Goal: Task Accomplishment & Management: Manage account settings

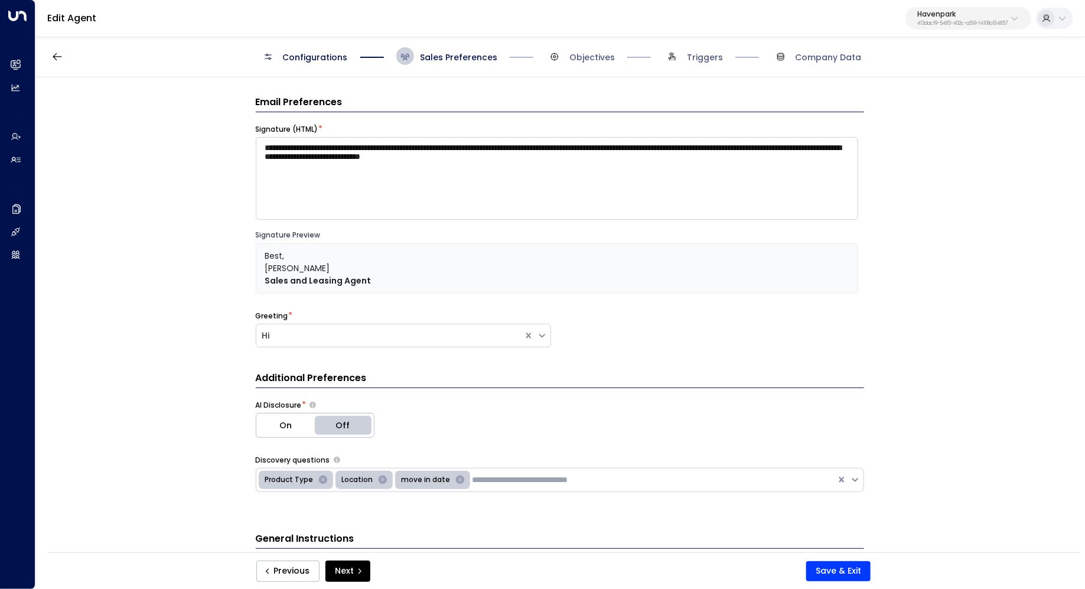
scroll to position [154, 0]
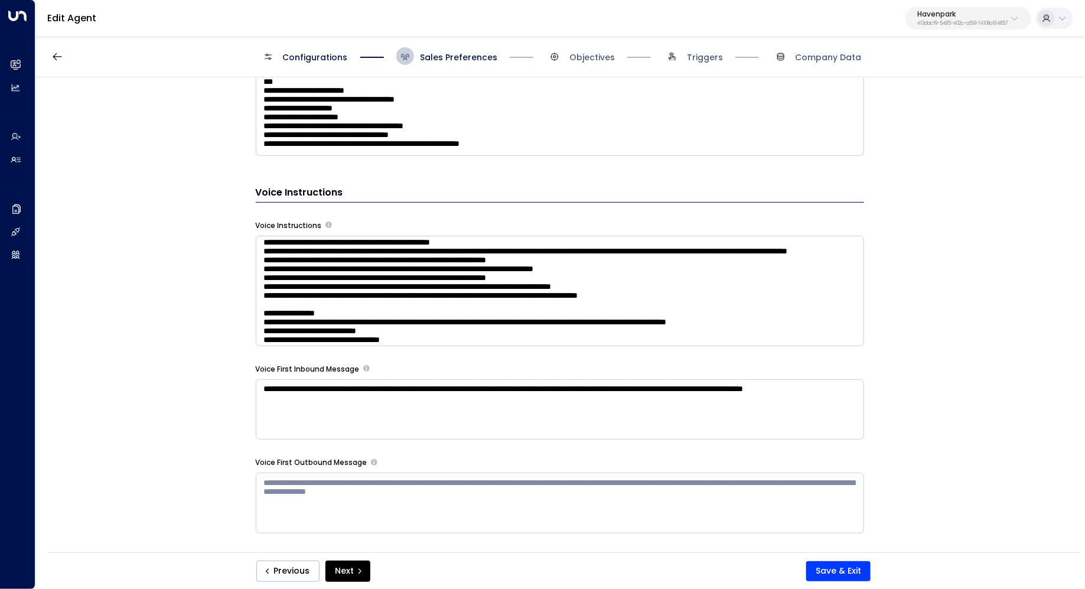
click at [181, 140] on div "**********" at bounding box center [559, 318] width 1048 height 483
click at [924, 14] on p "Havenpark" at bounding box center [962, 14] width 90 height 7
type input "***"
click at [920, 90] on div "RHP ID: 85bcf151-53e1-49fd-8d4c-7708fbeee317" at bounding box center [928, 94] width 155 height 24
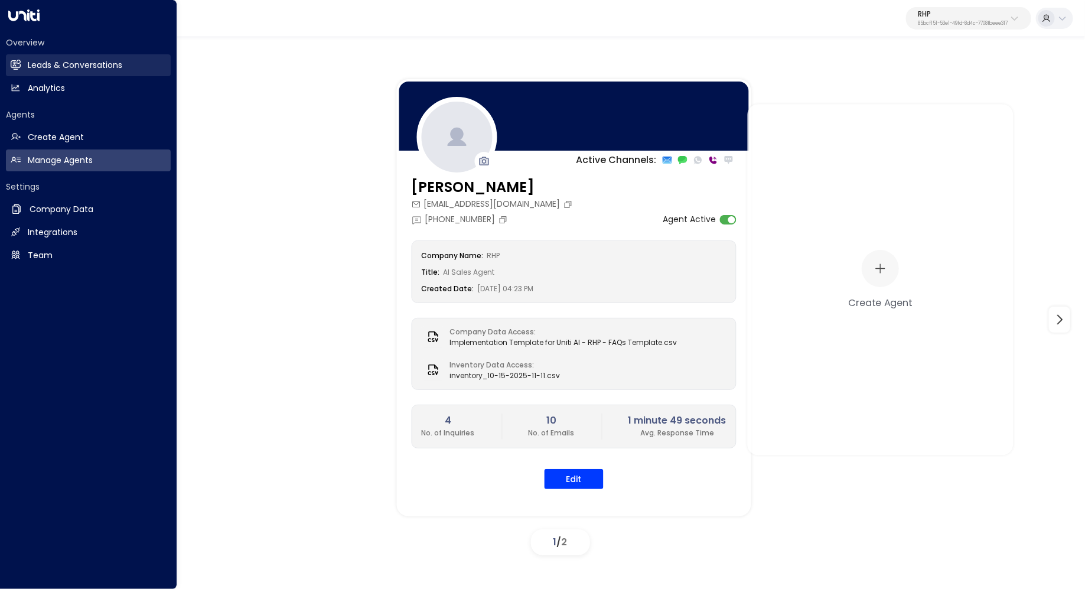
click at [50, 61] on h2 "Leads & Conversations" at bounding box center [75, 65] width 94 height 12
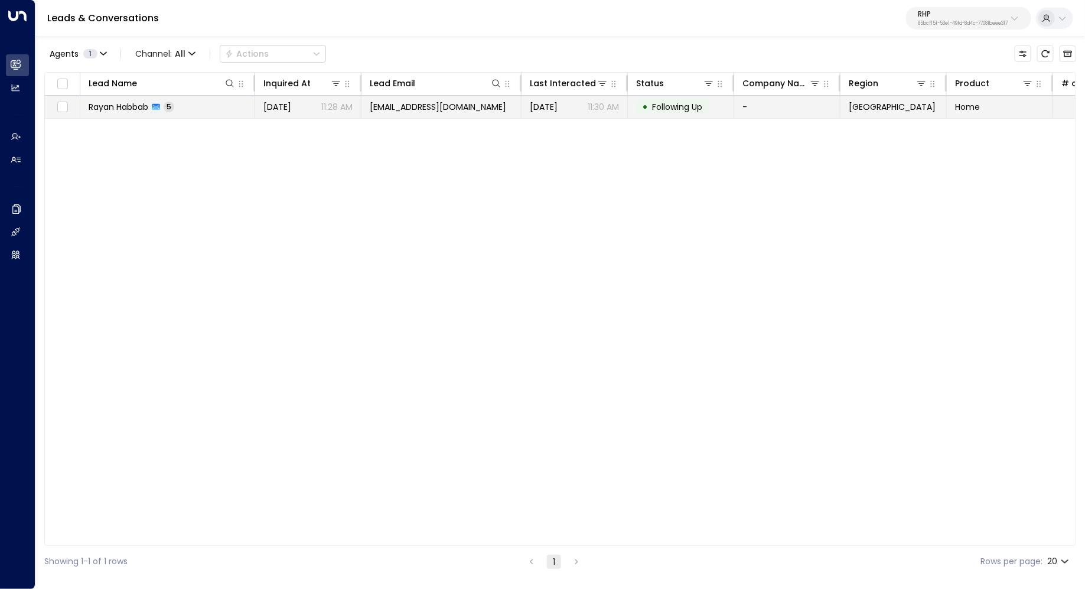
click at [223, 107] on td "Rayan Habbab 5" at bounding box center [167, 107] width 175 height 22
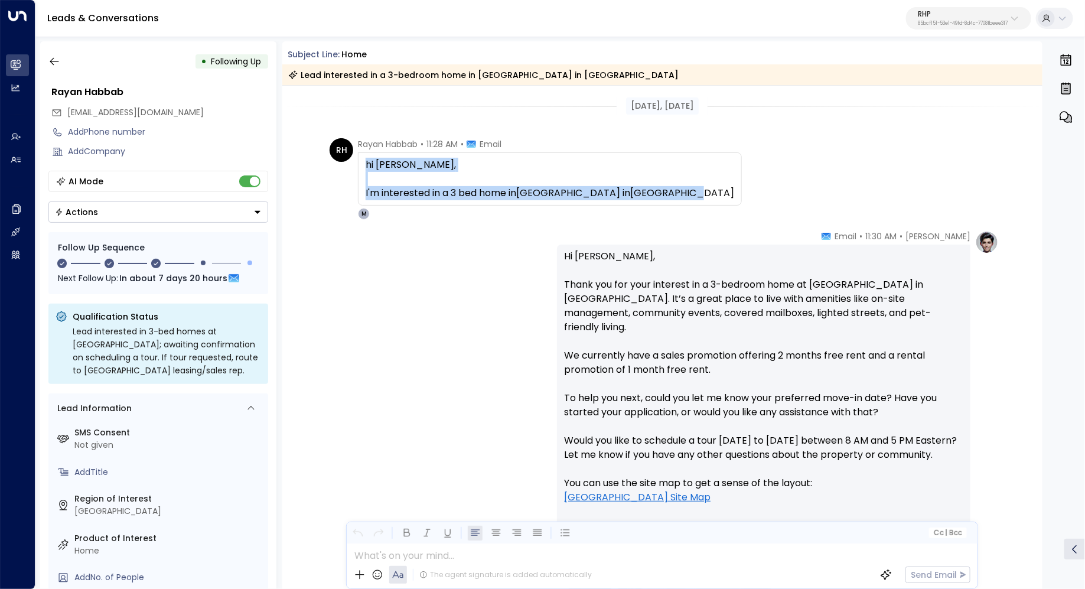
drag, startPoint x: 365, startPoint y: 167, endPoint x: 655, endPoint y: 196, distance: 291.4
click at [655, 196] on div "hi Maya, I'm interested in a 3 bed home in Western Park in Fayetteville" at bounding box center [550, 178] width 384 height 53
copy div "hi Maya, I'm interested in a 3 bed home in Western Park in Fayetteville"
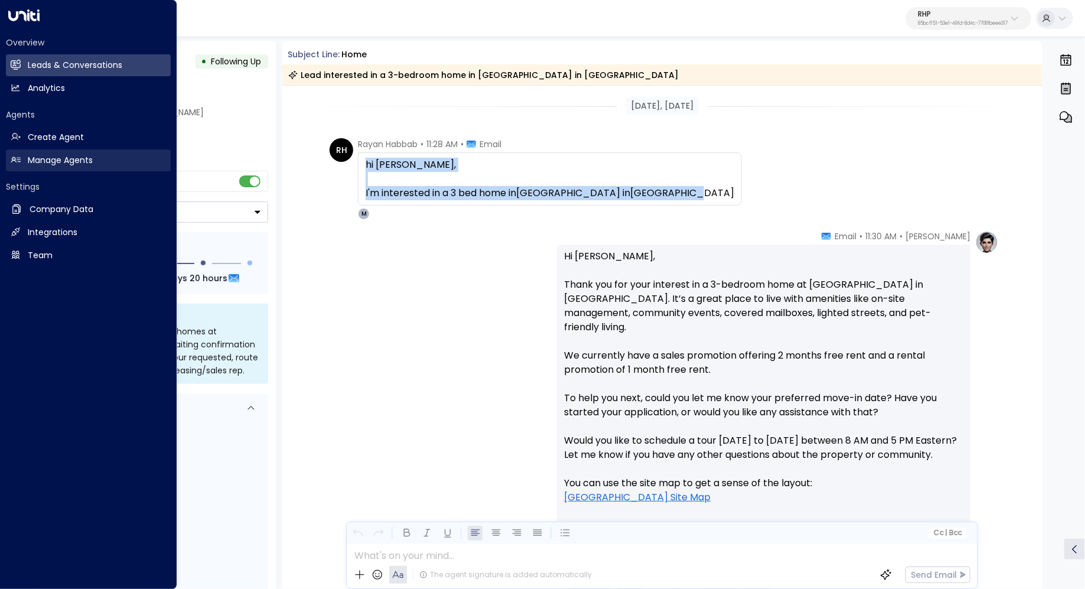
click at [51, 153] on link "Manage Agents Manage Agents" at bounding box center [88, 160] width 165 height 22
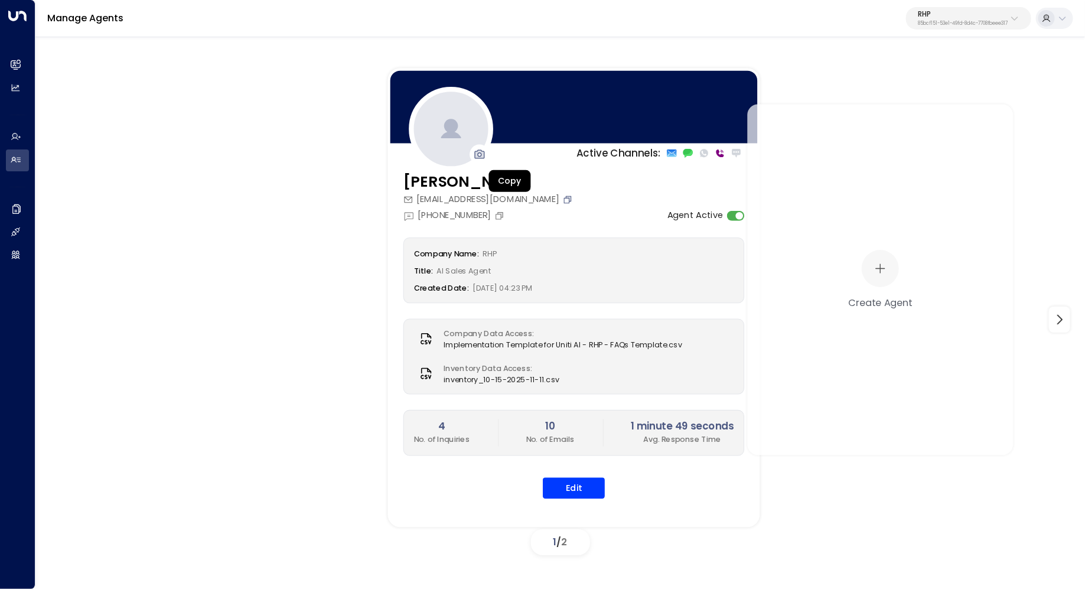
click at [566, 198] on icon "Copy" at bounding box center [568, 198] width 5 height 5
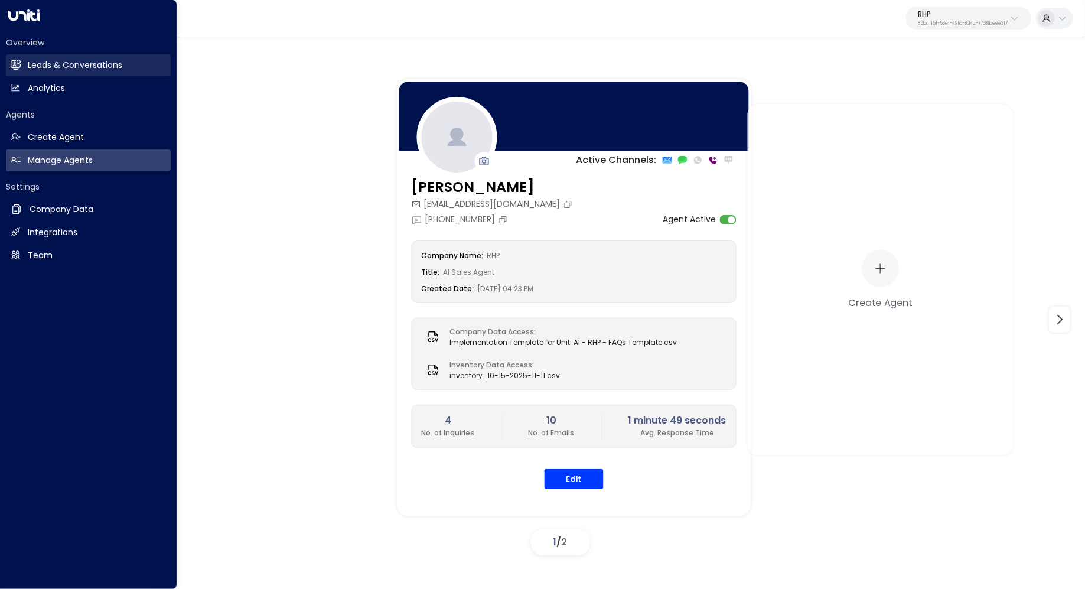
click at [87, 64] on h2 "Leads & Conversations" at bounding box center [75, 65] width 94 height 12
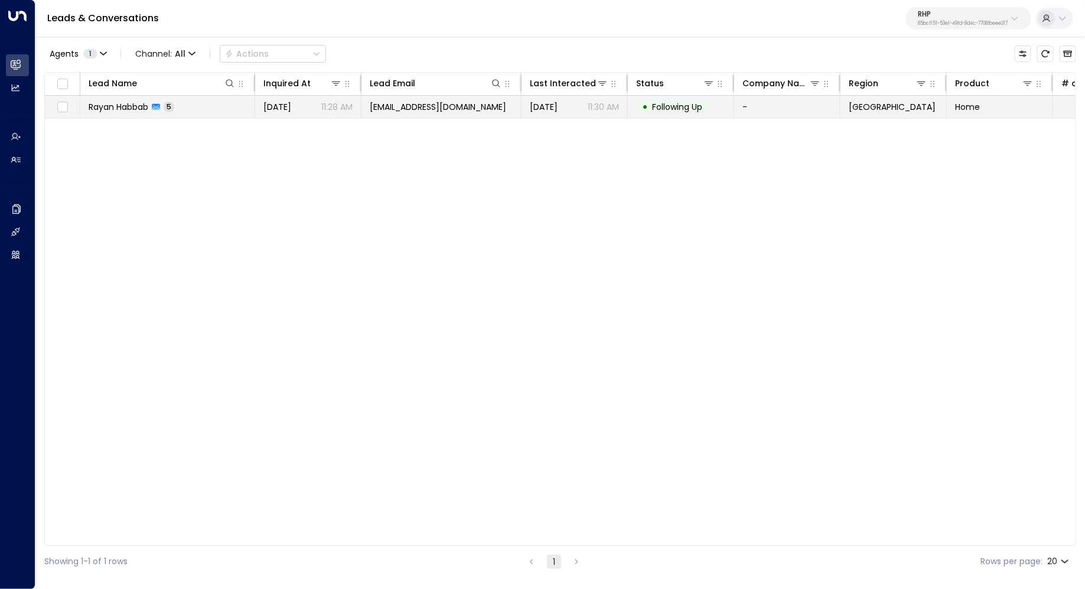
click at [128, 110] on span "Rayan Habbab" at bounding box center [119, 107] width 60 height 12
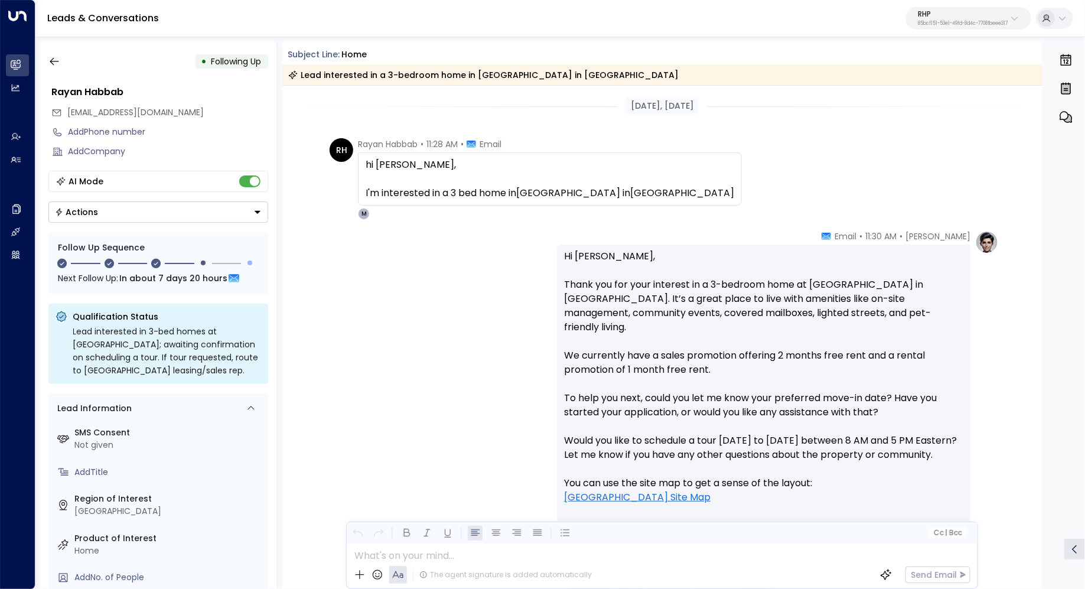
click at [360, 190] on div "hi Maya, I'm interested in a 3 bed home in Western Park in Fayetteville" at bounding box center [550, 178] width 384 height 53
drag, startPoint x: 364, startPoint y: 190, endPoint x: 710, endPoint y: 191, distance: 346.7
click at [711, 191] on div "RH Rayan Habbab • 11:28 AM • Email hi Maya, I'm interested in a 3 bed home in W…" at bounding box center [664, 179] width 669 height 82
copy div "I'm interested in a 3 bed home in Western Park in Fayetteville"
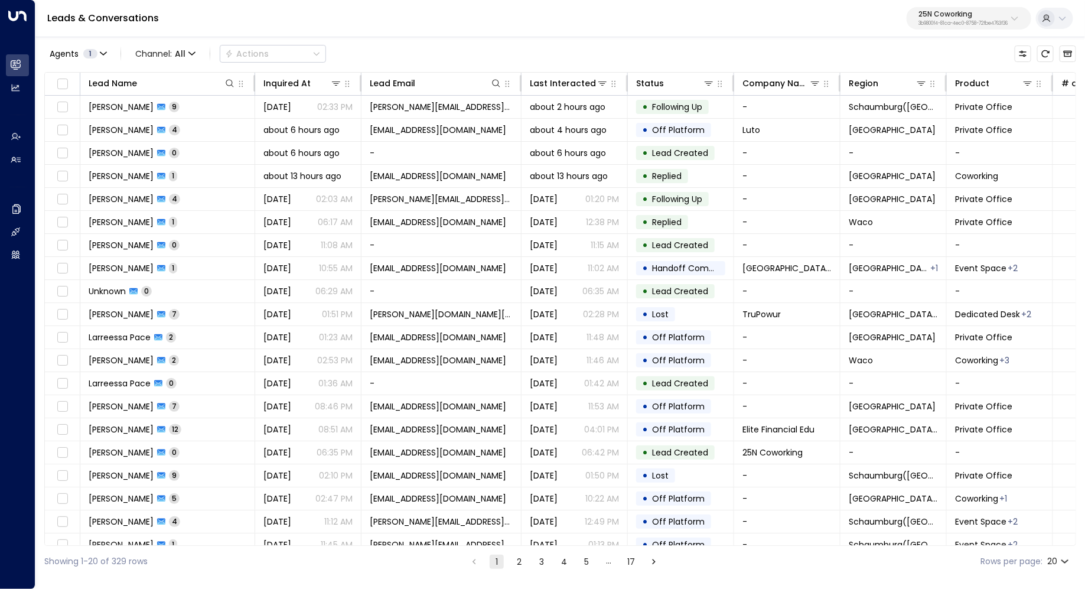
click at [951, 16] on p "25N Coworking" at bounding box center [962, 14] width 89 height 7
type input "***"
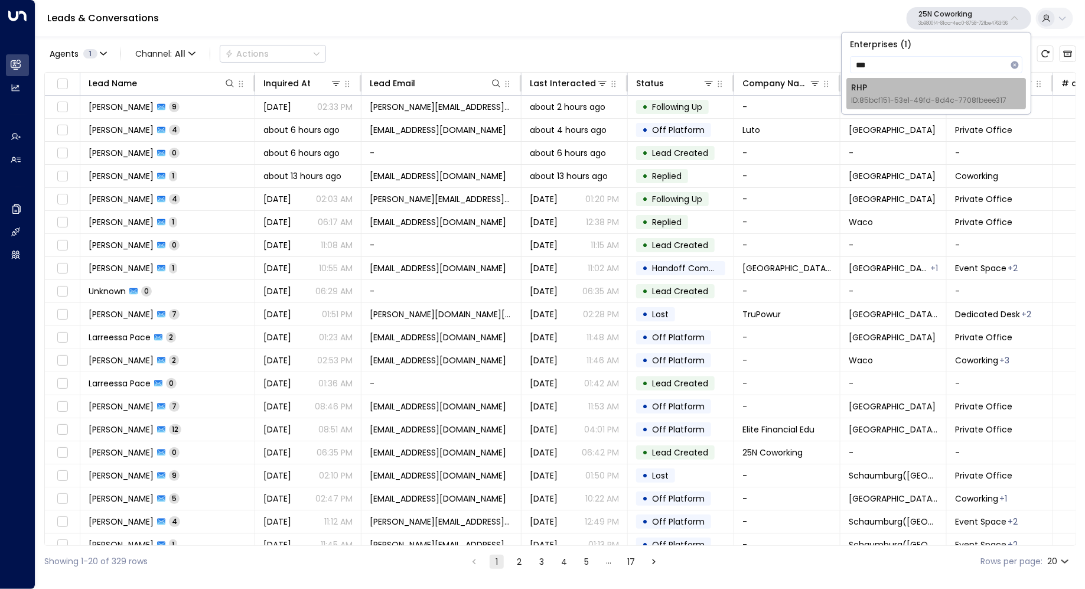
click at [914, 103] on span "ID: 85bcf151-53e1-49fd-8d4c-7708fbeee317" at bounding box center [928, 100] width 155 height 11
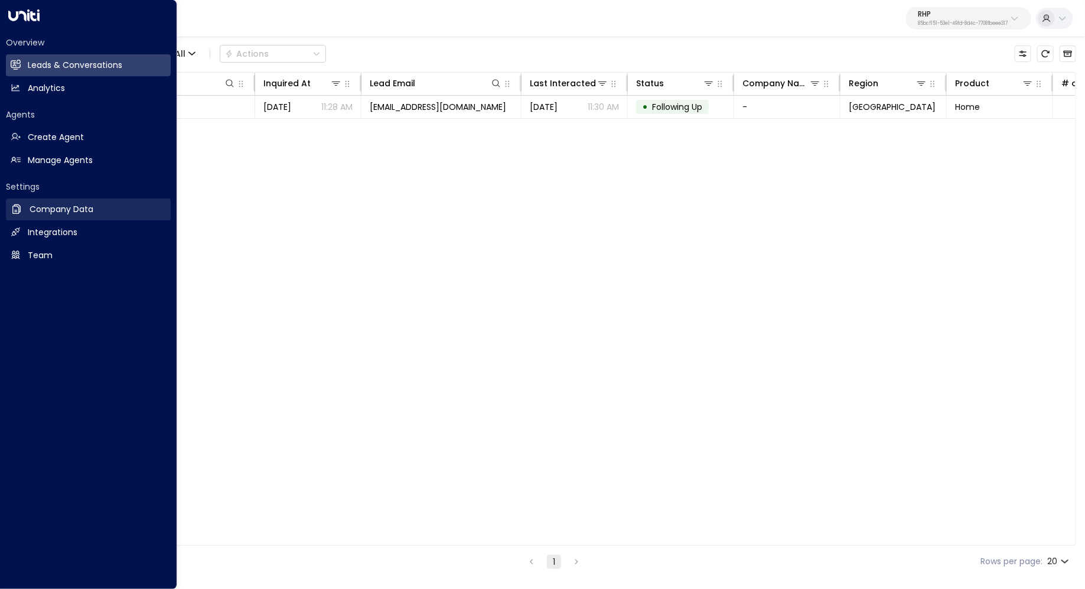
click at [54, 209] on h2 "Company Data" at bounding box center [62, 209] width 64 height 12
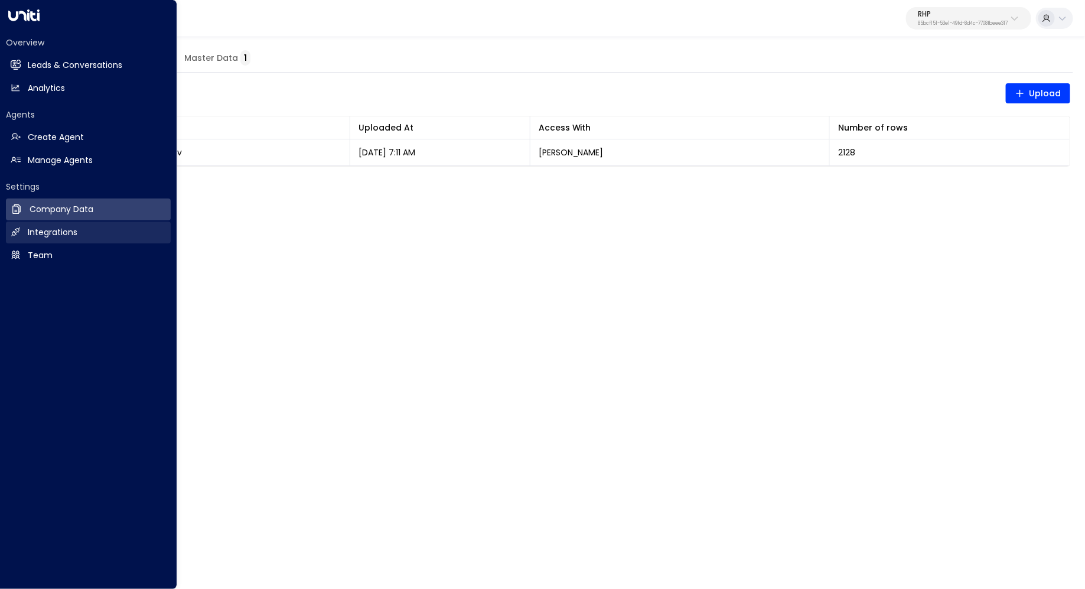
click at [73, 235] on h2 "Integrations" at bounding box center [53, 232] width 50 height 12
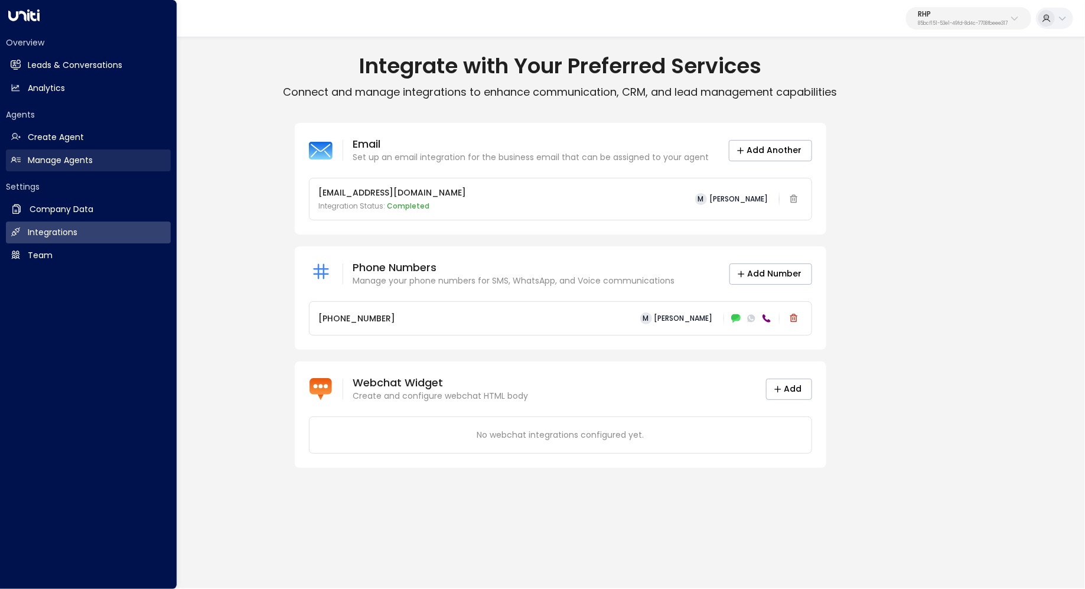
click at [55, 160] on h2 "Manage Agents" at bounding box center [60, 160] width 65 height 12
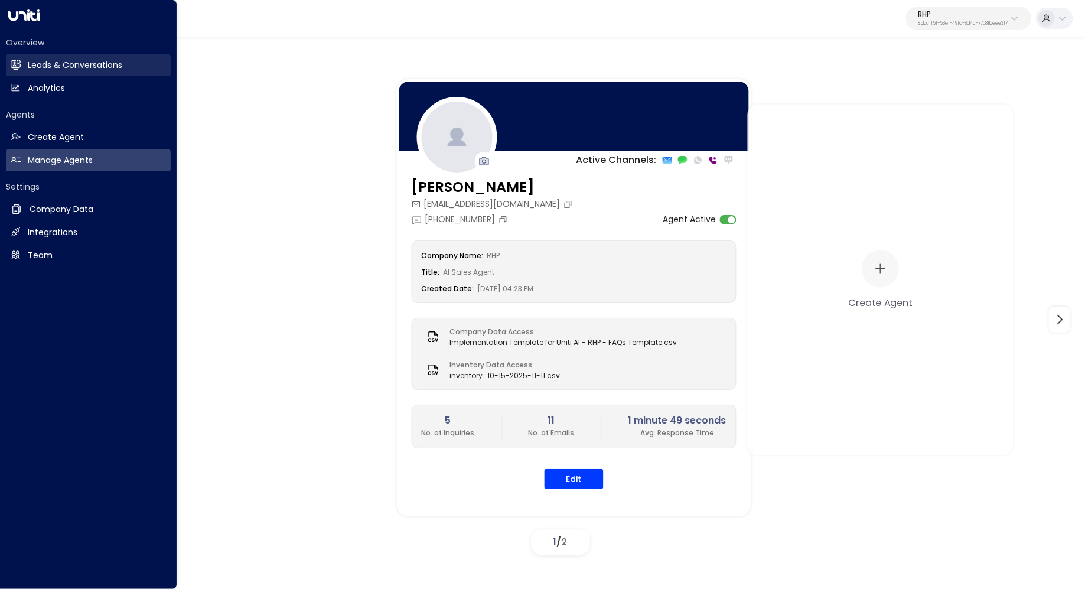
click at [49, 60] on h2 "Leads & Conversations" at bounding box center [75, 65] width 94 height 12
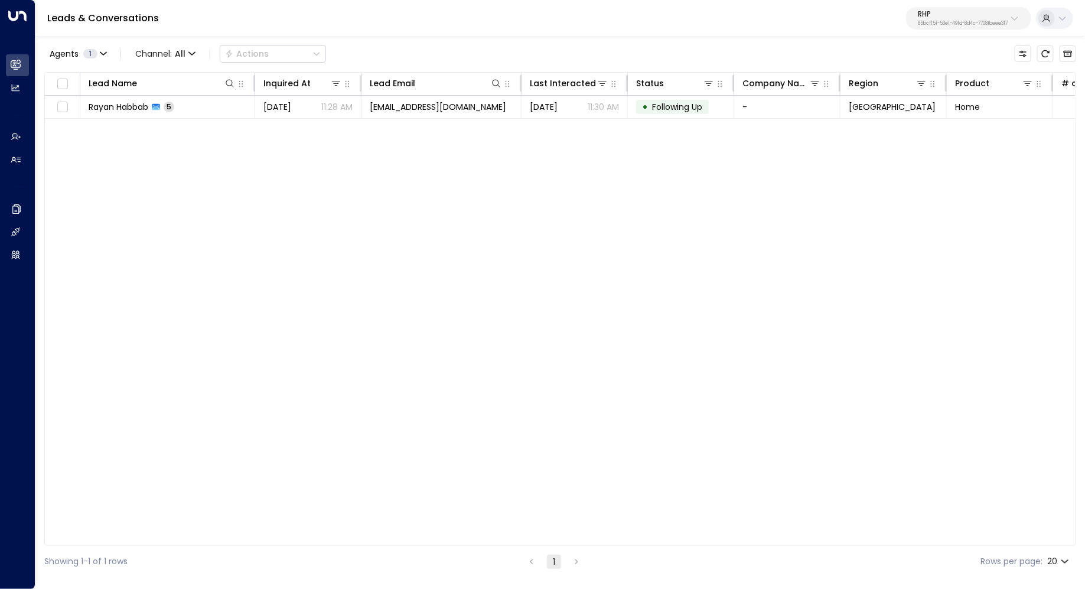
click at [281, 192] on div "Lead Name Inquired At Lead Email Last Interacted Status Company Name Region Pro…" at bounding box center [560, 309] width 1032 height 474
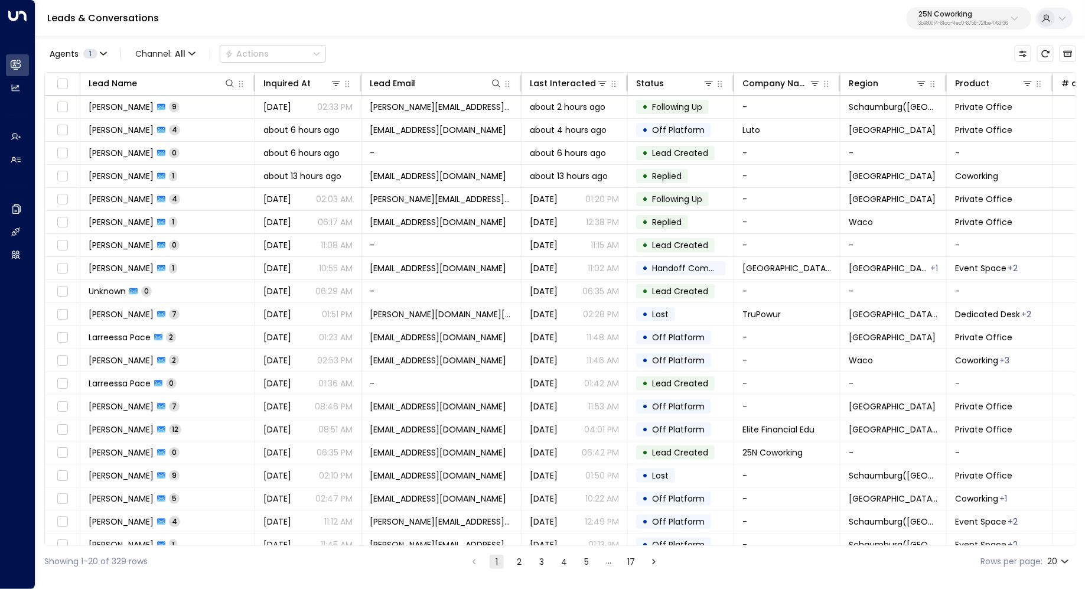
click at [944, 9] on button "25N Coworking 3b9800f4-81ca-4ec0-8758-72fbe4763f36" at bounding box center [969, 18] width 125 height 22
type input "****"
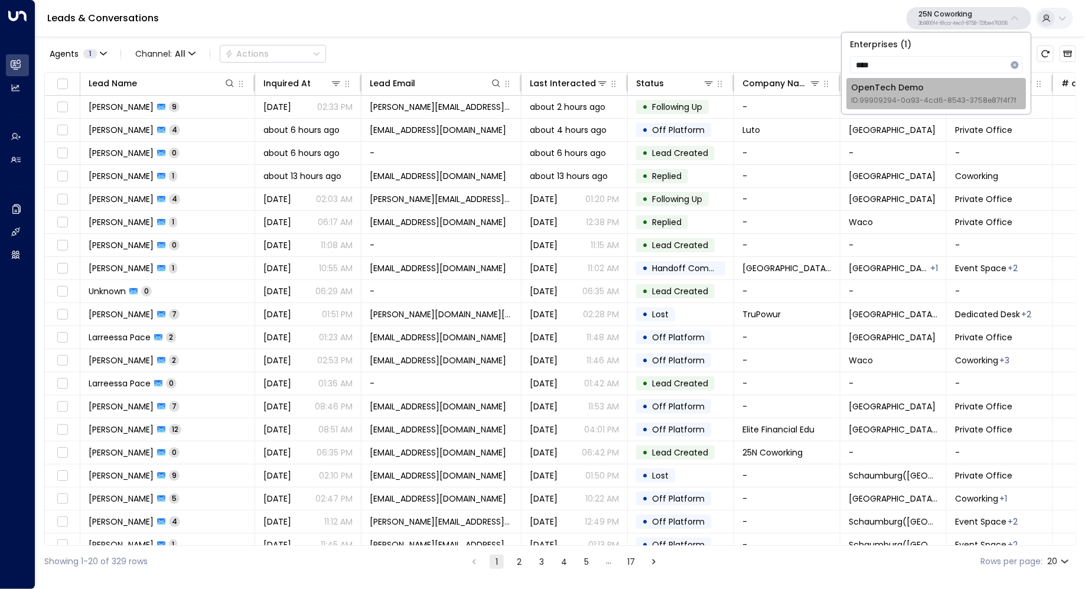
click at [876, 90] on div "OpenTech Demo ID: 99909294-0a93-4cd6-8543-3758e87f4f7f" at bounding box center [933, 94] width 165 height 24
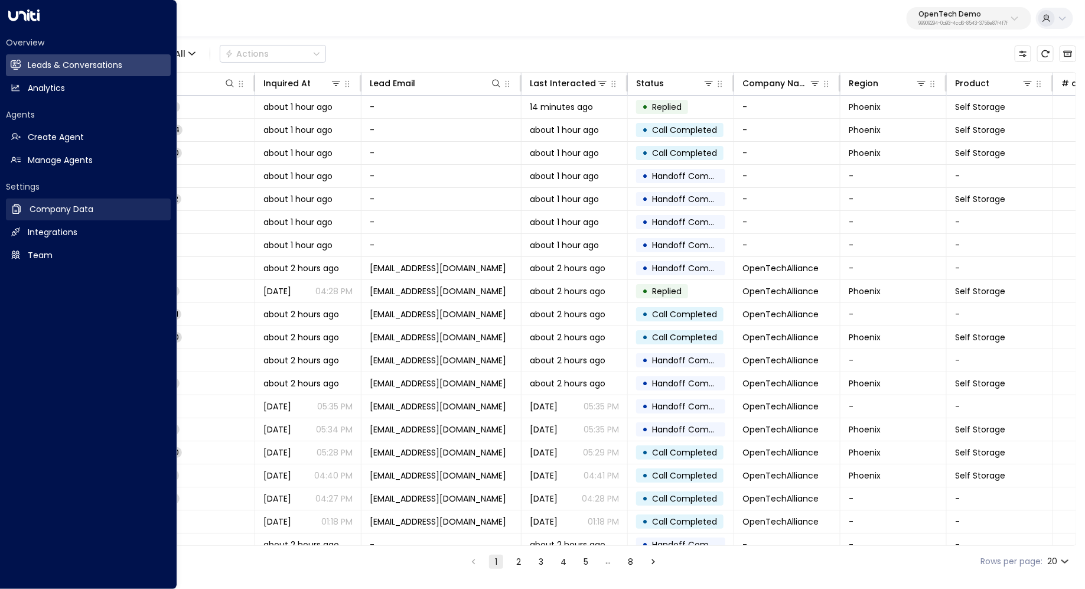
click at [88, 204] on h2 "Company Data" at bounding box center [62, 209] width 64 height 12
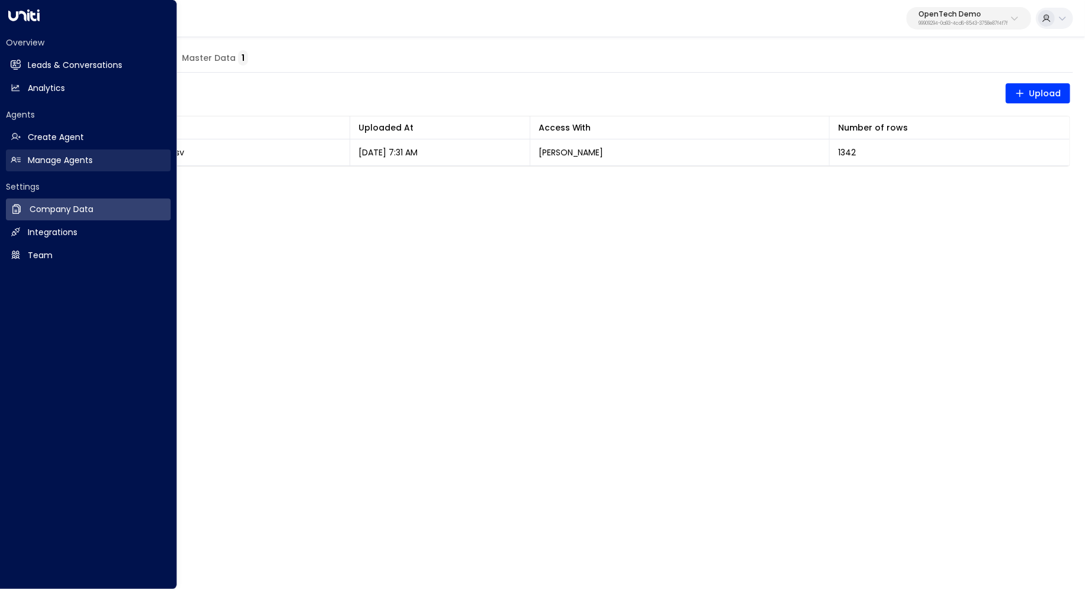
click at [78, 161] on h2 "Manage Agents" at bounding box center [60, 160] width 65 height 12
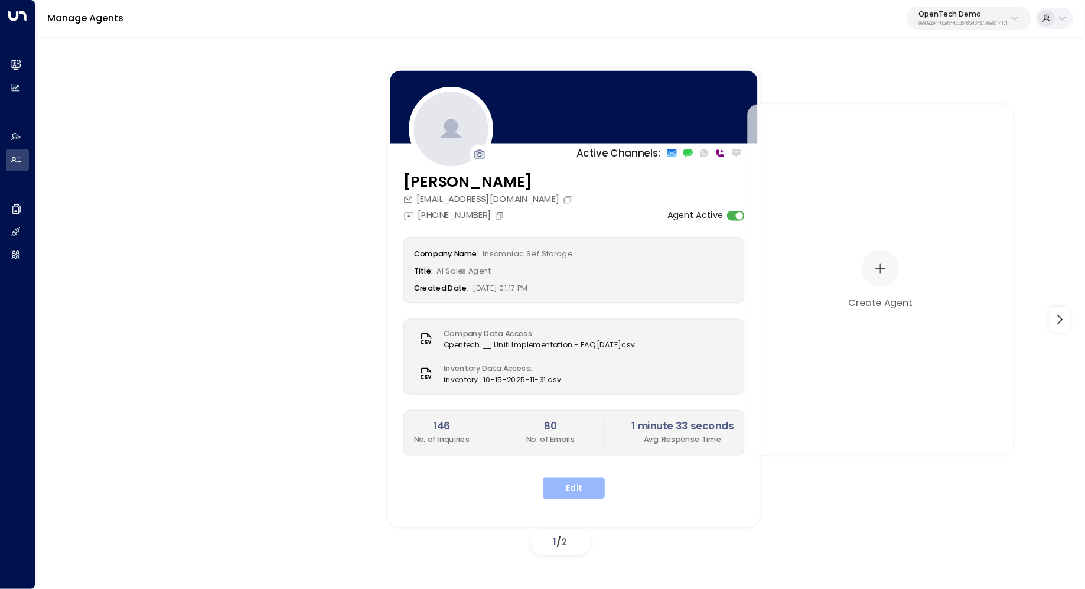
click at [571, 489] on button "Edit" at bounding box center [574, 488] width 62 height 21
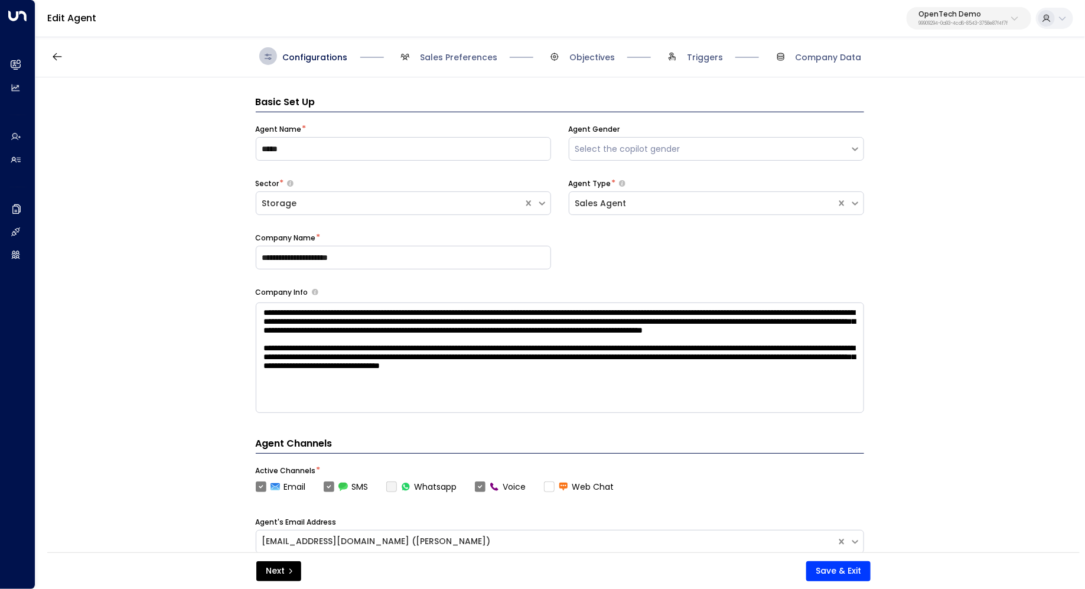
scroll to position [18, 0]
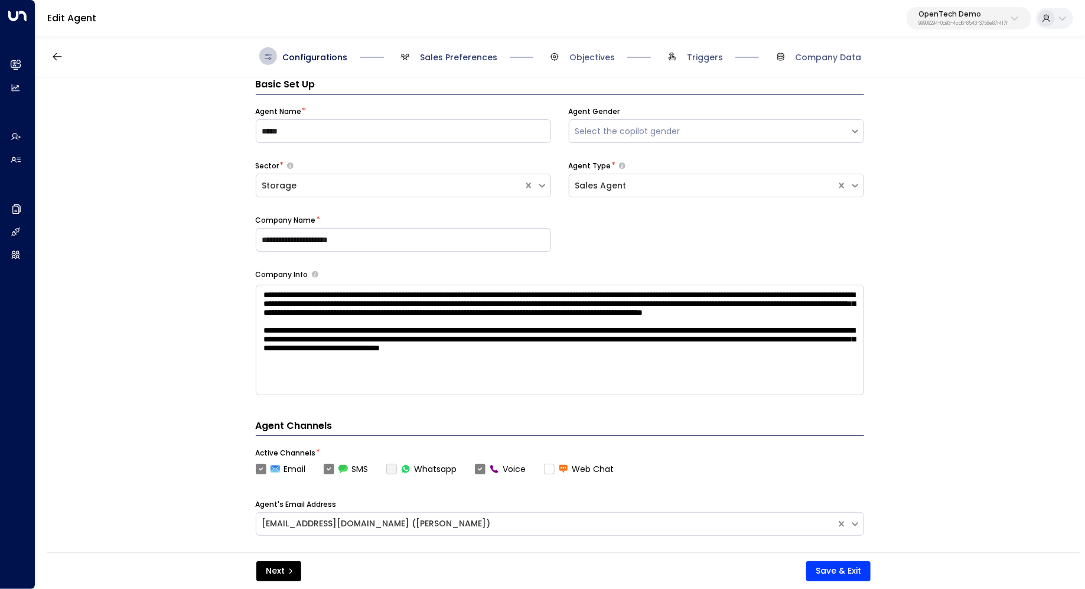
click at [445, 54] on span "Sales Preferences" at bounding box center [458, 57] width 77 height 12
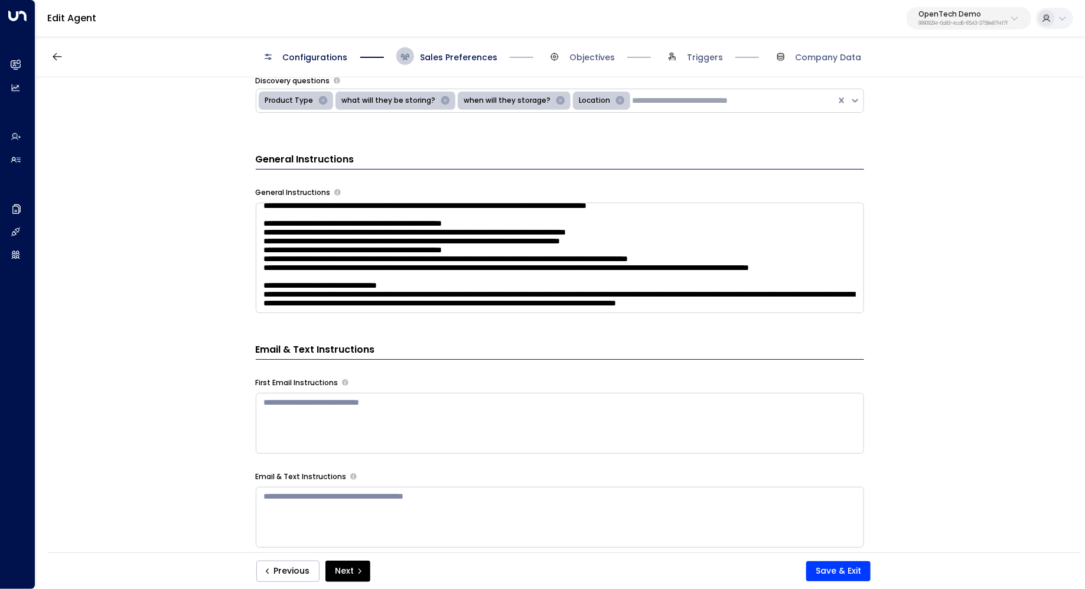
scroll to position [177, 0]
click at [632, 247] on textarea at bounding box center [560, 258] width 608 height 110
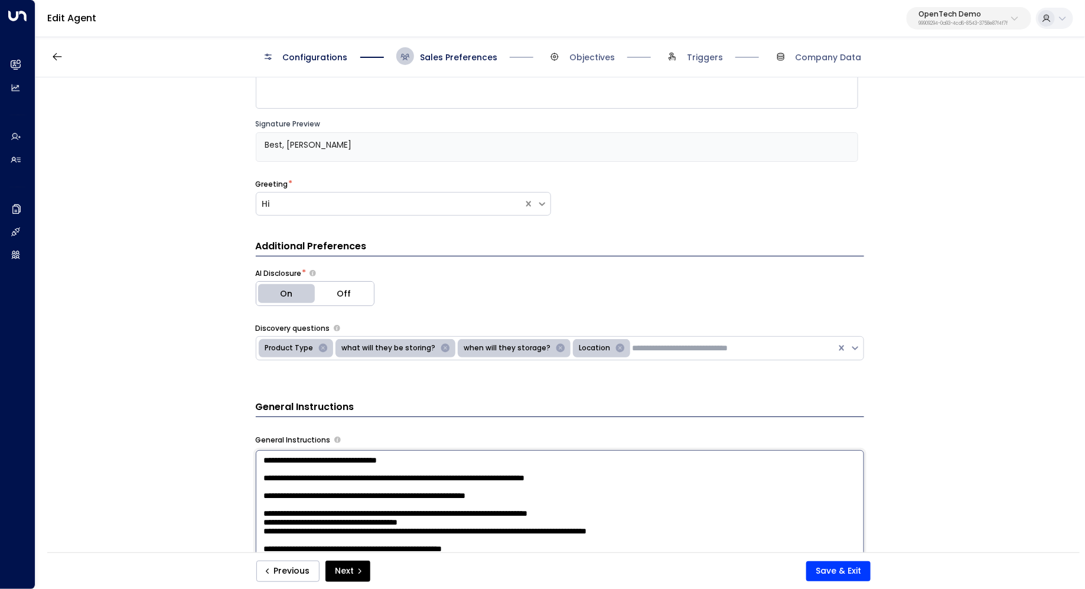
scroll to position [177, 0]
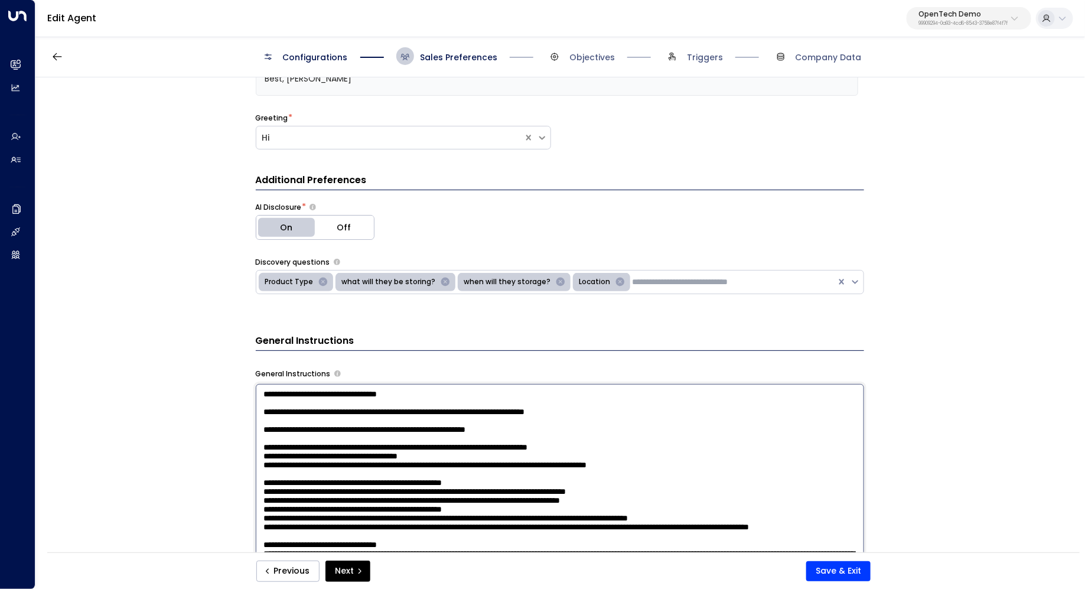
click at [615, 281] on icon "Remove Location" at bounding box center [619, 282] width 9 height 9
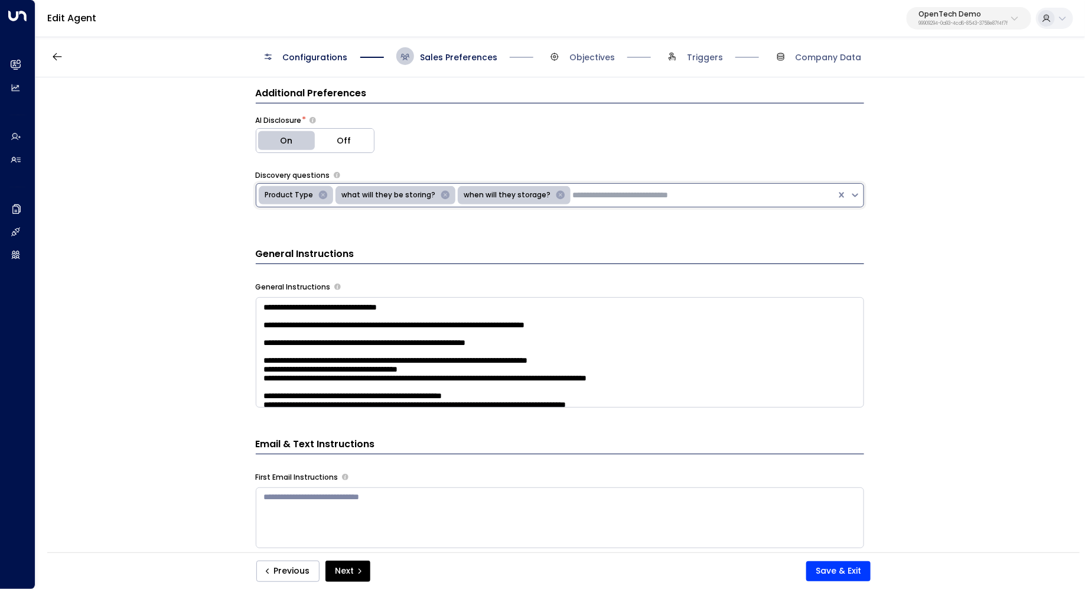
scroll to position [299, 0]
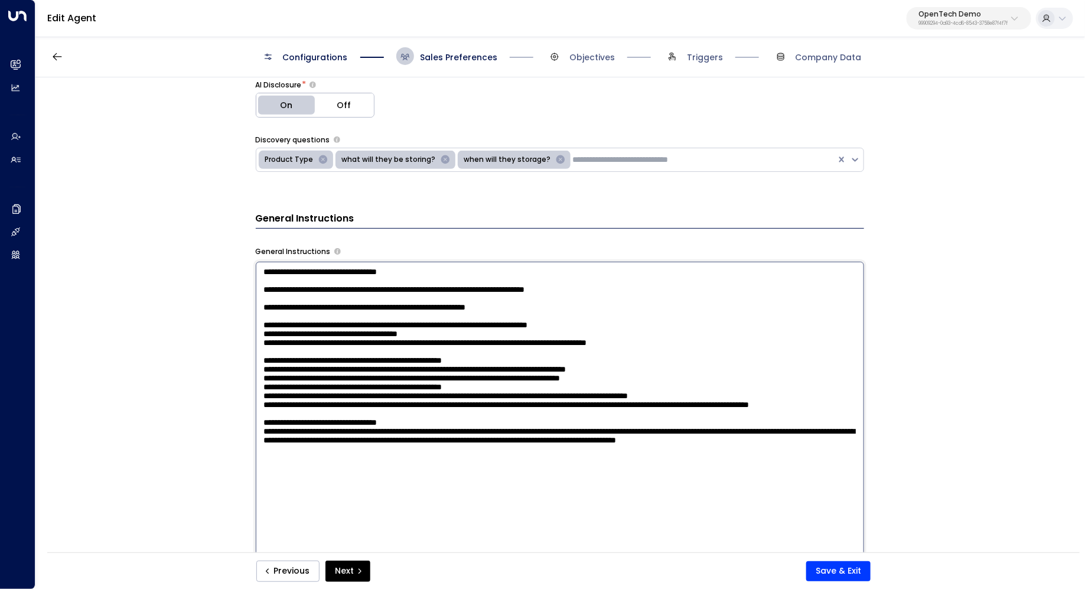
click at [745, 298] on textarea at bounding box center [560, 416] width 608 height 309
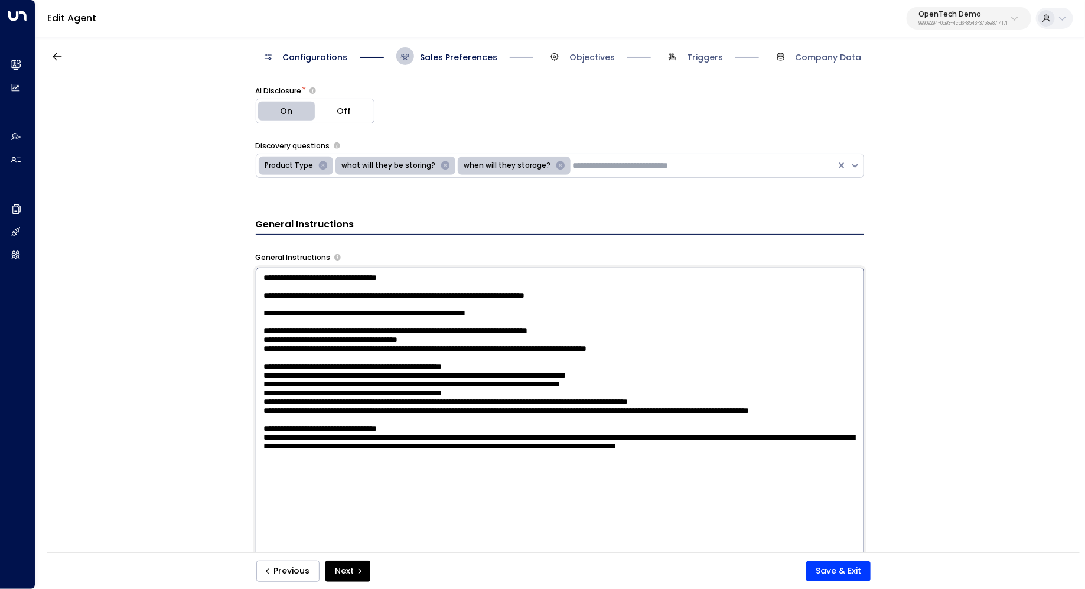
click at [944, 303] on div "**********" at bounding box center [559, 318] width 1048 height 483
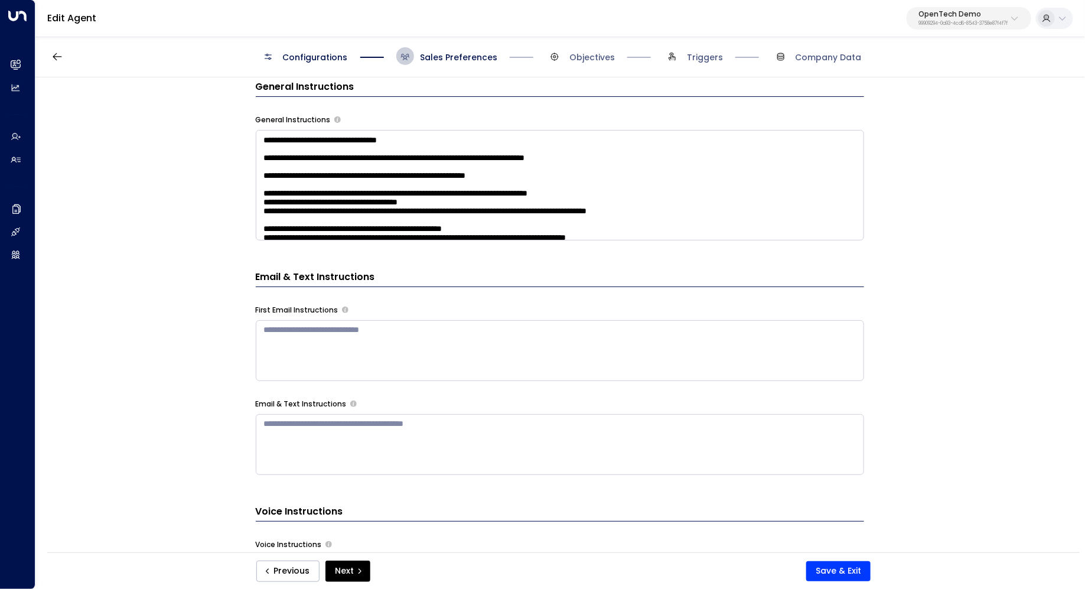
click at [808, 220] on textarea at bounding box center [560, 185] width 608 height 110
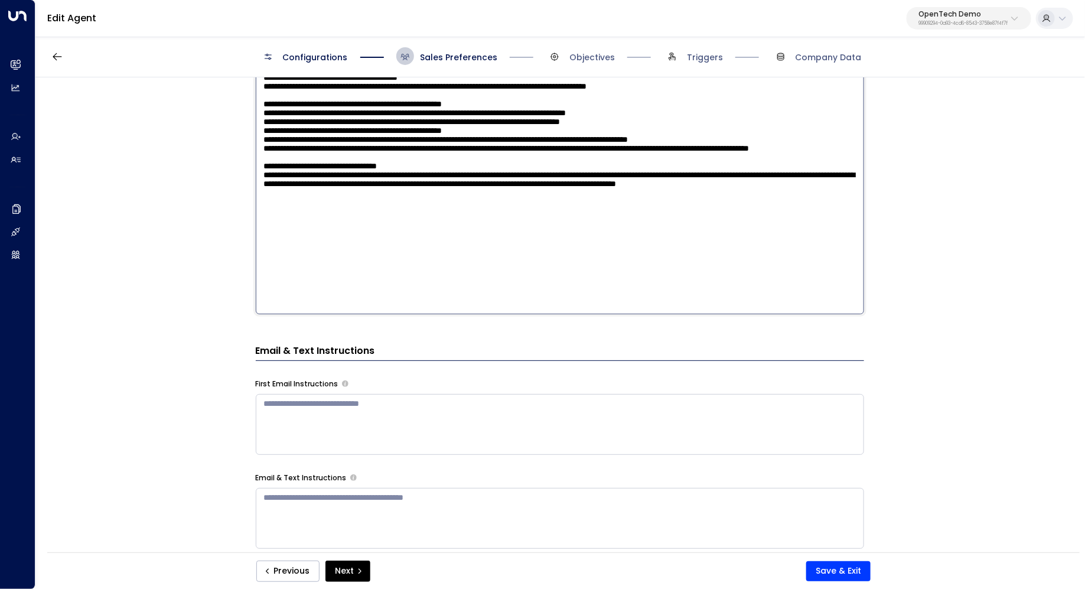
scroll to position [557, 0]
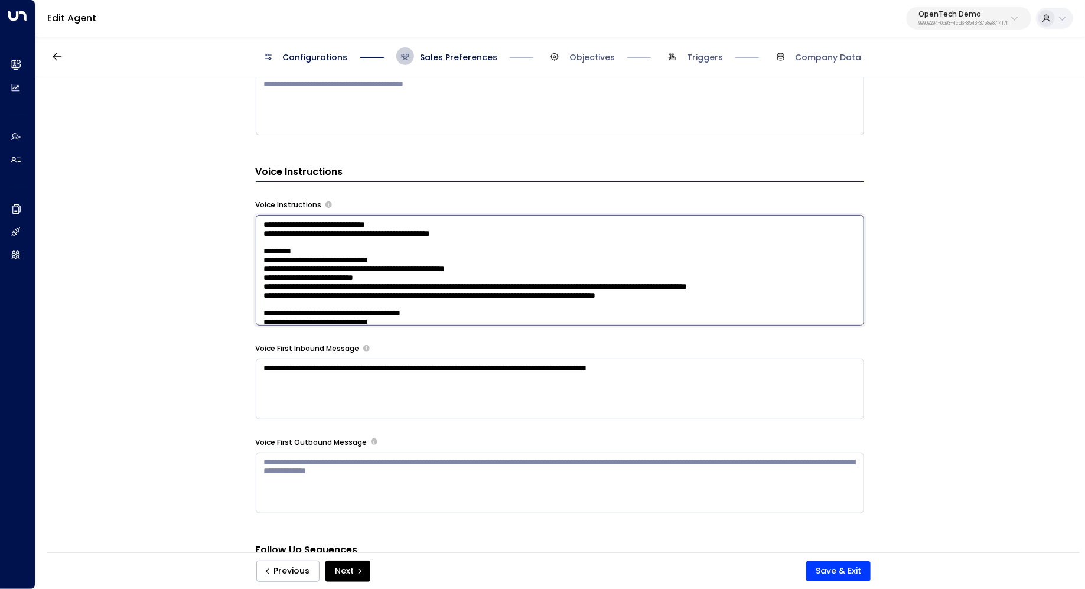
click at [664, 232] on textarea at bounding box center [560, 270] width 608 height 110
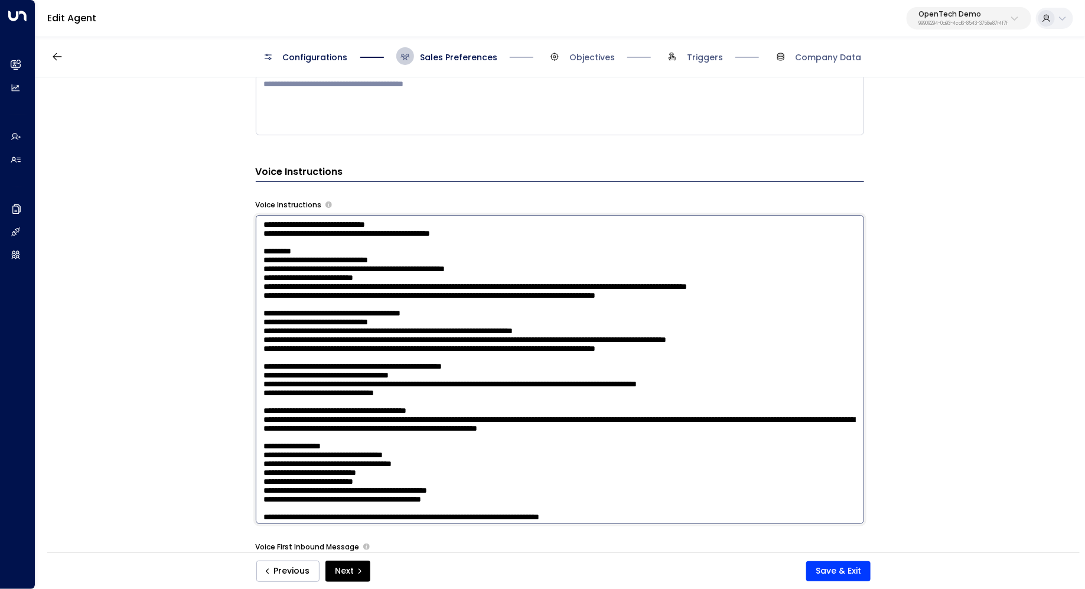
drag, startPoint x: 523, startPoint y: 287, endPoint x: 262, endPoint y: 285, distance: 261.0
click at [262, 285] on textarea at bounding box center [560, 369] width 608 height 309
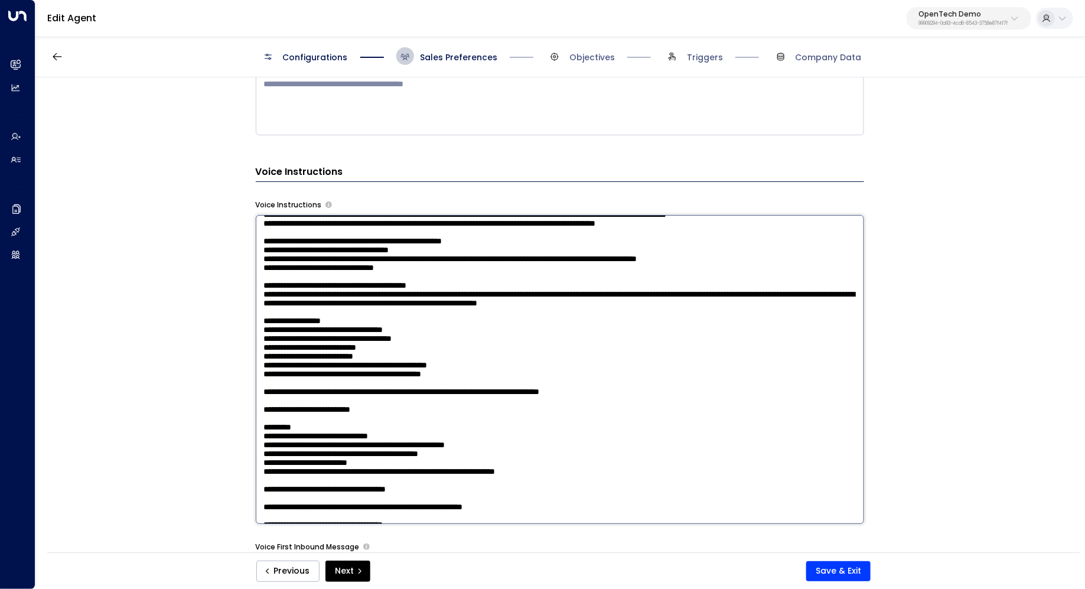
scroll to position [120, 0]
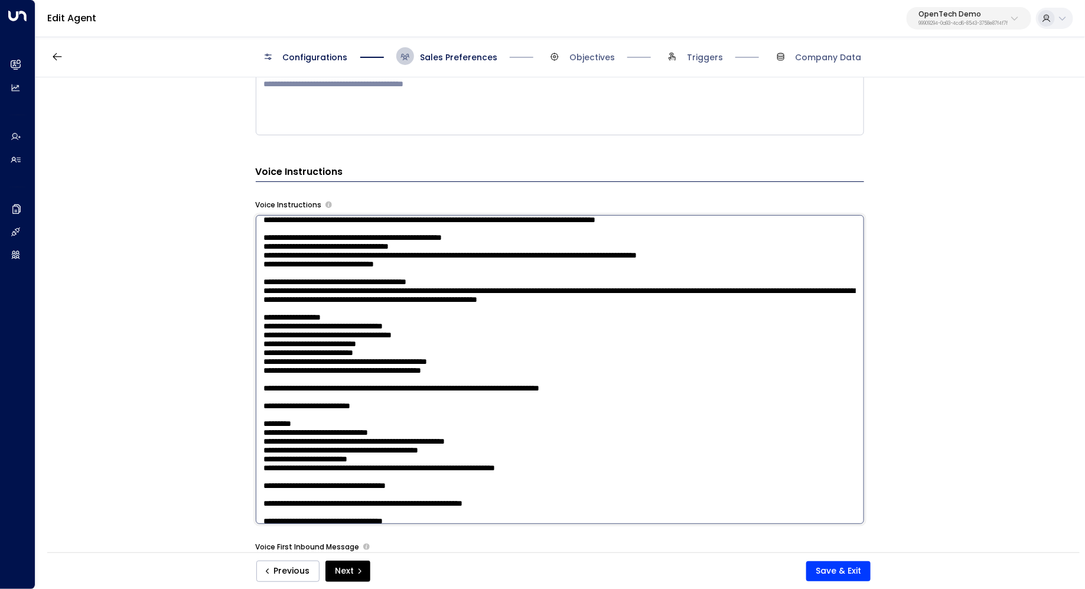
drag, startPoint x: 441, startPoint y: 307, endPoint x: 250, endPoint y: 304, distance: 190.8
click at [250, 304] on div "**********" at bounding box center [559, 318] width 1048 height 483
click at [325, 304] on textarea at bounding box center [560, 369] width 608 height 309
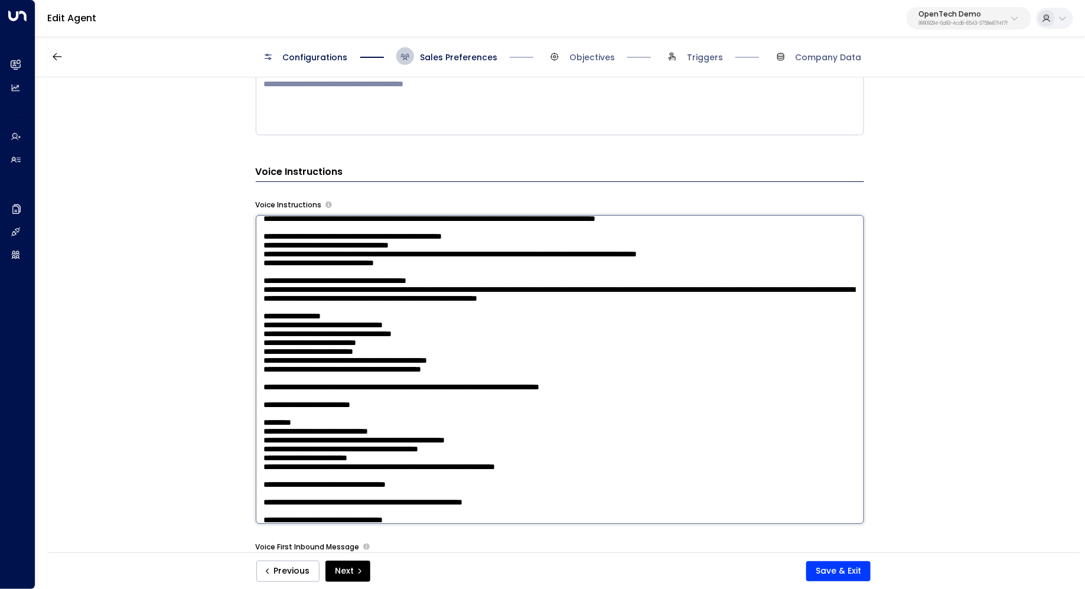
drag, startPoint x: 450, startPoint y: 333, endPoint x: 258, endPoint y: 294, distance: 195.9
click at [258, 294] on textarea at bounding box center [560, 369] width 608 height 309
click at [549, 300] on textarea at bounding box center [560, 369] width 608 height 309
drag, startPoint x: 457, startPoint y: 304, endPoint x: 264, endPoint y: 304, distance: 192.5
click at [264, 304] on textarea at bounding box center [560, 369] width 608 height 309
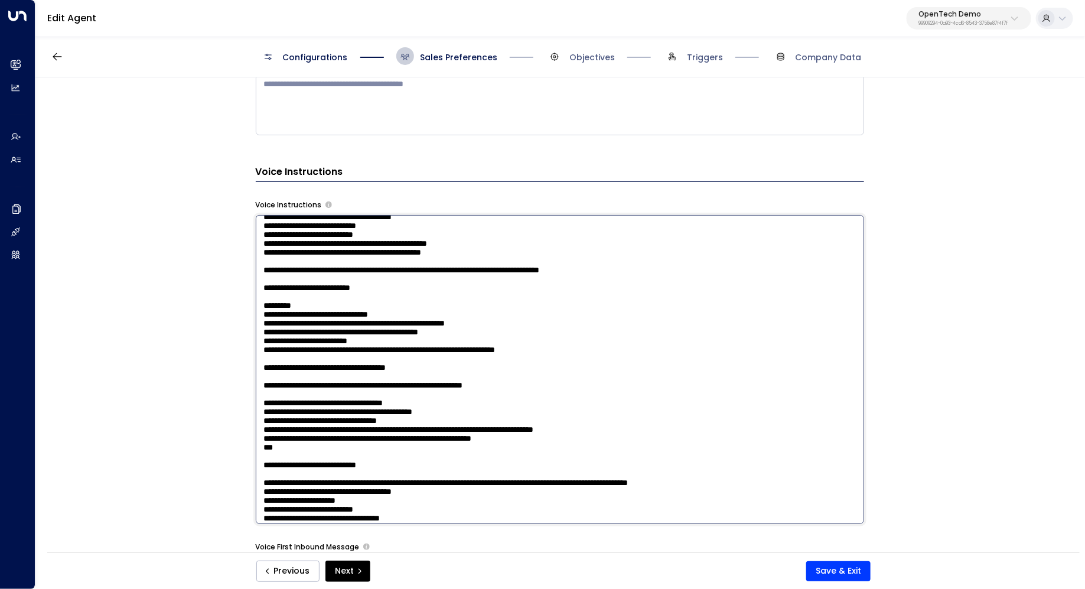
scroll to position [245, 0]
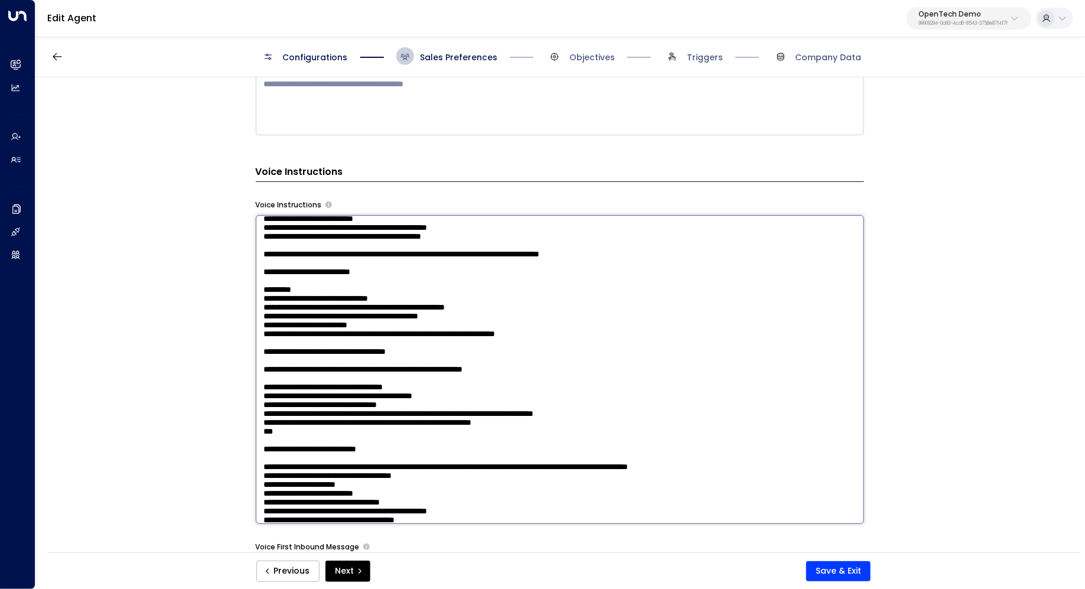
click at [530, 345] on textarea at bounding box center [560, 369] width 608 height 309
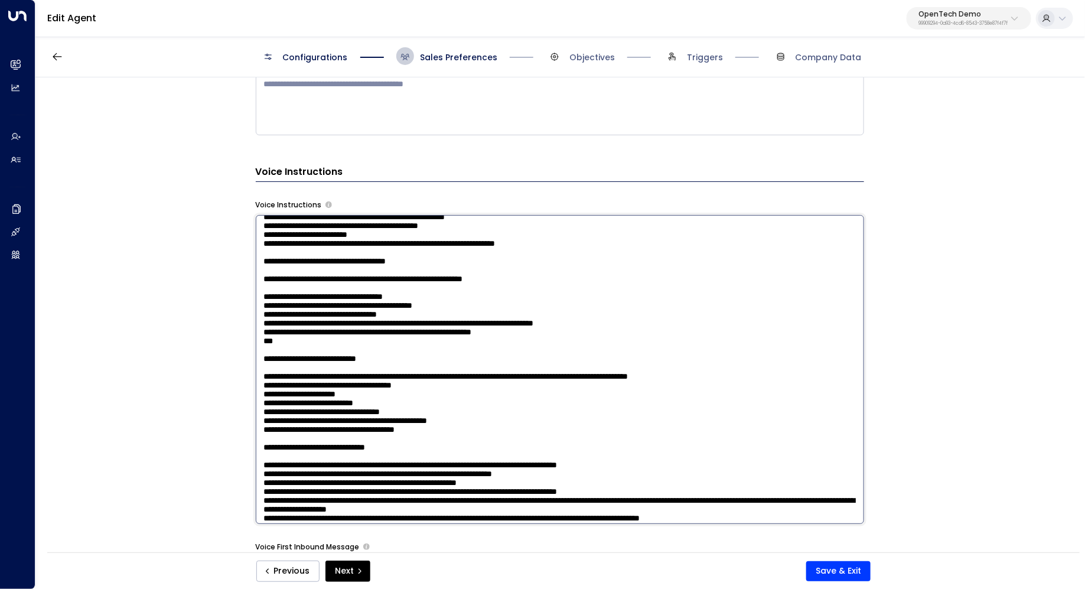
scroll to position [343, 0]
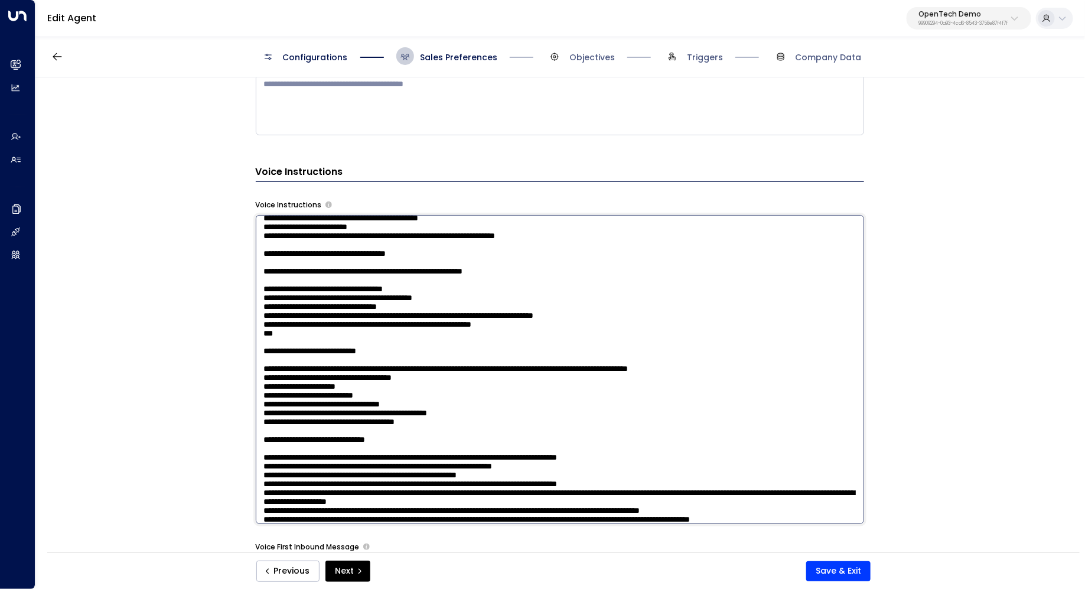
drag, startPoint x: 536, startPoint y: 347, endPoint x: 247, endPoint y: 350, distance: 289.4
click at [247, 350] on div "**********" at bounding box center [559, 318] width 1048 height 483
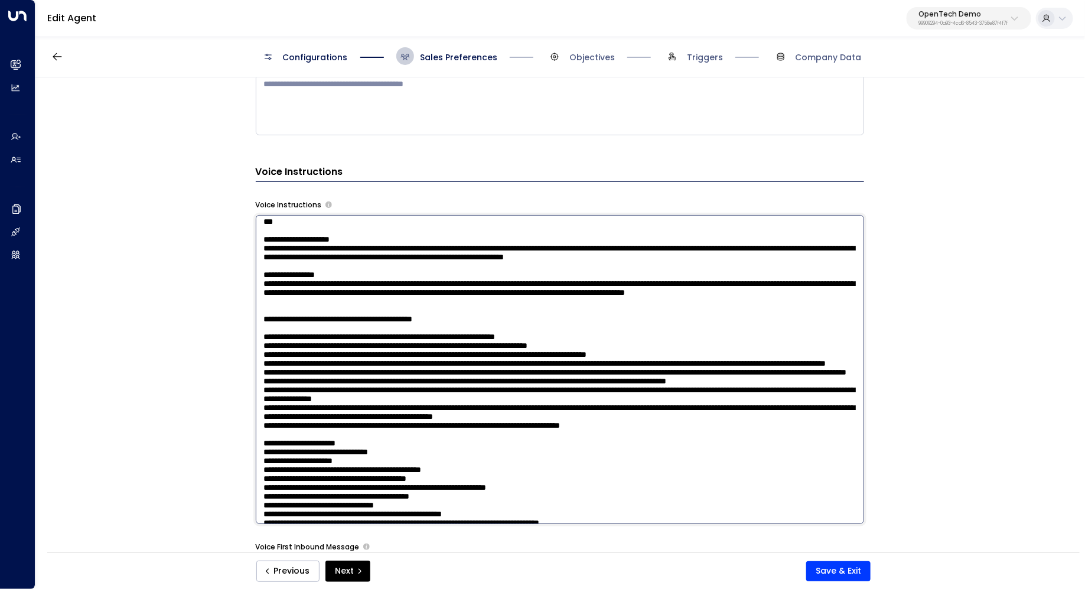
scroll to position [963, 0]
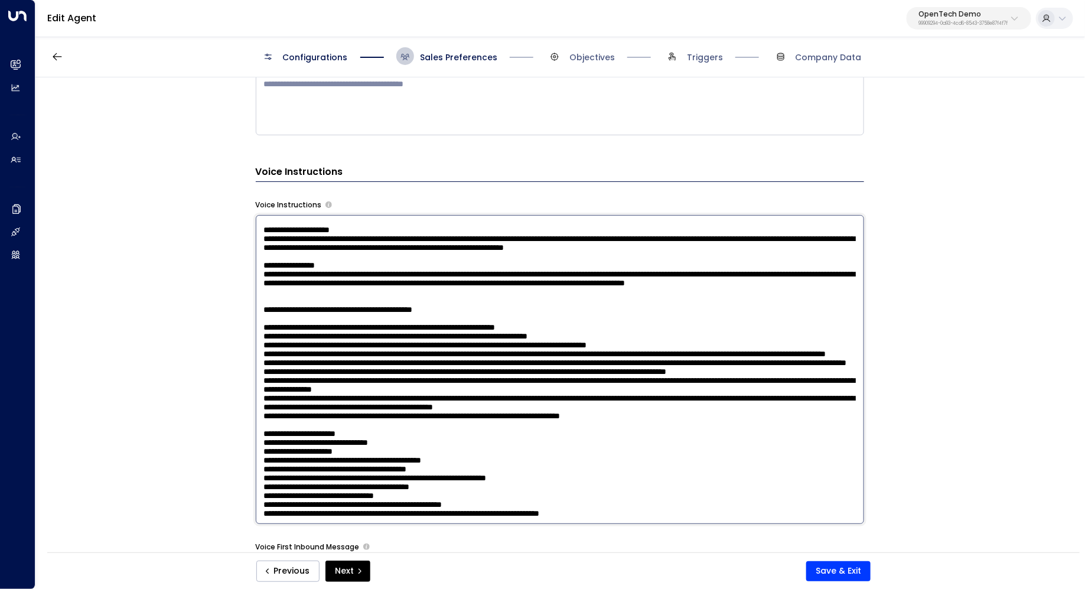
click at [472, 344] on textarea at bounding box center [560, 369] width 608 height 309
click at [477, 309] on textarea at bounding box center [560, 369] width 608 height 309
click at [480, 330] on textarea at bounding box center [560, 369] width 608 height 309
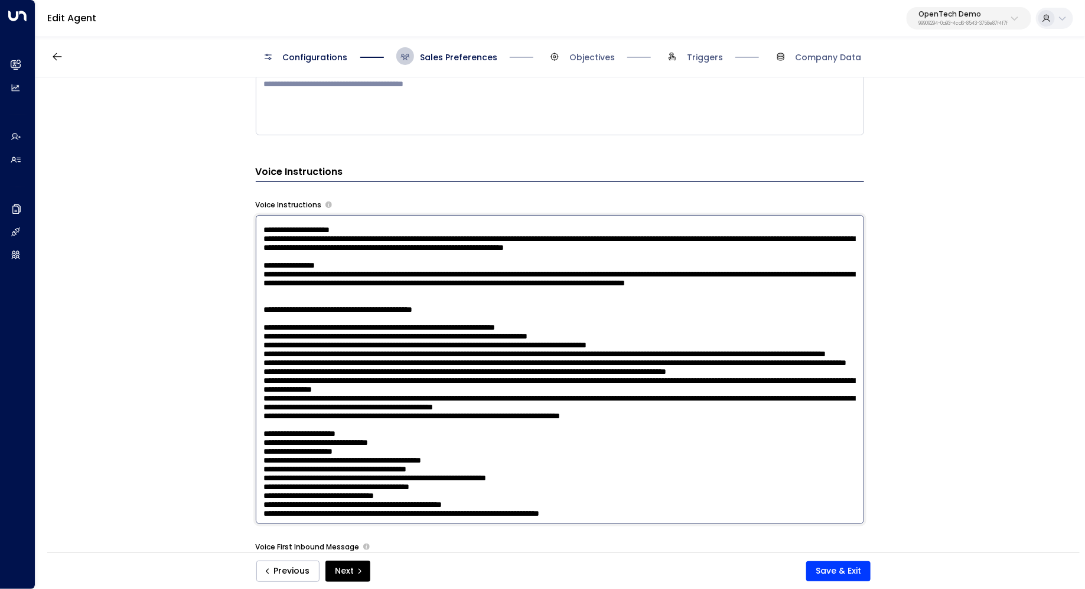
scroll to position [1260, 0]
drag, startPoint x: 408, startPoint y: 324, endPoint x: 419, endPoint y: 324, distance: 11.2
click at [419, 324] on textarea at bounding box center [560, 369] width 608 height 309
click at [413, 334] on textarea at bounding box center [560, 369] width 608 height 309
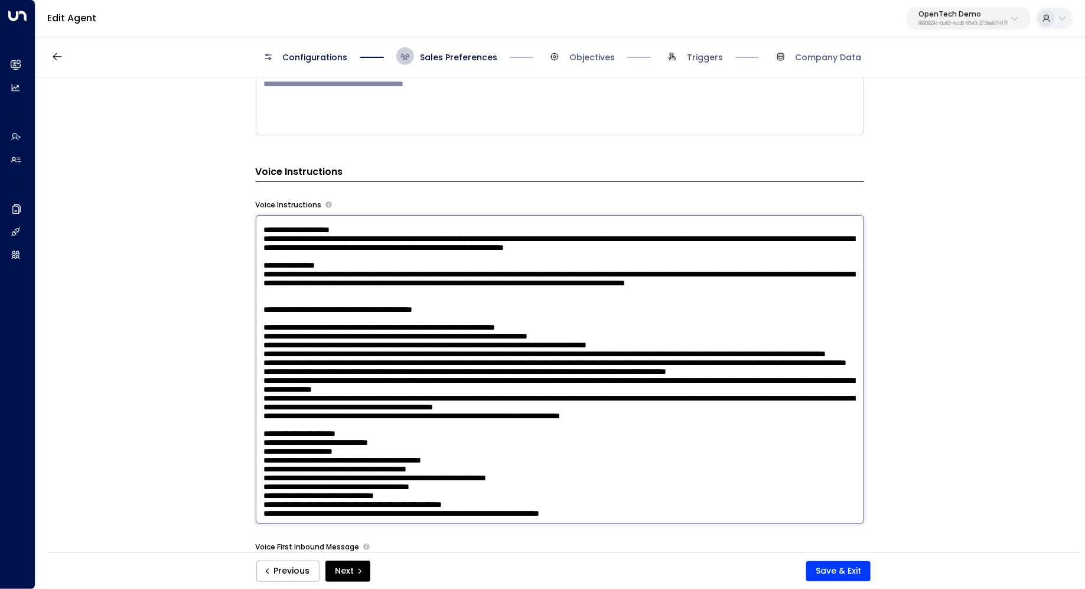
scroll to position [1256, 0]
drag, startPoint x: 442, startPoint y: 386, endPoint x: 645, endPoint y: 390, distance: 203.2
click at [645, 390] on textarea at bounding box center [560, 369] width 608 height 309
click at [575, 383] on textarea at bounding box center [560, 369] width 608 height 309
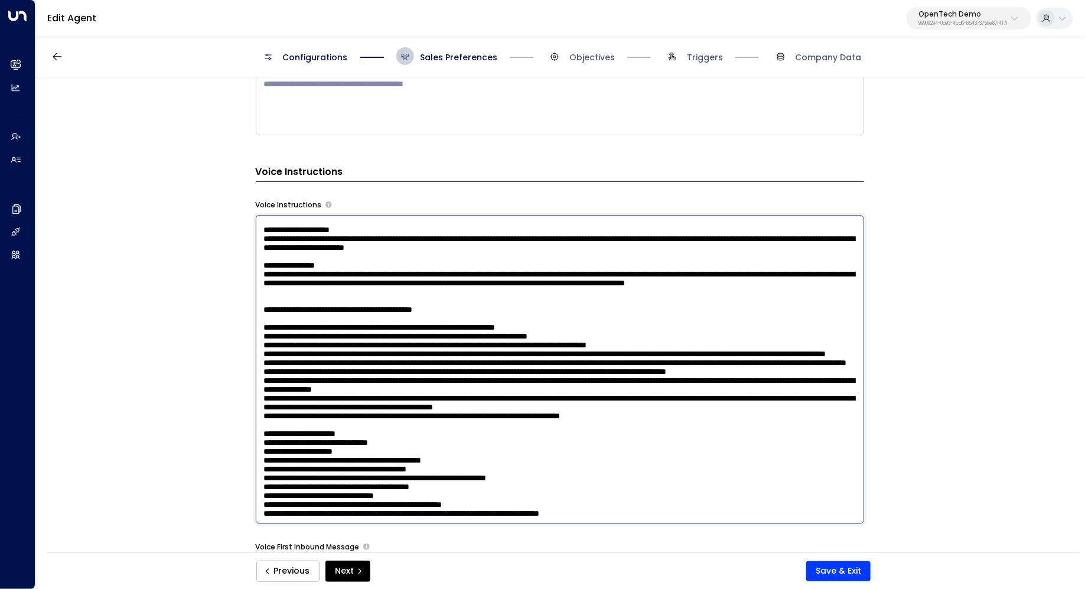
click at [419, 395] on textarea at bounding box center [560, 369] width 608 height 309
drag, startPoint x: 330, startPoint y: 383, endPoint x: 340, endPoint y: 383, distance: 10.0
click at [340, 383] on textarea at bounding box center [560, 369] width 608 height 309
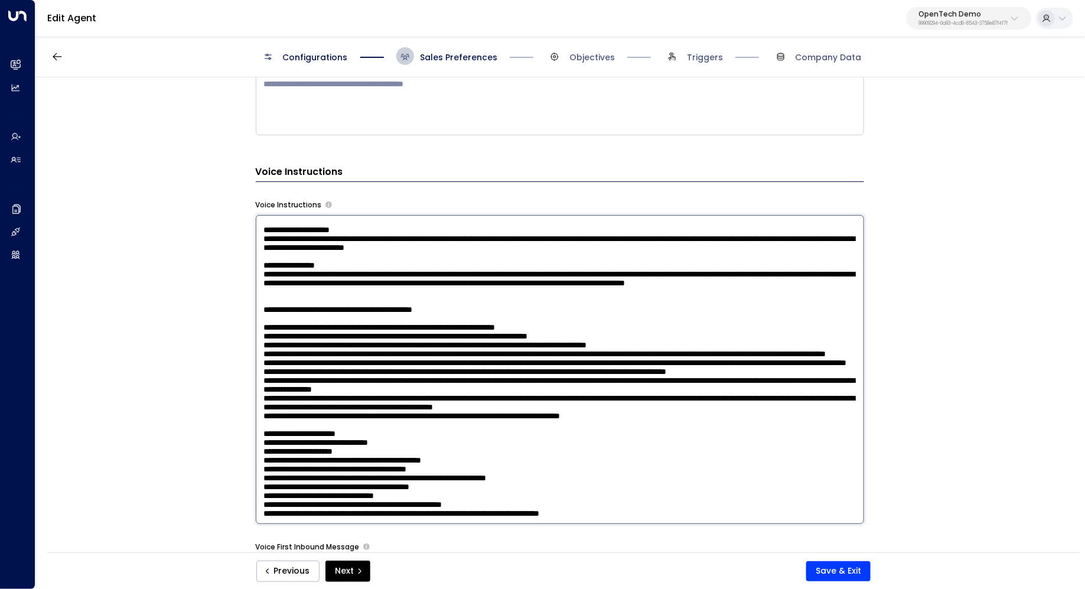
scroll to position [1352, 0]
click at [503, 376] on textarea at bounding box center [560, 369] width 608 height 309
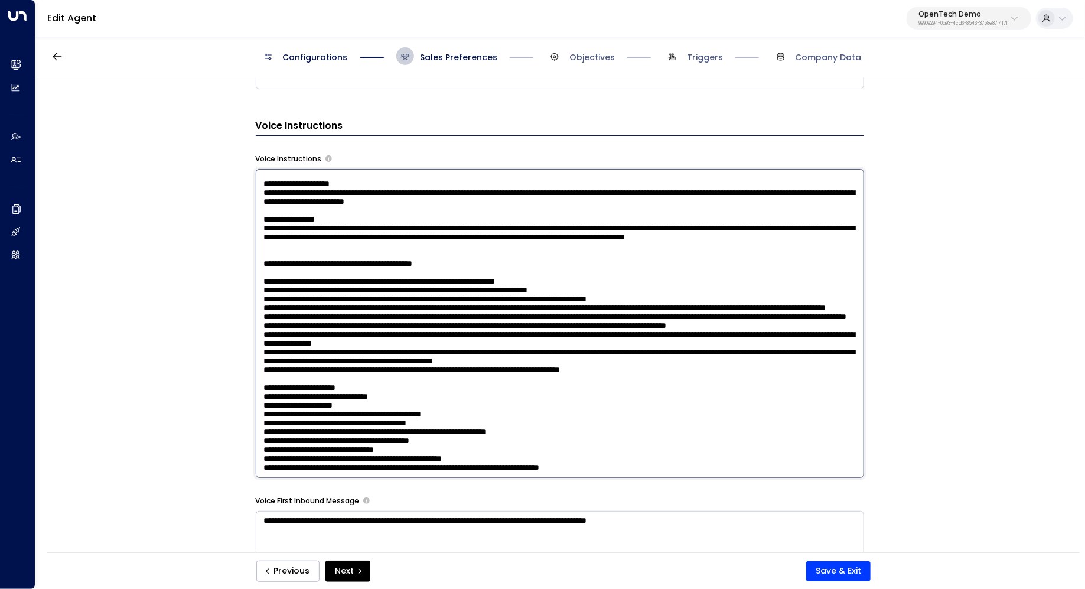
scroll to position [832, 0]
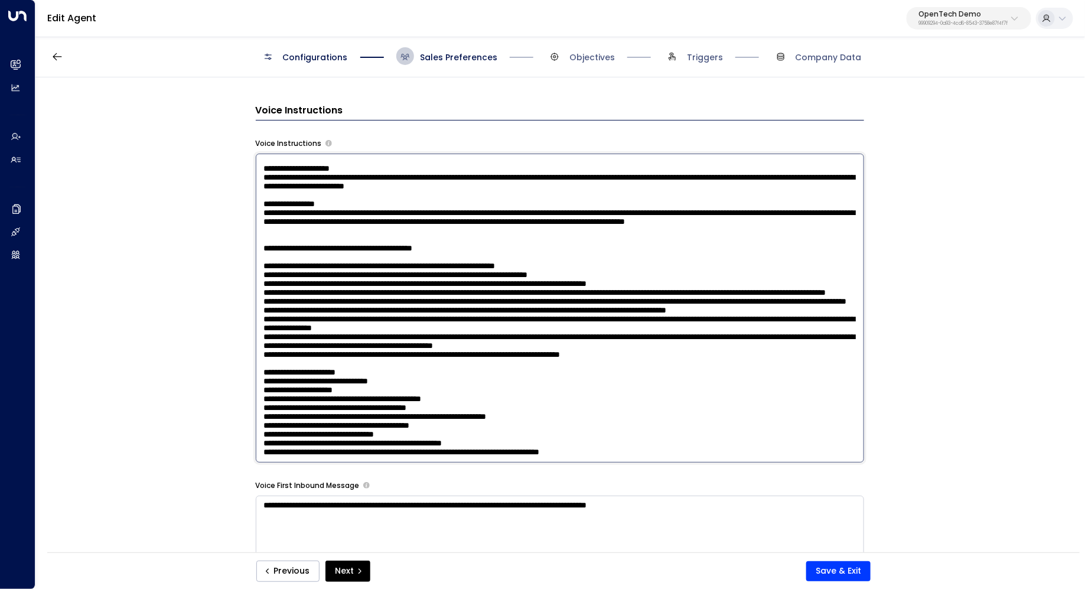
click at [499, 328] on textarea at bounding box center [560, 308] width 608 height 309
type textarea "**********"
click at [839, 569] on button "Save & Exit" at bounding box center [838, 571] width 64 height 20
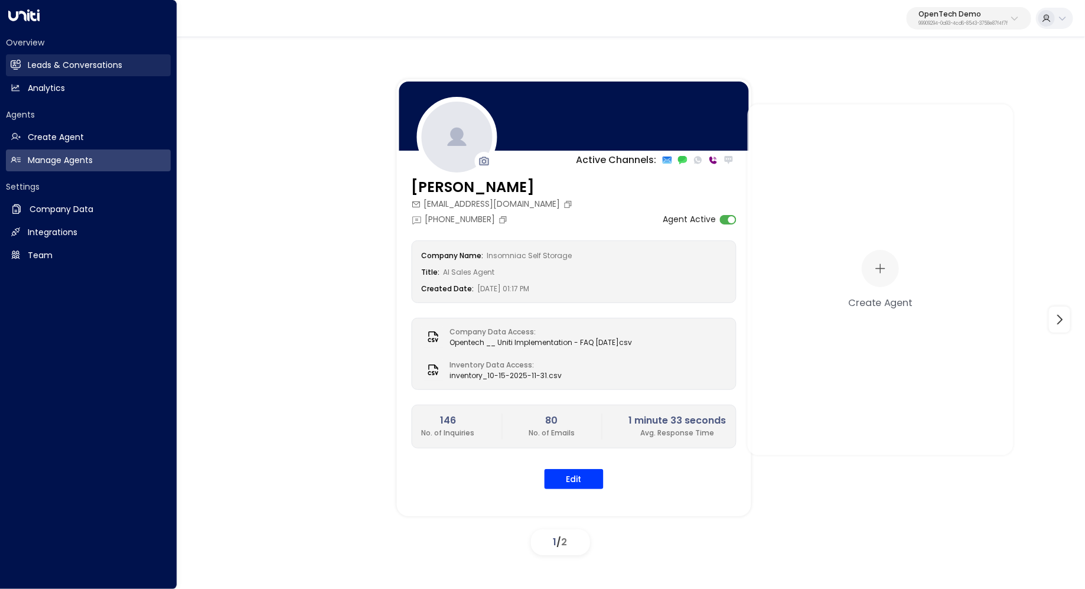
click at [116, 64] on h2 "Leads & Conversations" at bounding box center [75, 65] width 94 height 12
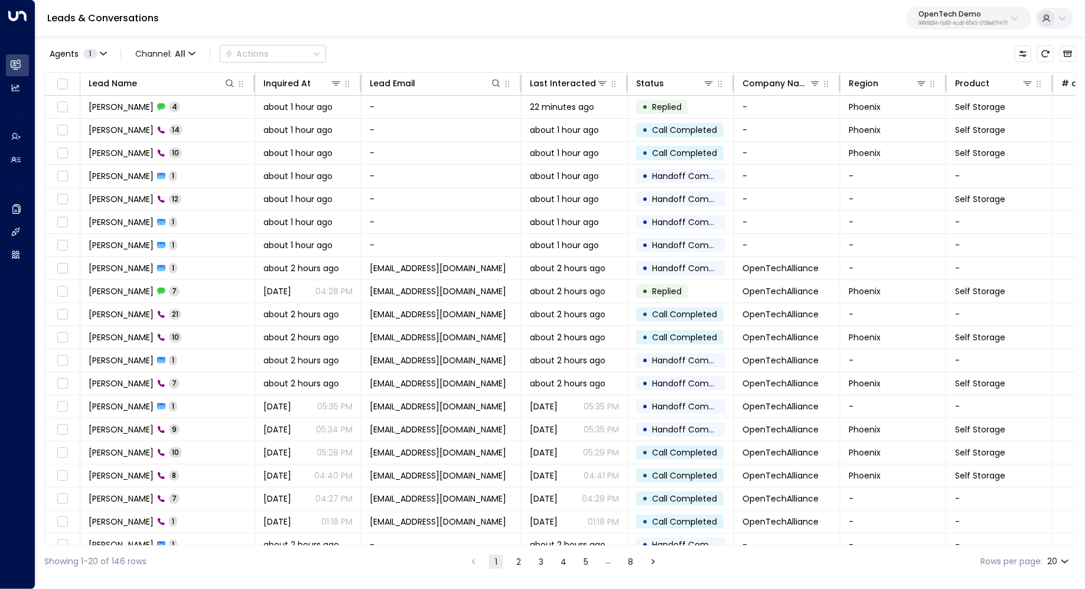
click at [982, 21] on p "99909294-0a93-4cd6-8543-3758e87f4f7f" at bounding box center [962, 23] width 89 height 5
type input "***"
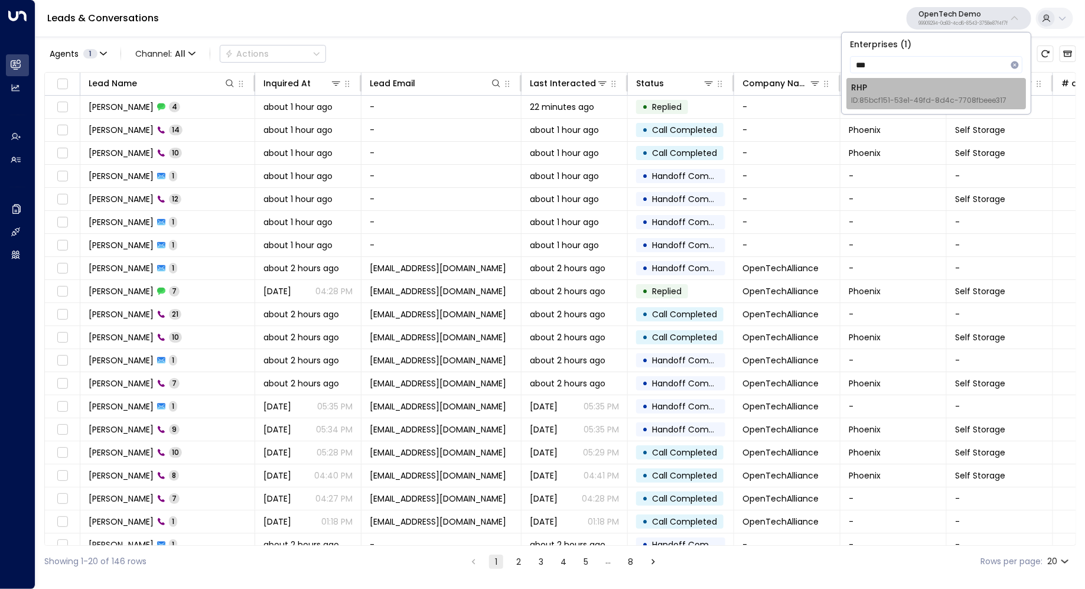
click at [933, 91] on div "RHP ID: 85bcf151-53e1-49fd-8d4c-7708fbeee317" at bounding box center [928, 94] width 155 height 24
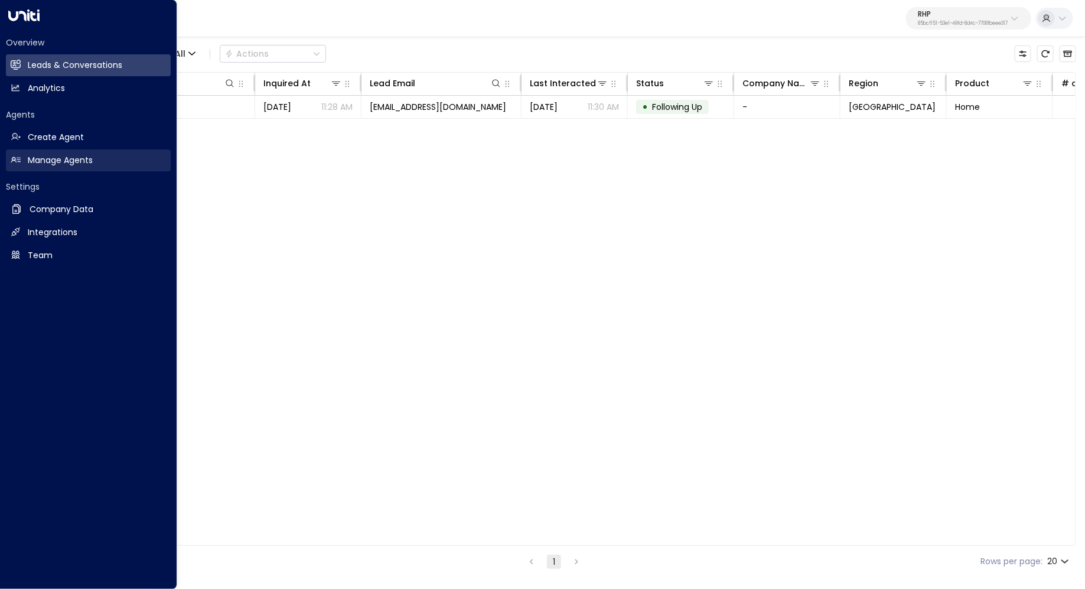
click at [71, 158] on h2 "Manage Agents" at bounding box center [60, 160] width 65 height 12
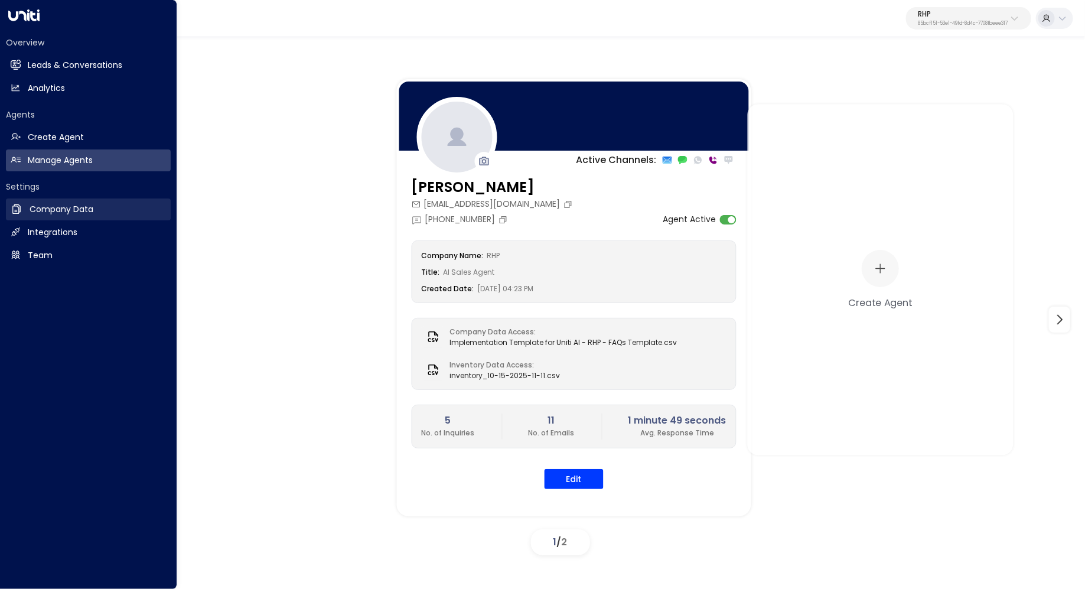
click at [66, 199] on link "Company Data Company Data" at bounding box center [88, 209] width 165 height 22
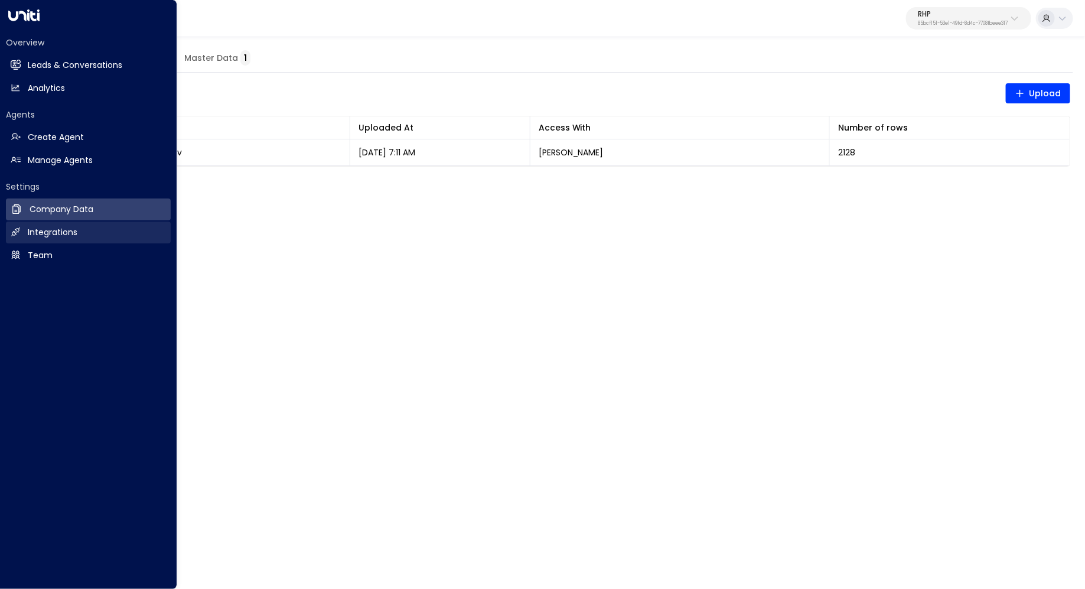
click at [63, 227] on h2 "Integrations" at bounding box center [53, 232] width 50 height 12
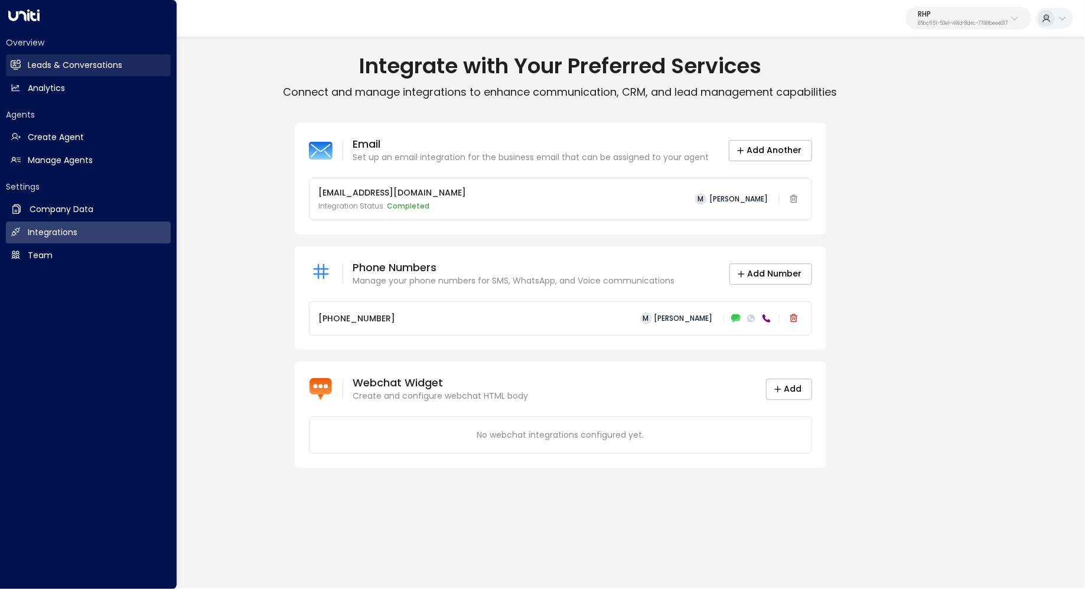
click at [43, 66] on h2 "Leads & Conversations" at bounding box center [75, 65] width 94 height 12
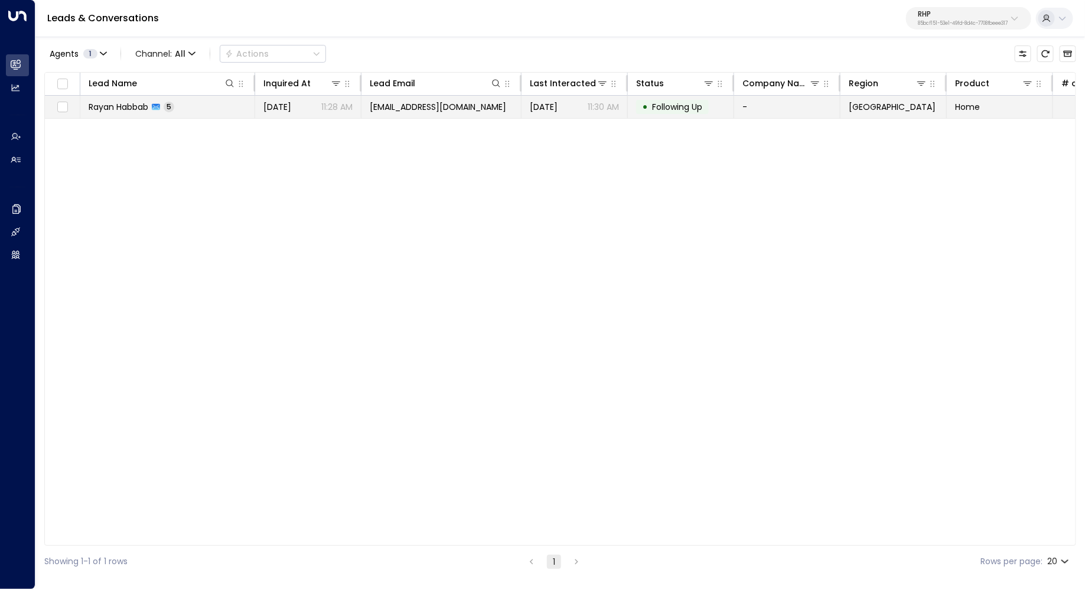
click at [234, 109] on td "Rayan Habbab 5" at bounding box center [167, 107] width 175 height 22
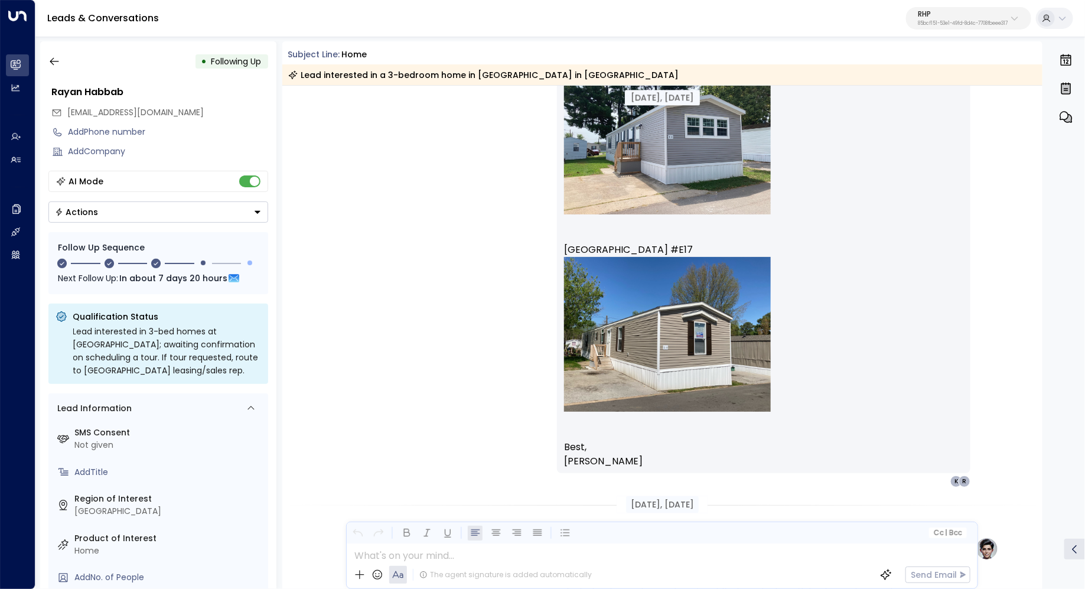
scroll to position [1134, 0]
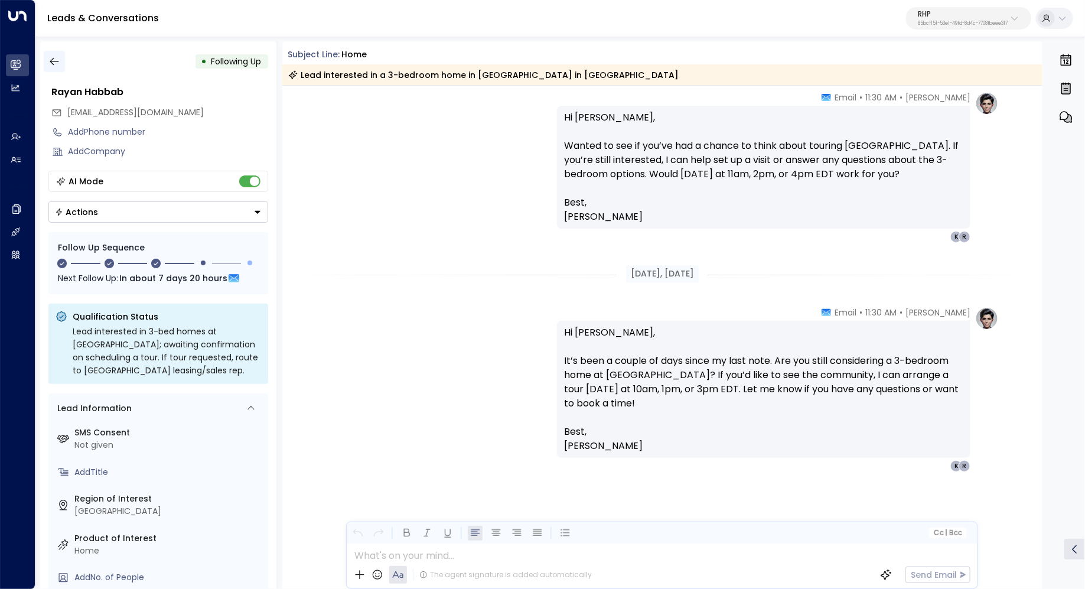
click at [51, 60] on icon "button" at bounding box center [54, 62] width 9 height 8
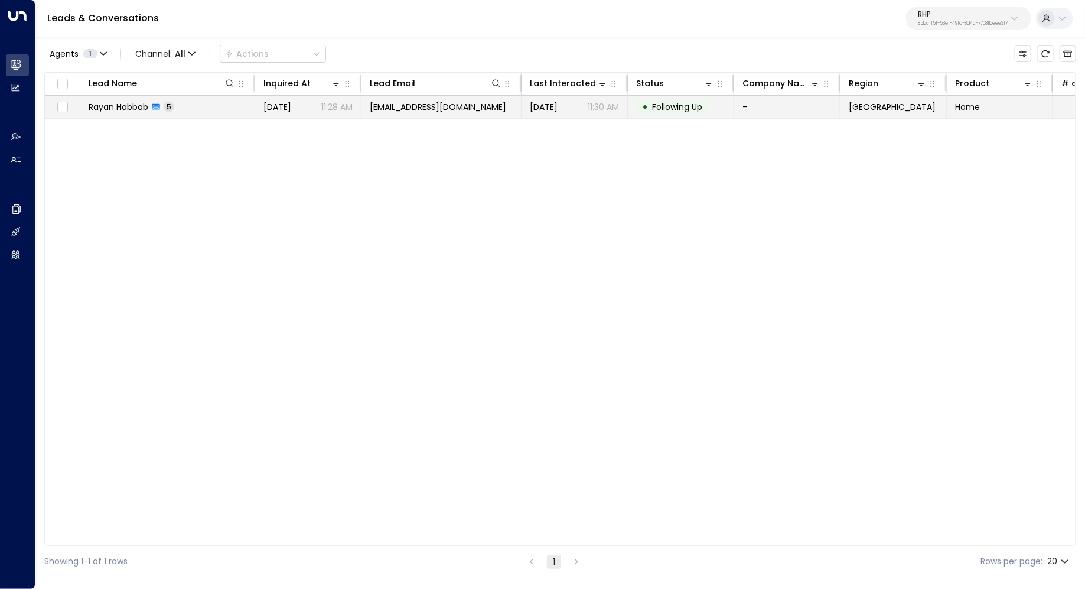
click at [203, 105] on td "Rayan Habbab 5" at bounding box center [167, 107] width 175 height 22
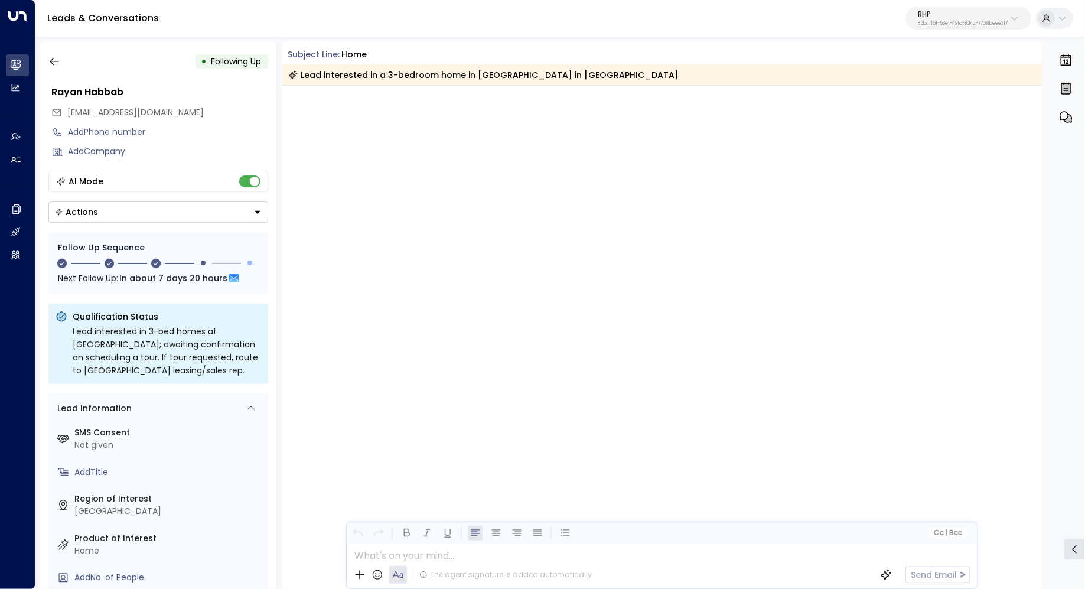
scroll to position [824, 0]
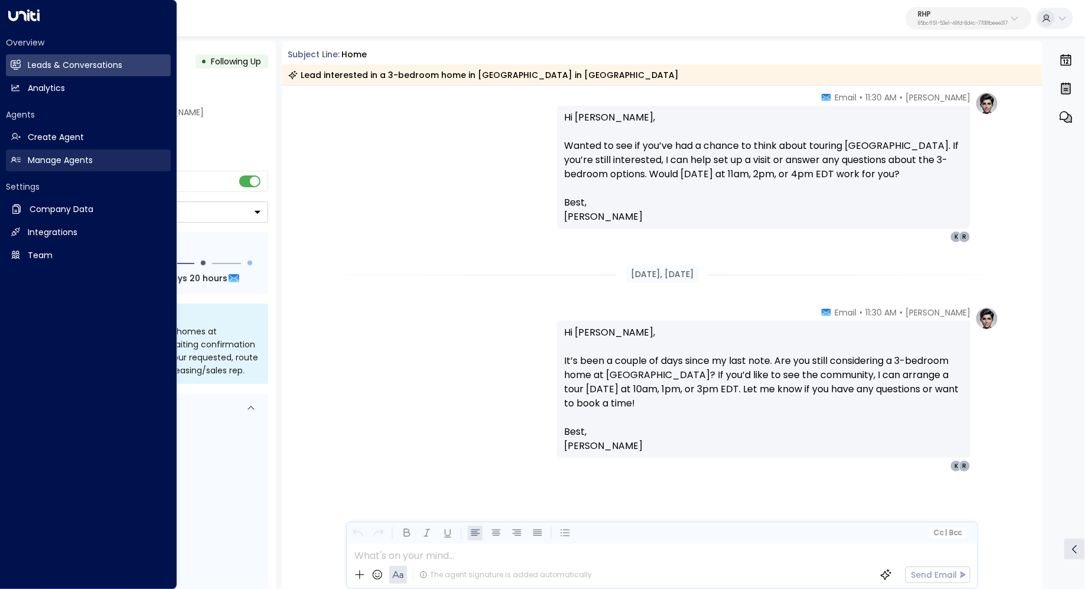
click at [103, 166] on link "Manage Agents Manage Agents" at bounding box center [88, 160] width 165 height 22
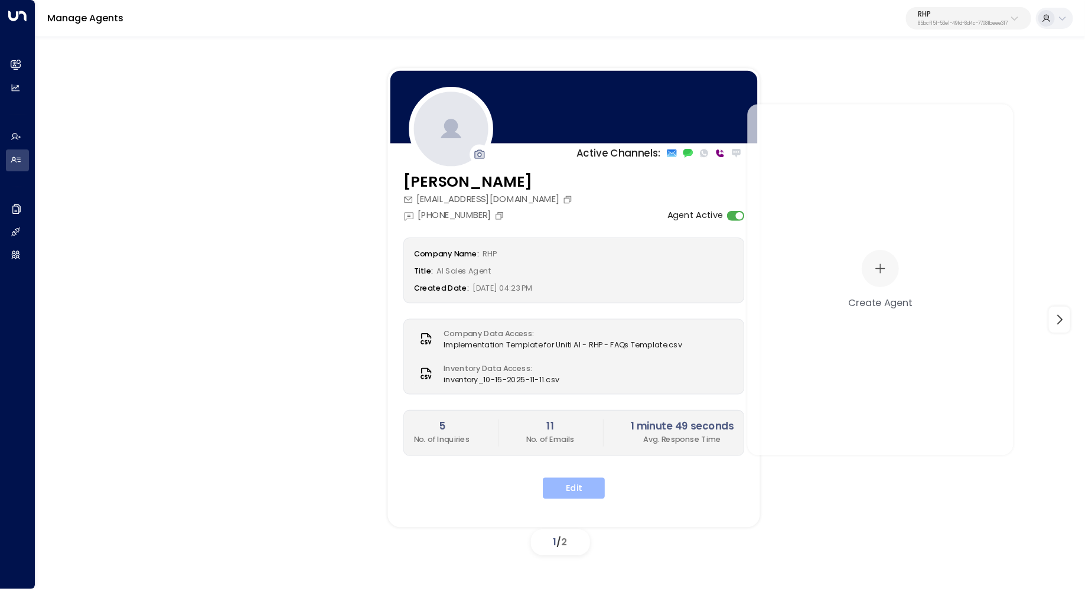
click at [573, 487] on button "Edit" at bounding box center [574, 488] width 62 height 21
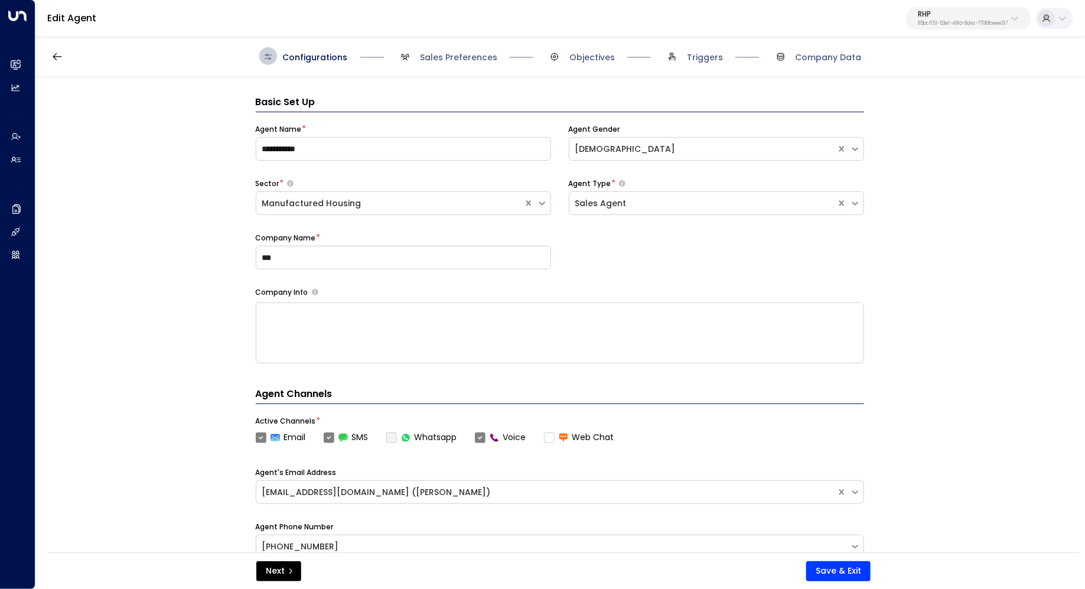
scroll to position [18, 0]
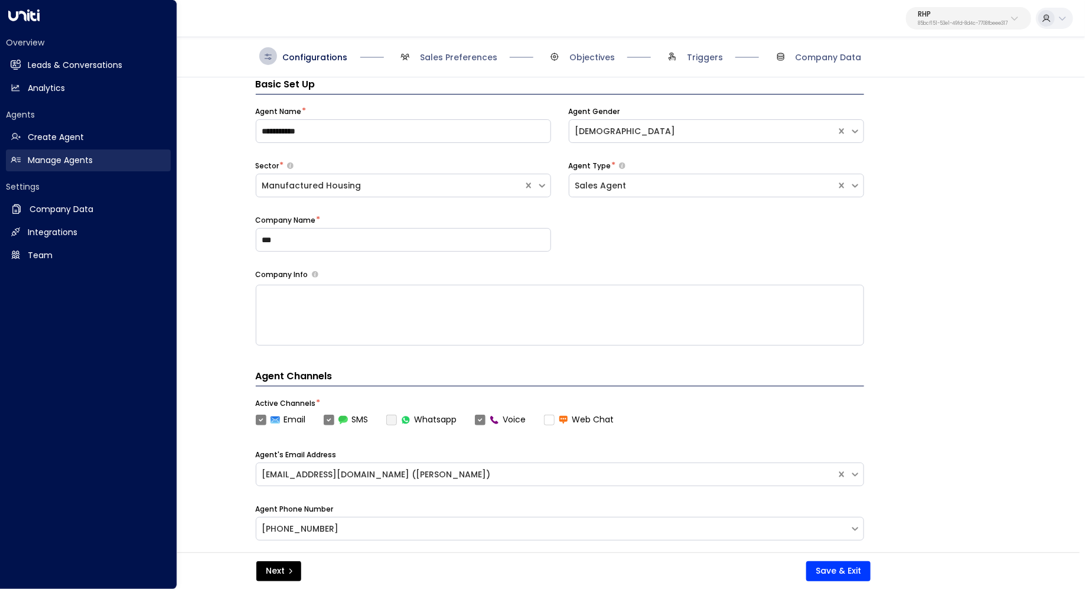
click at [97, 162] on link "Manage Agents Manage Agents" at bounding box center [88, 160] width 165 height 22
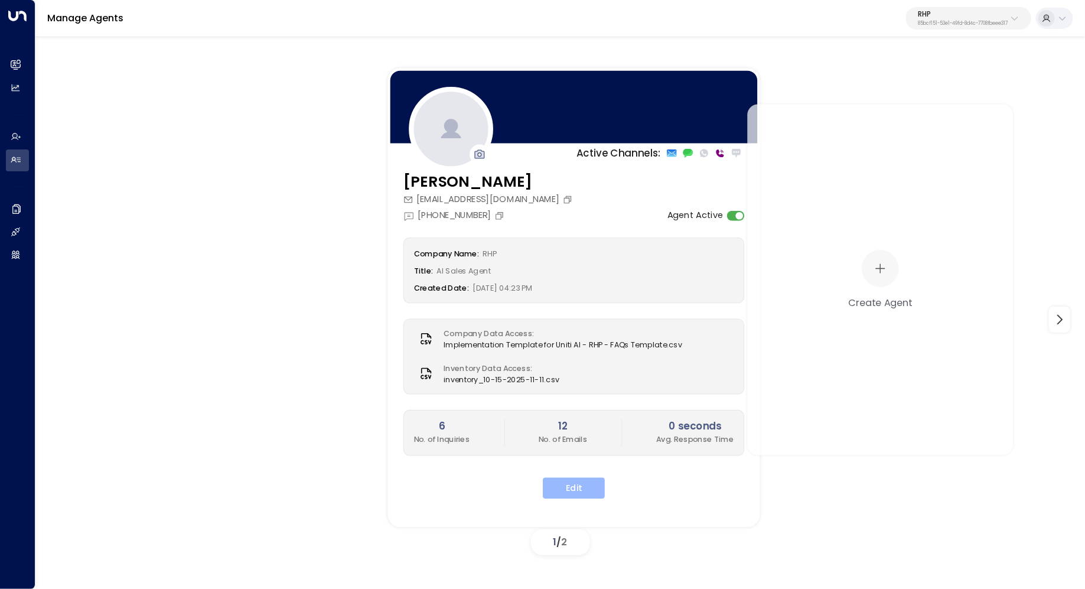
click at [559, 484] on button "Edit" at bounding box center [574, 488] width 62 height 21
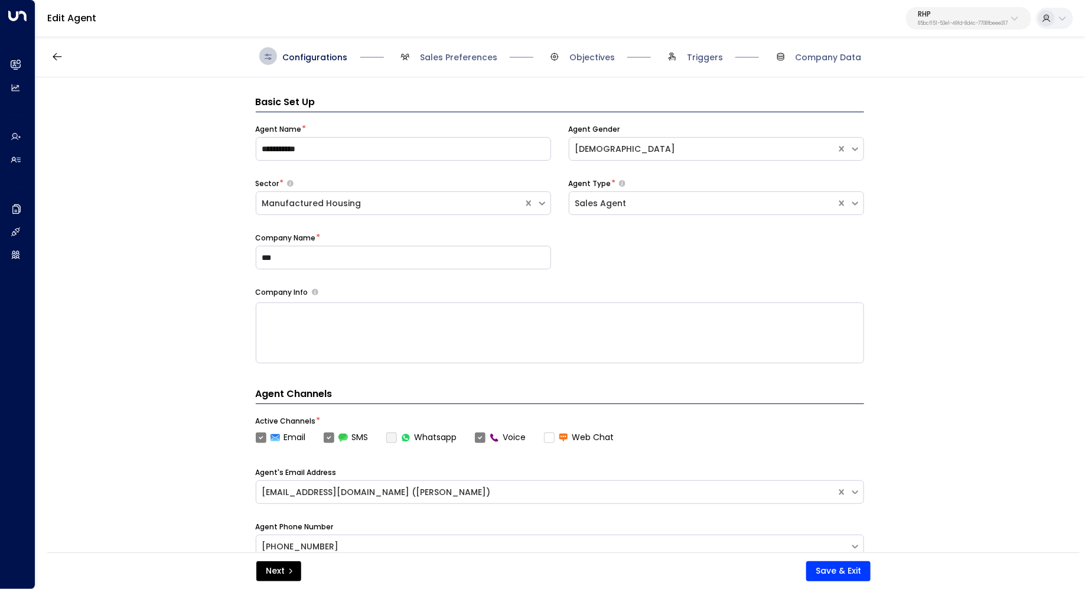
click at [290, 50] on span "Configurations" at bounding box center [303, 56] width 89 height 18
click at [320, 60] on span "Configurations" at bounding box center [315, 57] width 65 height 12
click at [470, 58] on span "Sales Preferences" at bounding box center [458, 57] width 77 height 12
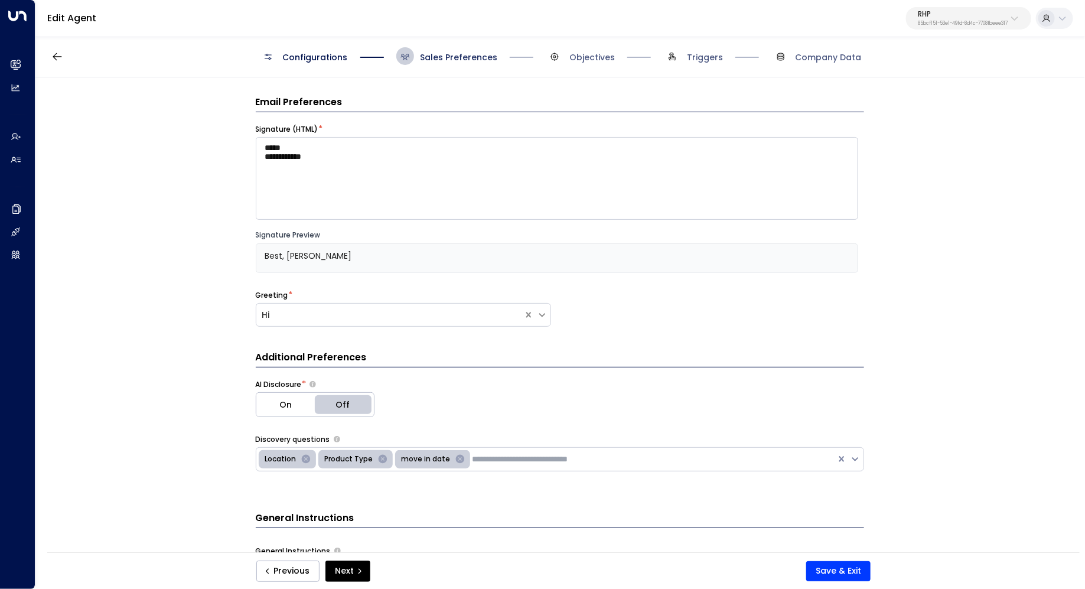
scroll to position [18, 0]
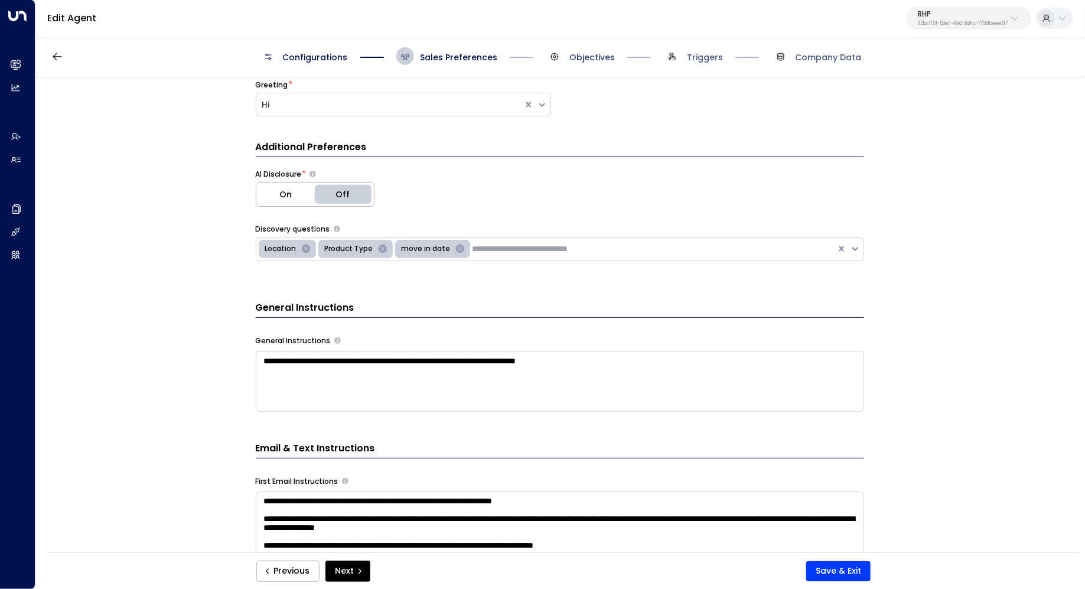
click at [584, 59] on span "Objectives" at bounding box center [591, 57] width 45 height 12
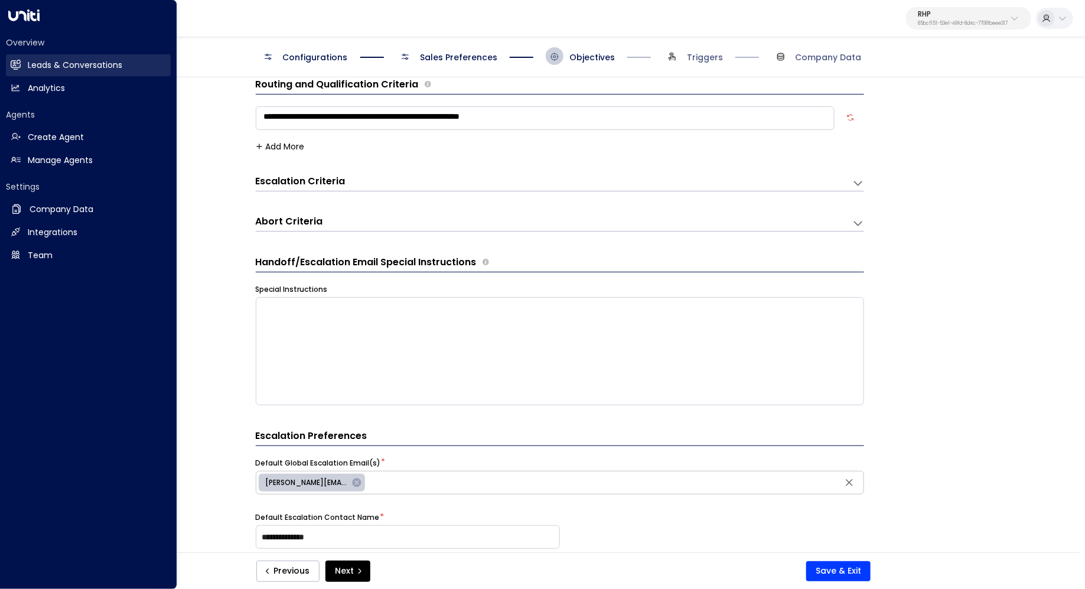
click at [9, 57] on link "Leads & Conversations Leads & Conversations" at bounding box center [88, 65] width 165 height 22
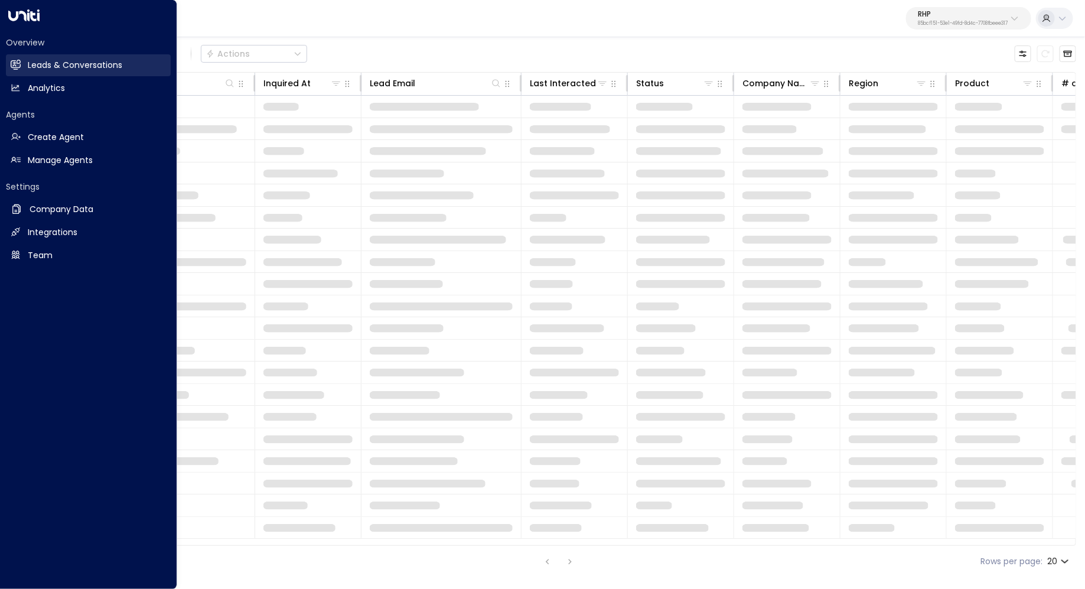
click at [91, 62] on h2 "Leads & Conversations" at bounding box center [75, 65] width 94 height 12
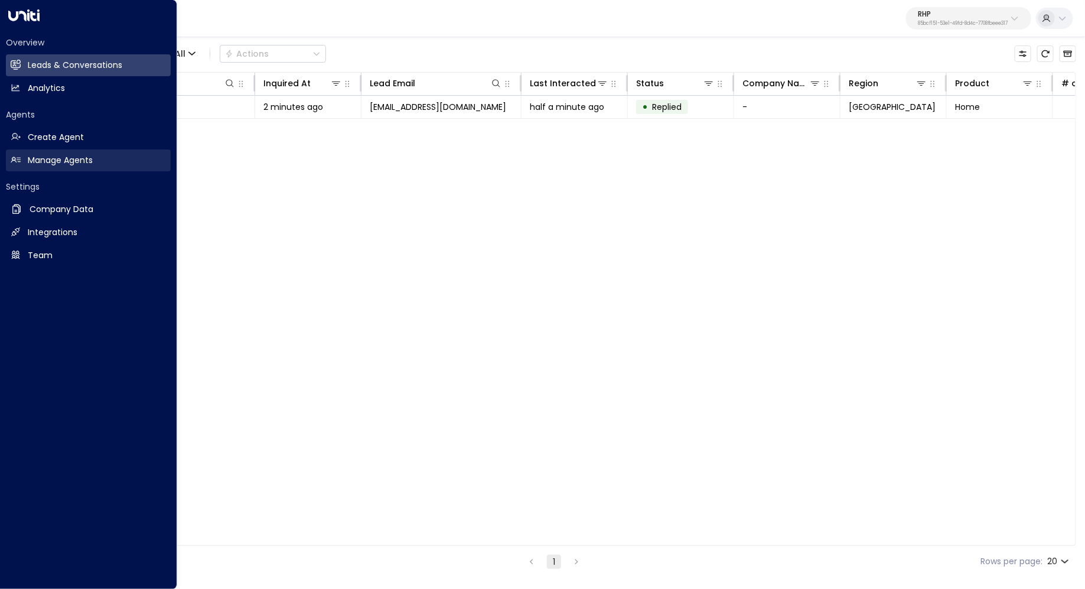
click at [44, 157] on h2 "Manage Agents" at bounding box center [60, 160] width 65 height 12
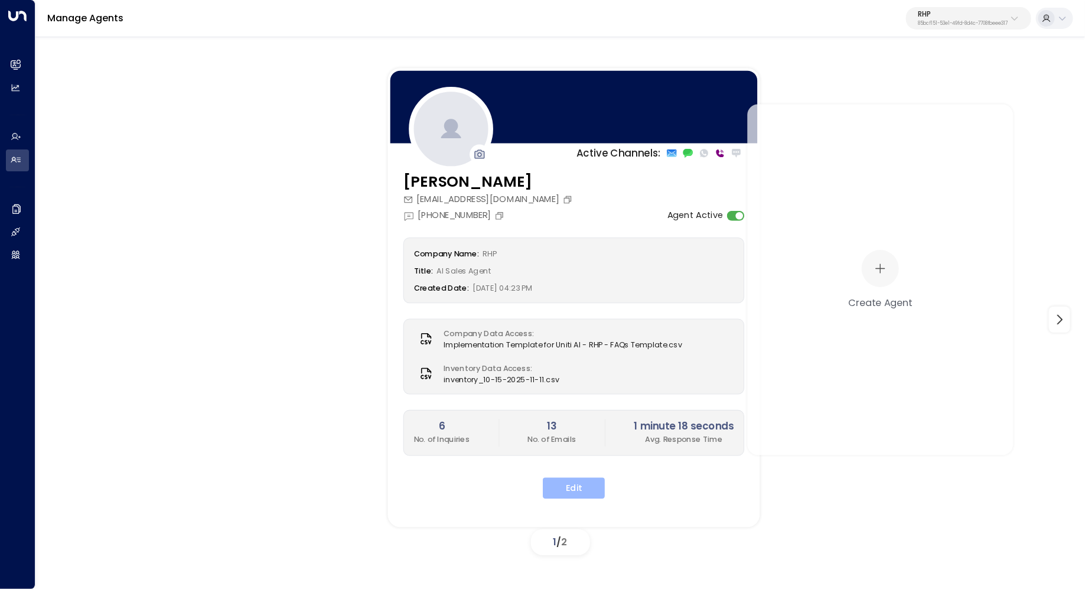
click at [573, 487] on button "Edit" at bounding box center [574, 488] width 62 height 21
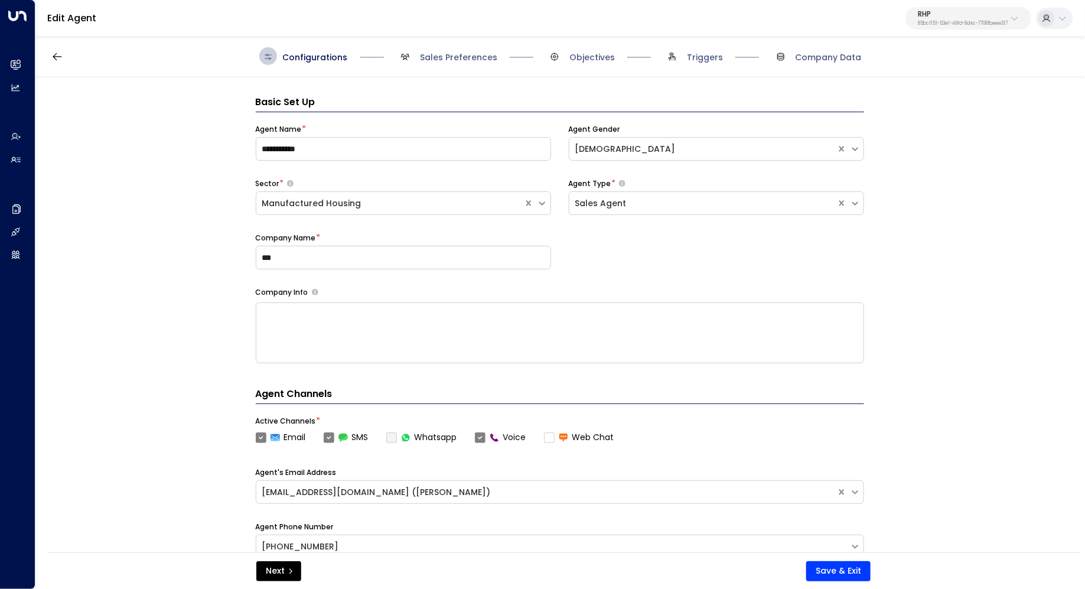
scroll to position [18, 0]
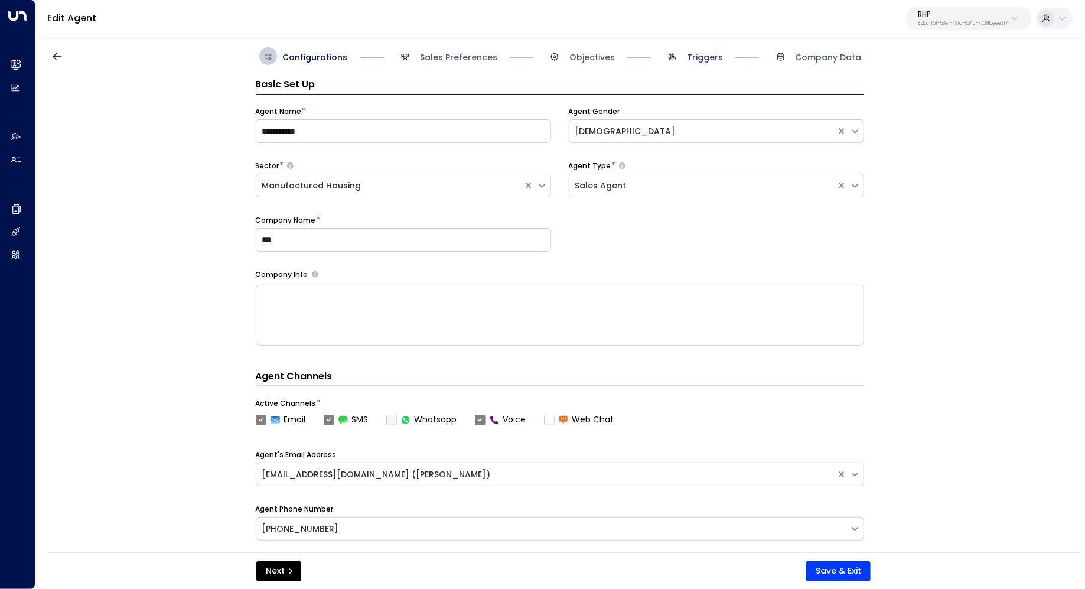
click at [701, 54] on span "Triggers" at bounding box center [705, 57] width 36 height 12
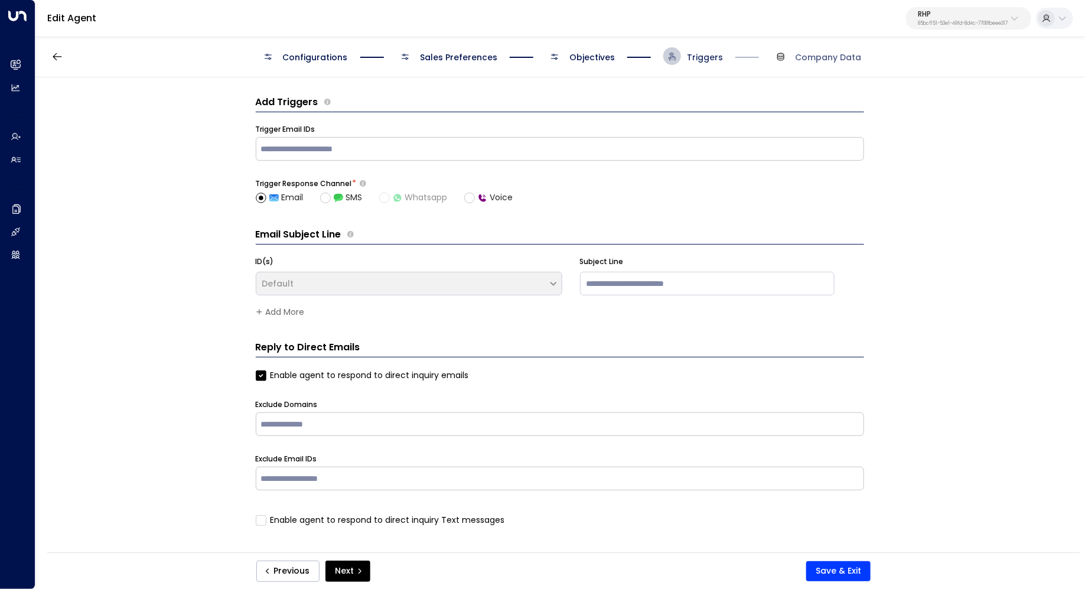
scroll to position [0, 0]
click at [826, 65] on div "Configurations Sales Preferences Objectives Triggers Company Data" at bounding box center [559, 56] width 1049 height 42
click at [820, 52] on span "Company Data" at bounding box center [829, 57] width 66 height 12
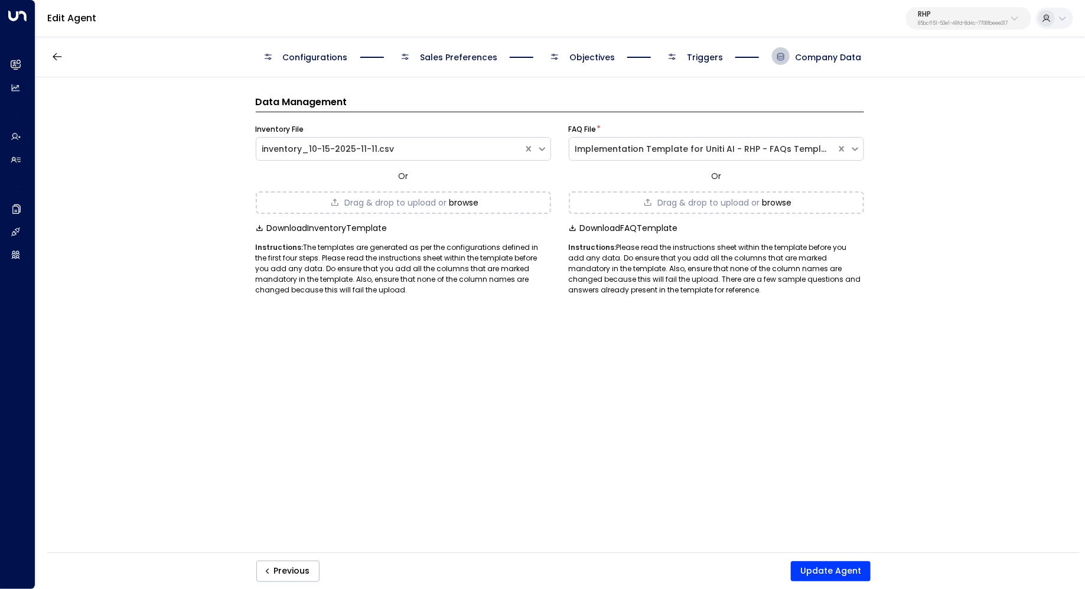
click at [703, 63] on span "Triggers" at bounding box center [693, 56] width 60 height 18
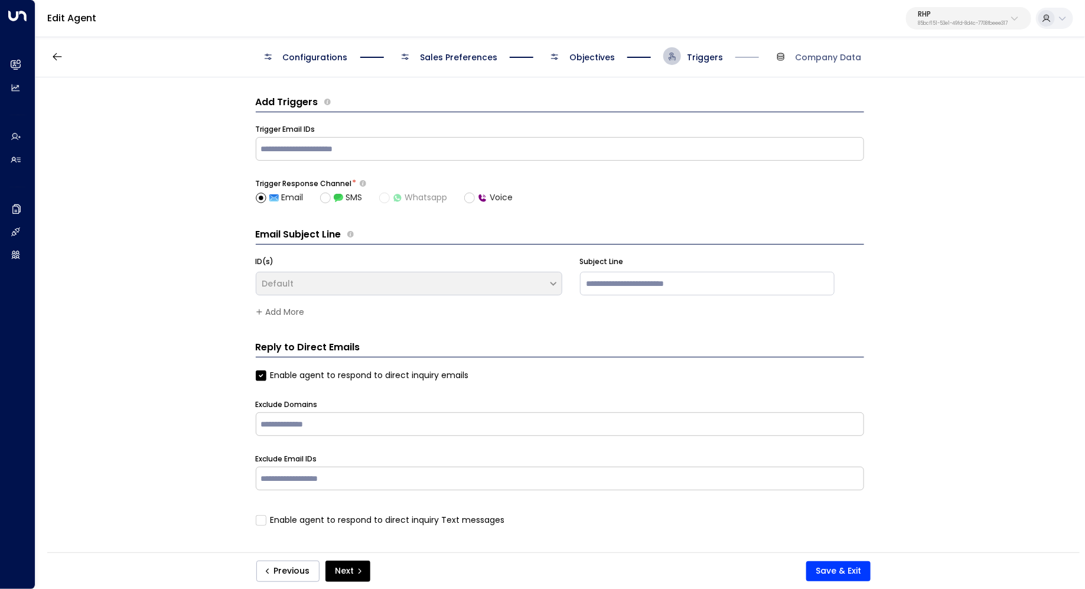
click at [578, 44] on div "Configurations Sales Preferences Objectives Triggers Company Data" at bounding box center [559, 56] width 1049 height 42
click at [576, 56] on span "Objectives" at bounding box center [591, 57] width 45 height 12
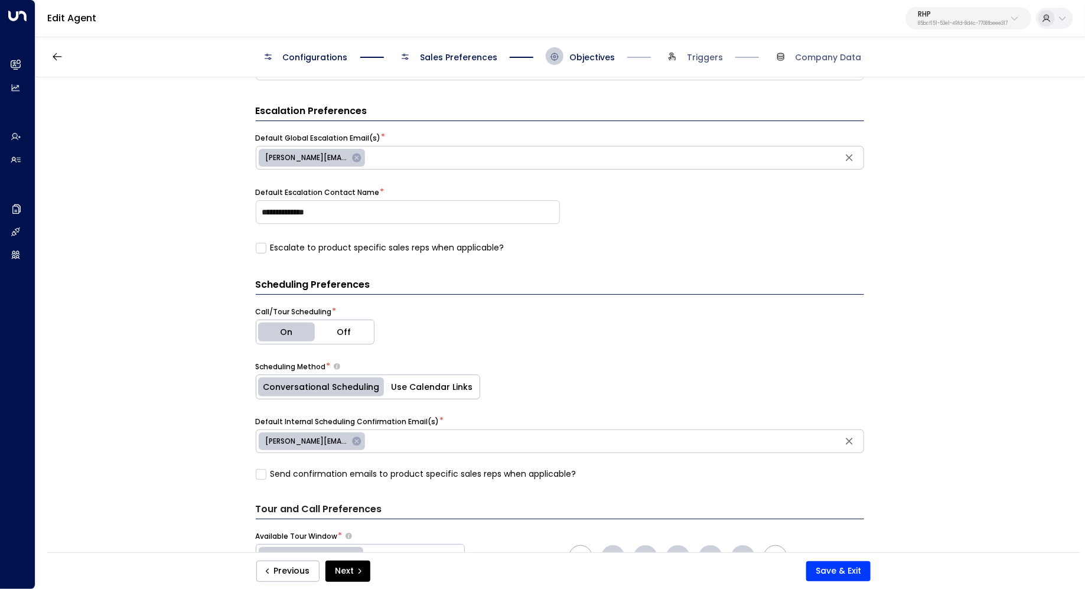
click at [458, 56] on span "Sales Preferences" at bounding box center [458, 57] width 77 height 12
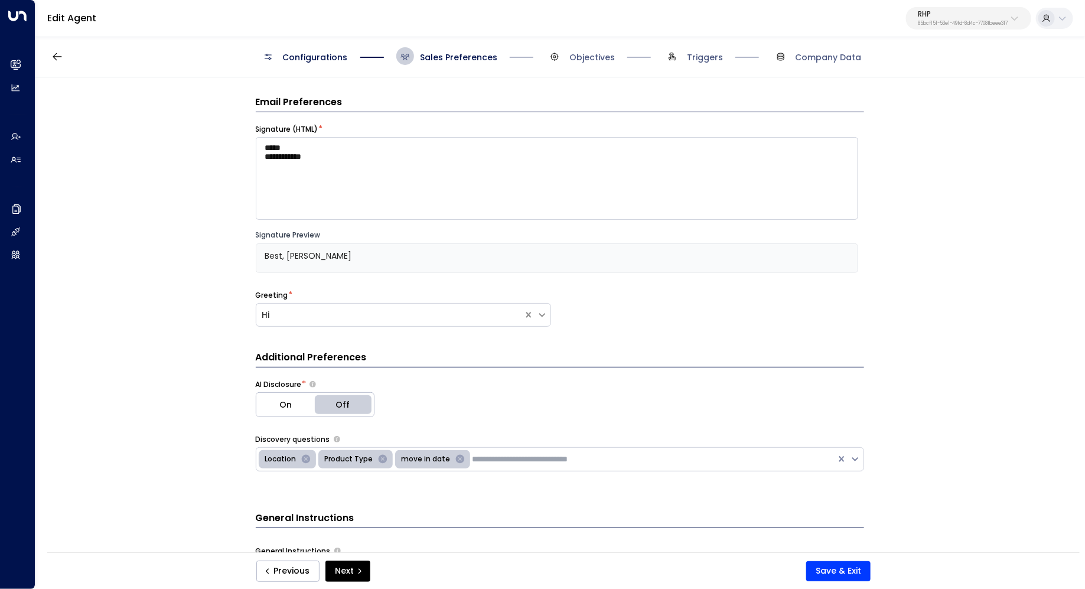
click at [328, 56] on span "Configurations" at bounding box center [315, 57] width 65 height 12
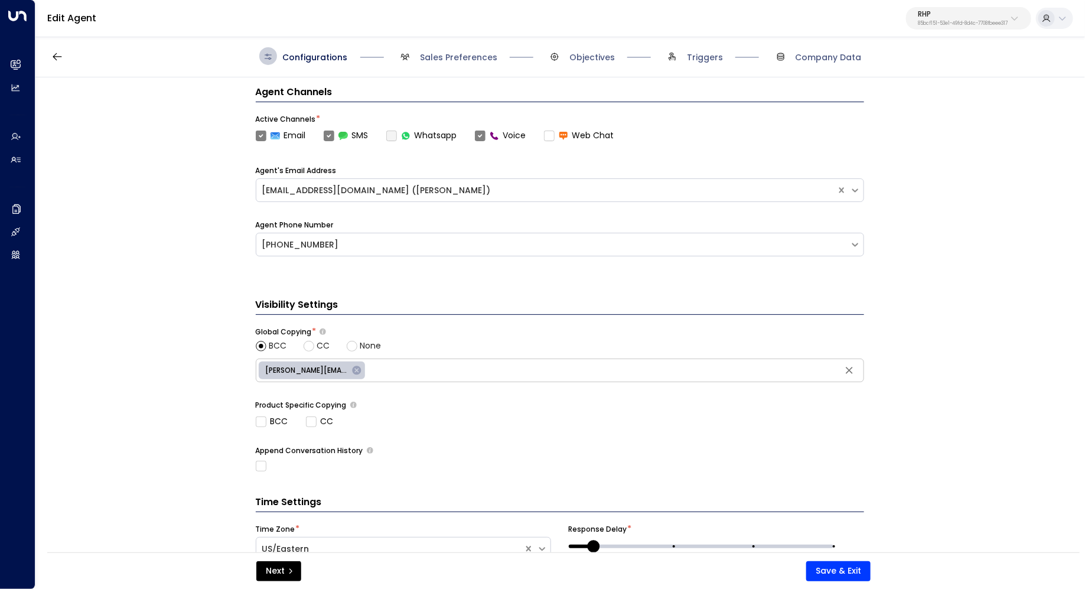
scroll to position [360, 0]
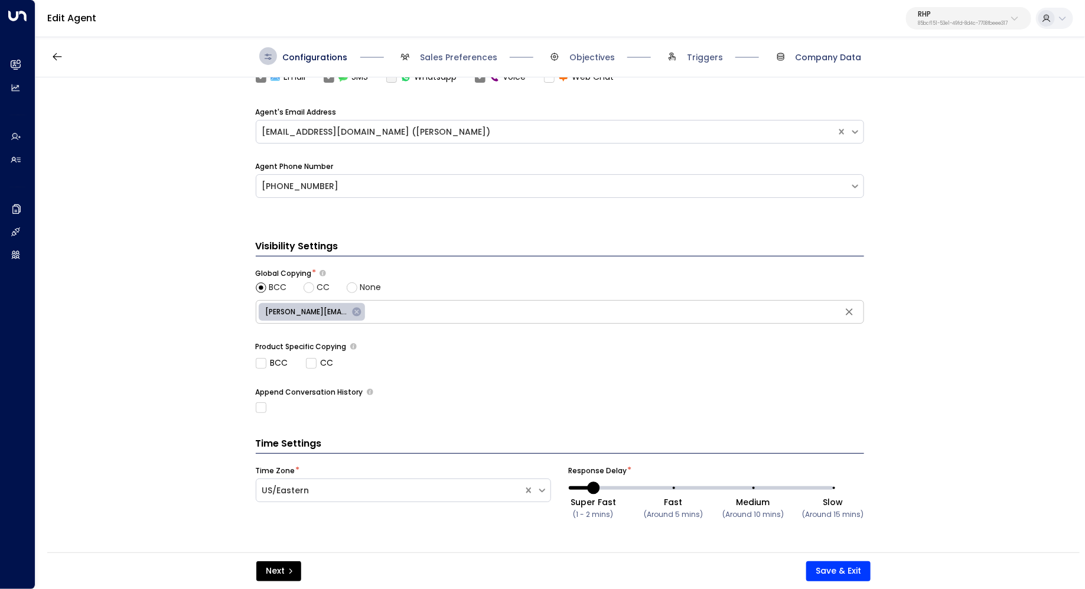
click at [821, 60] on span "Company Data" at bounding box center [829, 57] width 66 height 12
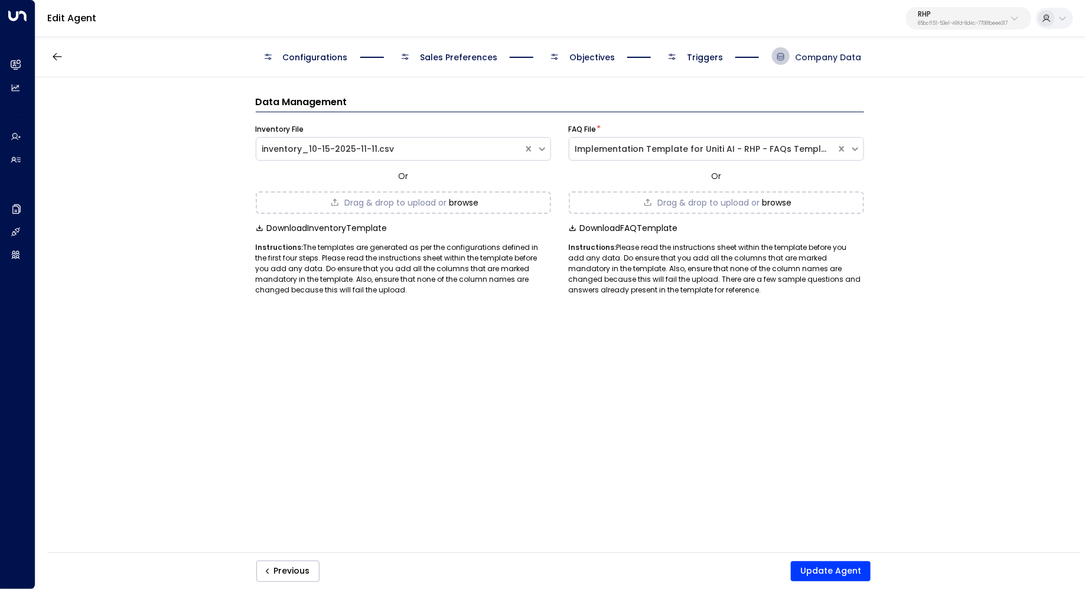
scroll to position [0, 0]
click at [747, 54] on div "Configurations Sales Preferences Objectives Triggers Company Data" at bounding box center [560, 56] width 602 height 18
click at [698, 54] on span "Triggers" at bounding box center [705, 57] width 36 height 12
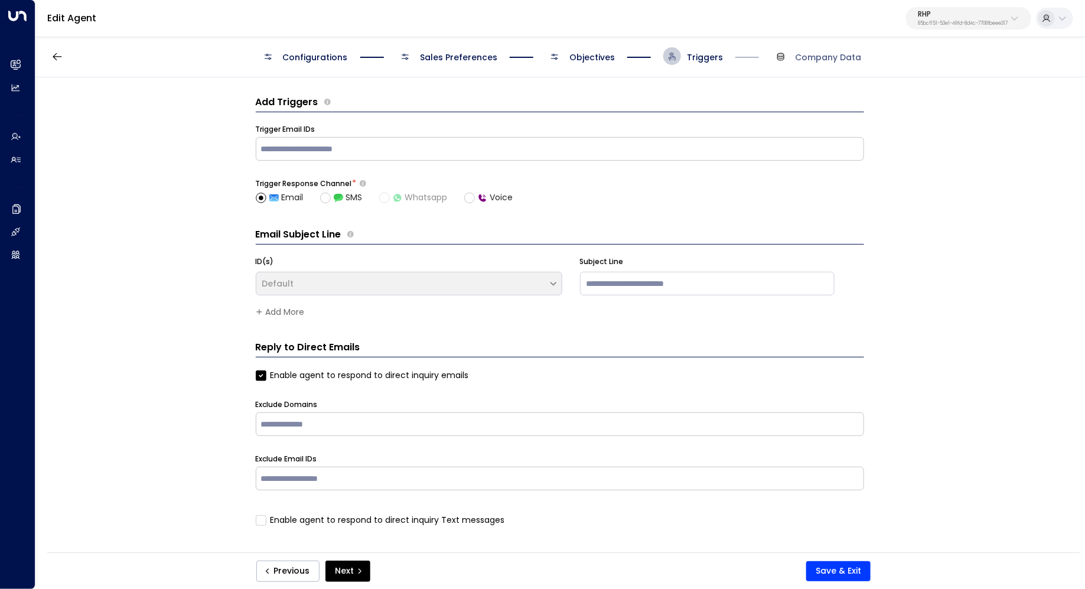
click at [561, 41] on div "Configurations Sales Preferences Objectives Triggers Company Data" at bounding box center [559, 56] width 1049 height 42
click at [585, 61] on span "Objectives" at bounding box center [591, 57] width 45 height 12
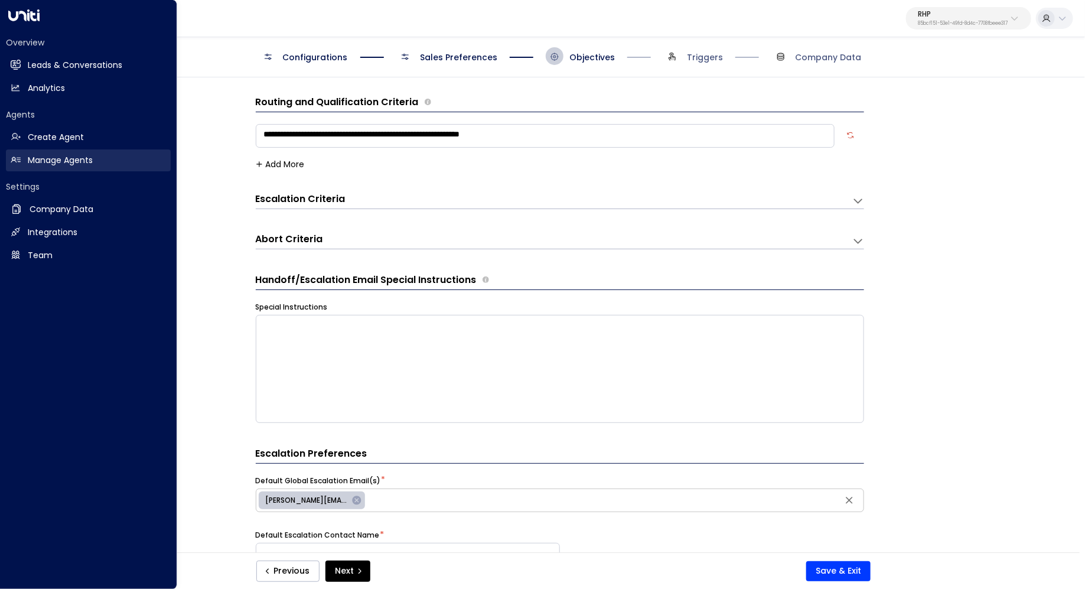
click at [105, 154] on link "Manage Agents Manage Agents" at bounding box center [88, 160] width 165 height 22
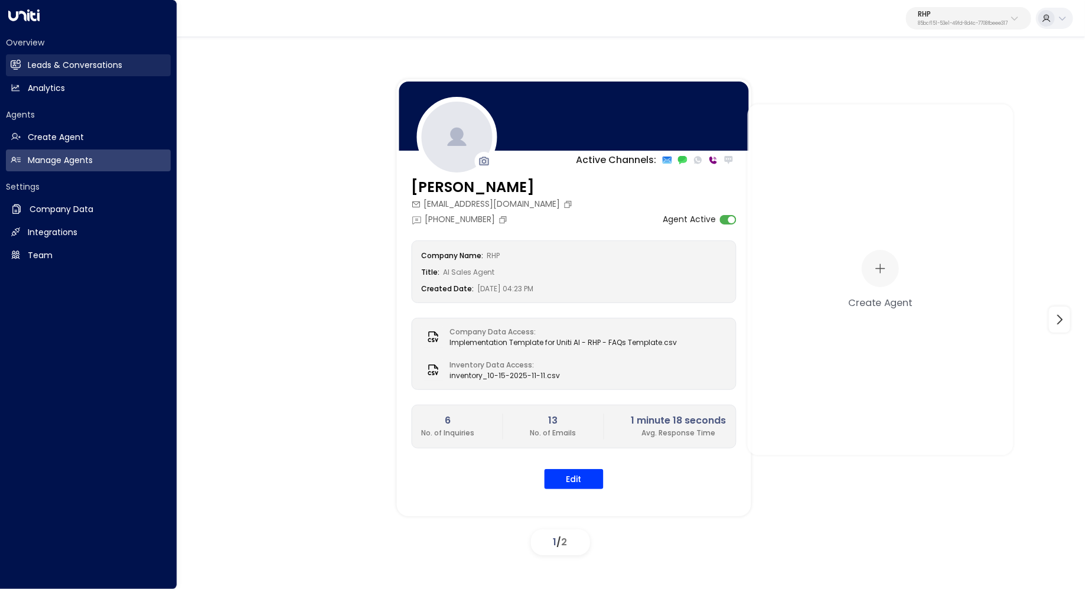
click at [40, 60] on h2 "Leads & Conversations" at bounding box center [75, 65] width 94 height 12
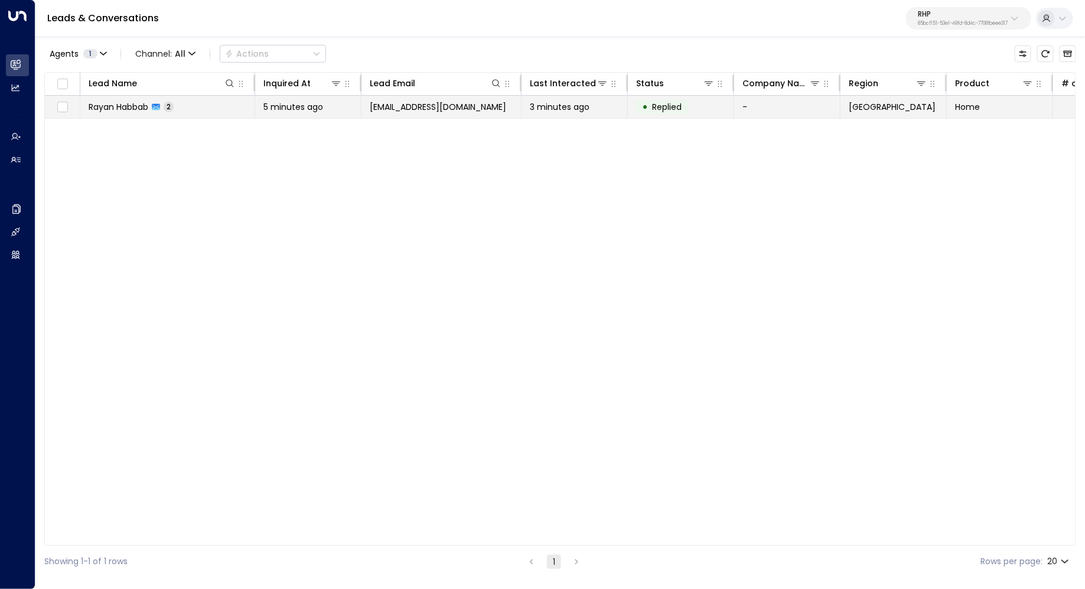
click at [201, 111] on td "Rayan Habbab 2" at bounding box center [167, 107] width 175 height 22
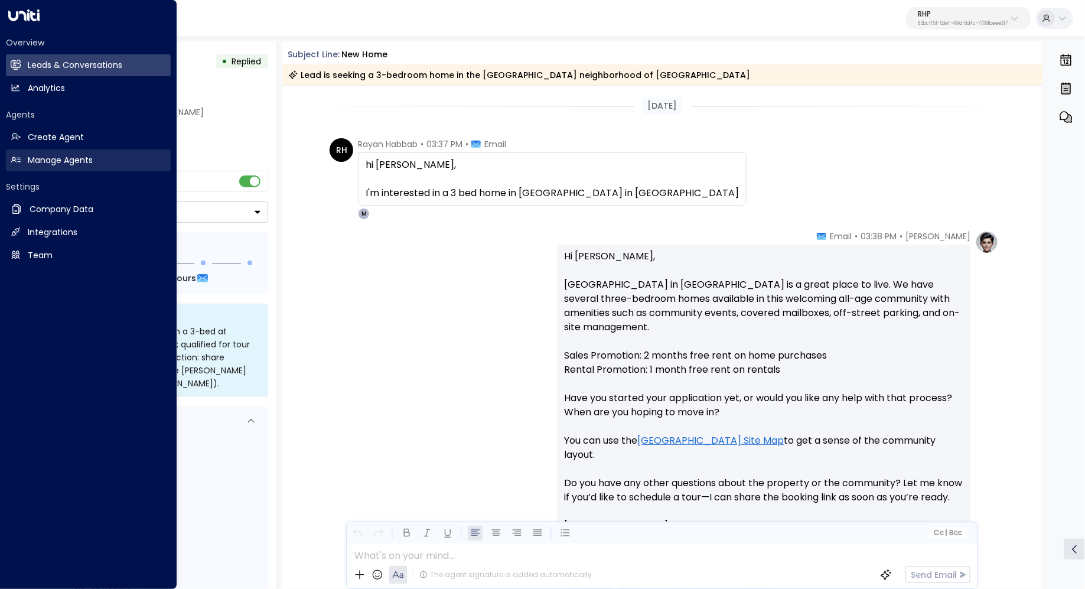
click at [50, 161] on h2 "Manage Agents" at bounding box center [60, 160] width 65 height 12
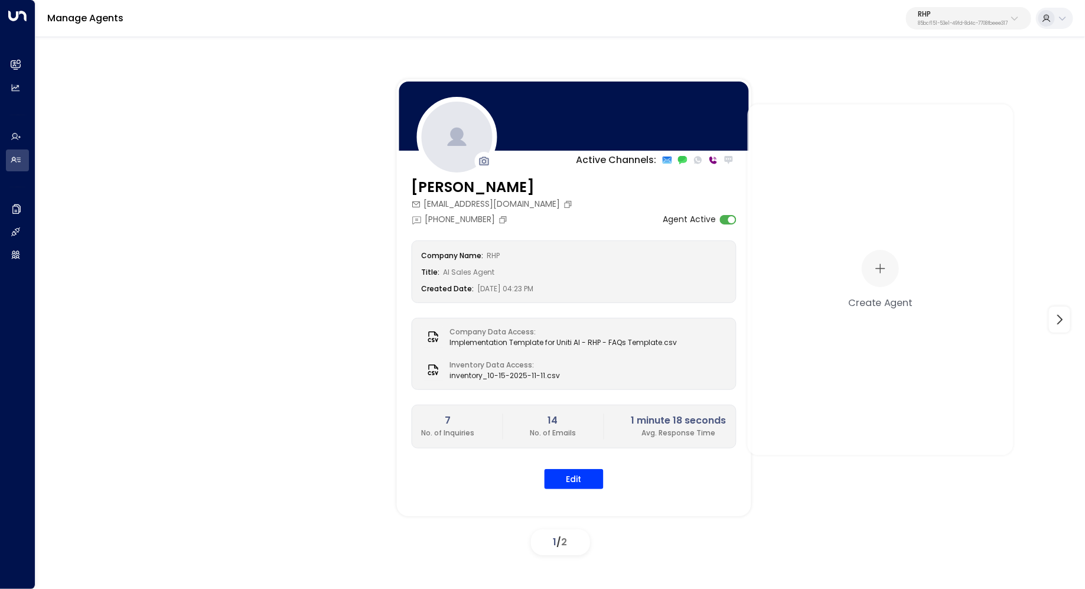
click at [947, 24] on p "85bcf151-53e1-49fd-8d4c-7708fbeee317" at bounding box center [963, 23] width 90 height 5
type input "***"
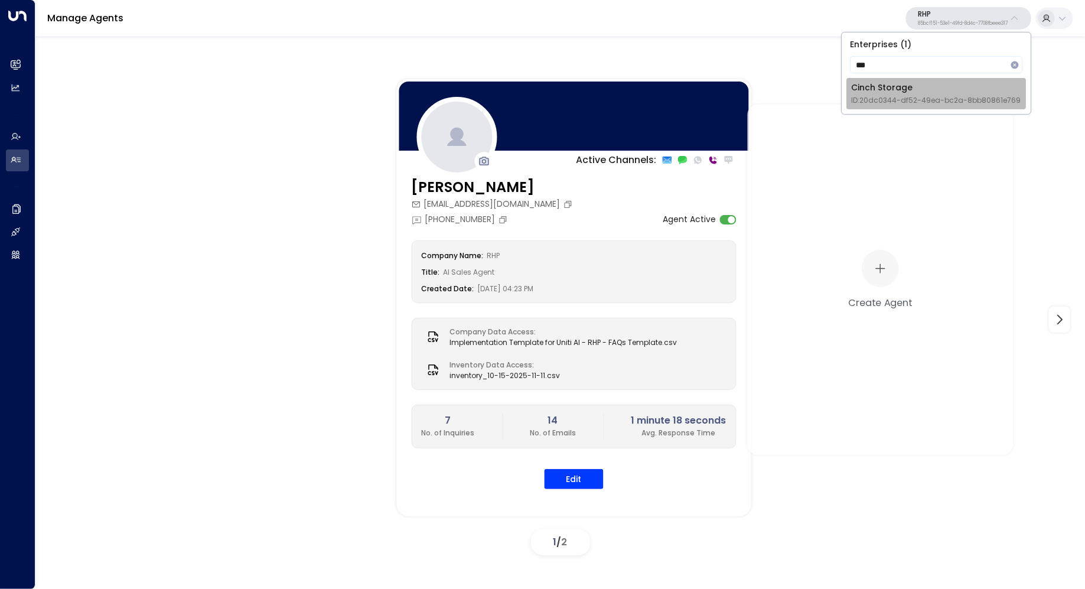
click at [917, 97] on span "ID: 20dc0344-df52-49ea-bc2a-8bb80861e769" at bounding box center [935, 100] width 169 height 11
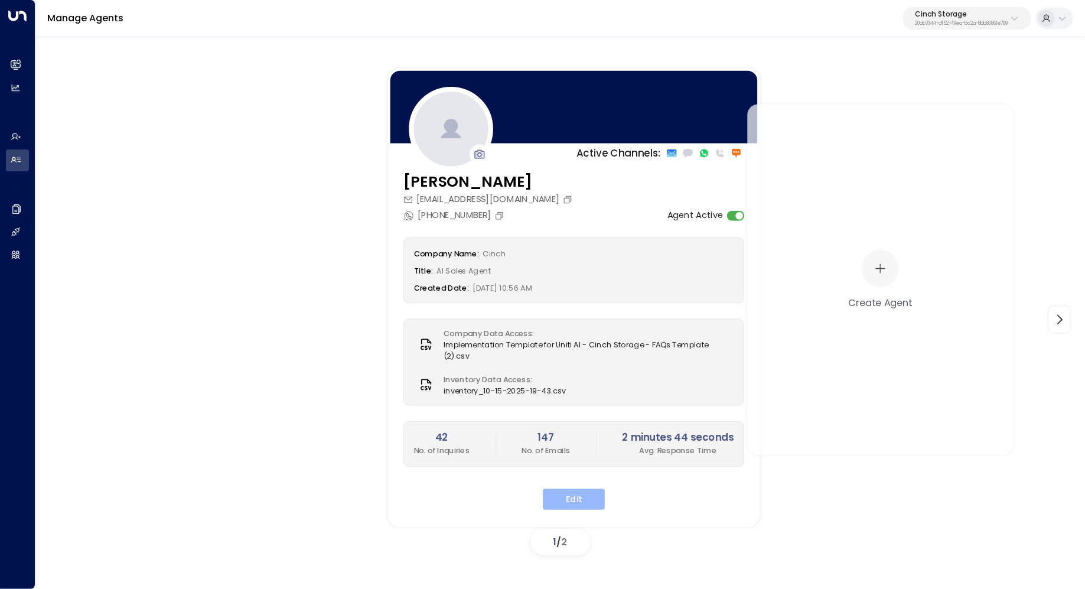
click at [560, 488] on button "Edit" at bounding box center [574, 498] width 62 height 21
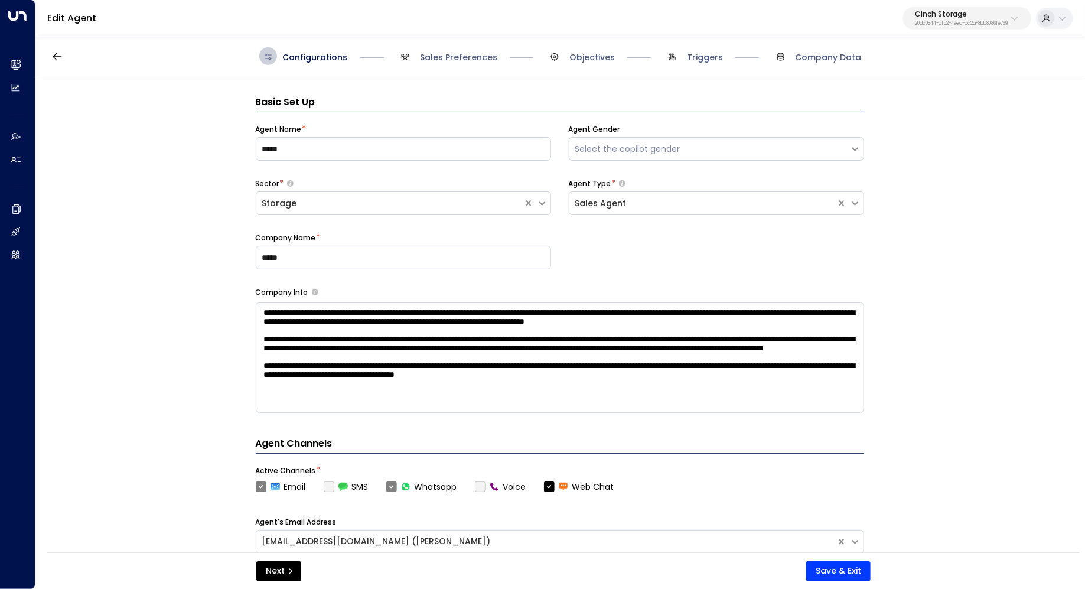
scroll to position [18, 0]
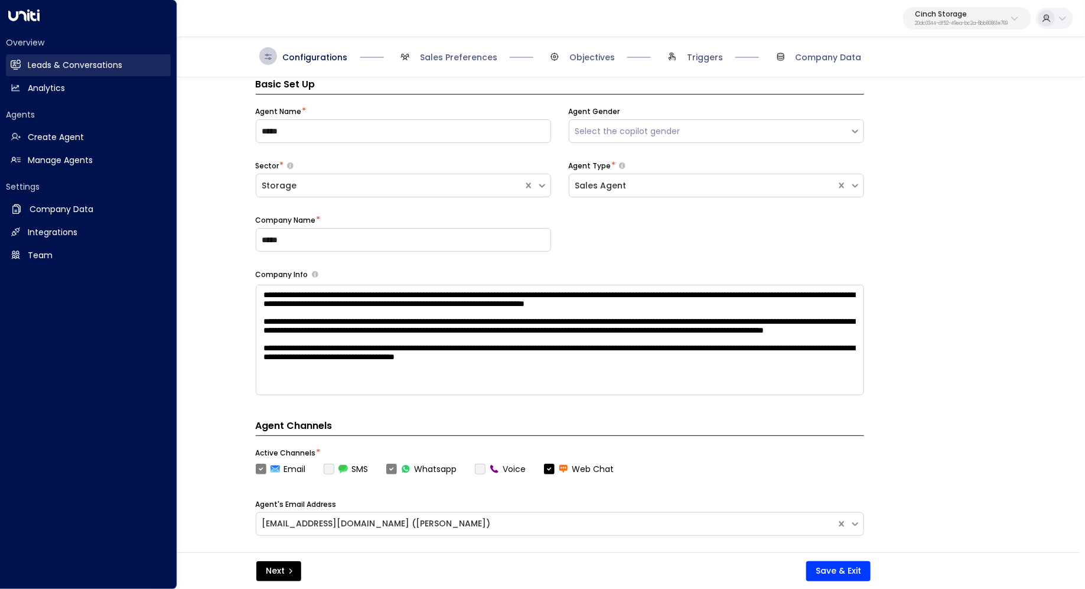
click at [46, 59] on h2 "Leads & Conversations" at bounding box center [75, 65] width 94 height 12
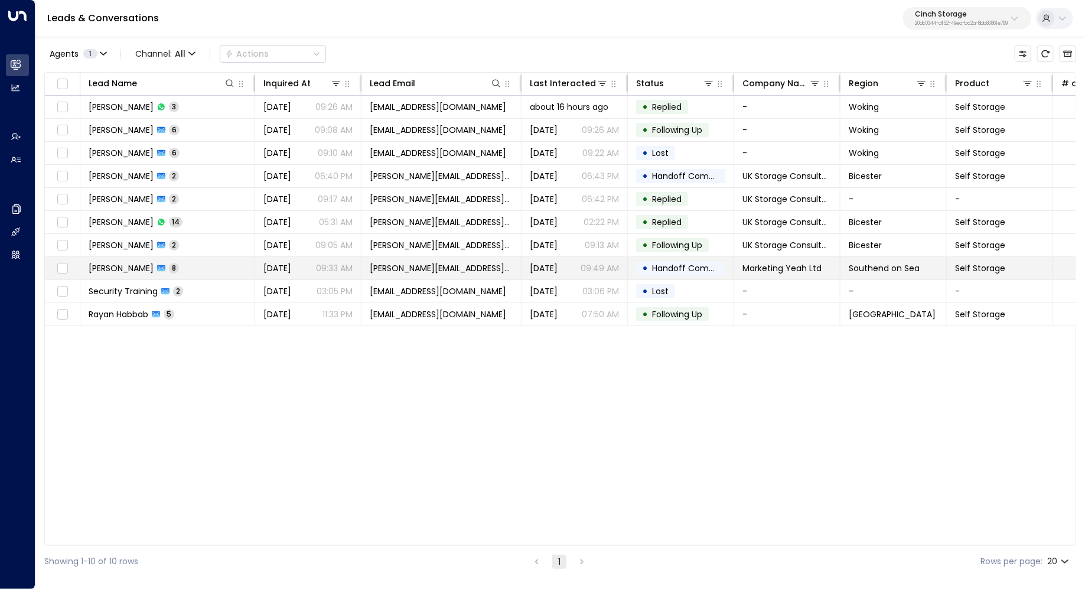
click at [249, 269] on td "Charles Wyn-Davies 8" at bounding box center [167, 268] width 175 height 22
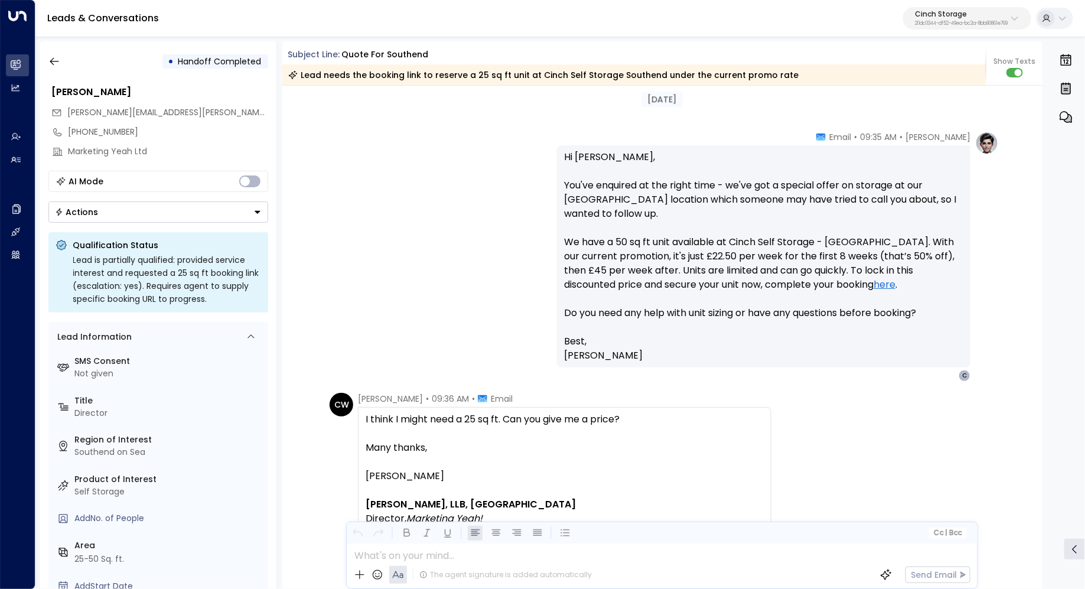
scroll to position [456, 0]
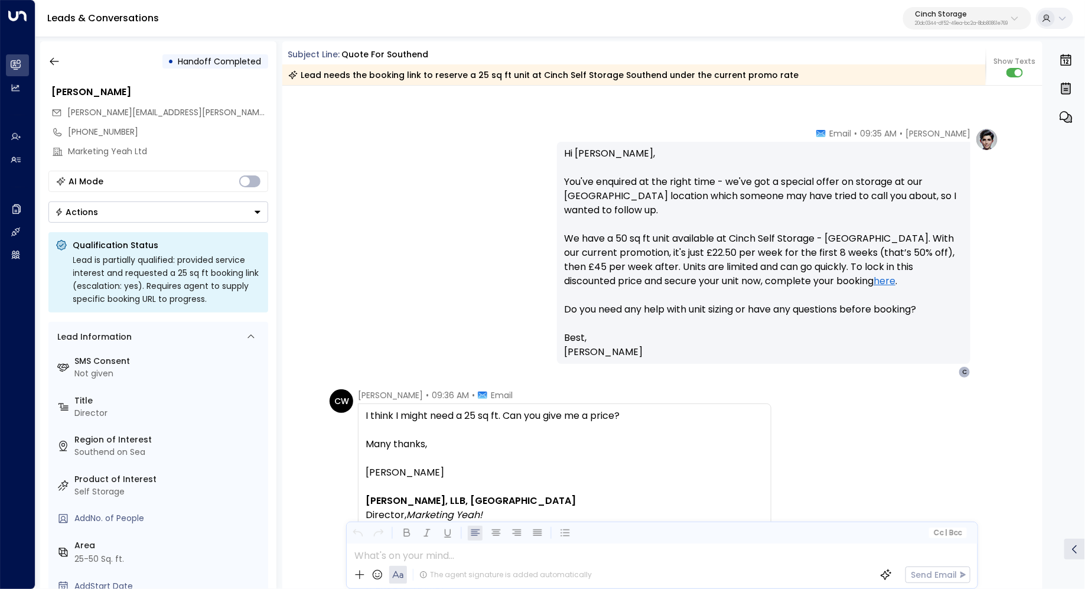
drag, startPoint x: 742, startPoint y: 182, endPoint x: 742, endPoint y: 188, distance: 6.5
click at [742, 188] on p "Hi Charles, You've enquired at the right time - we've got a special offer on st…" at bounding box center [763, 238] width 399 height 184
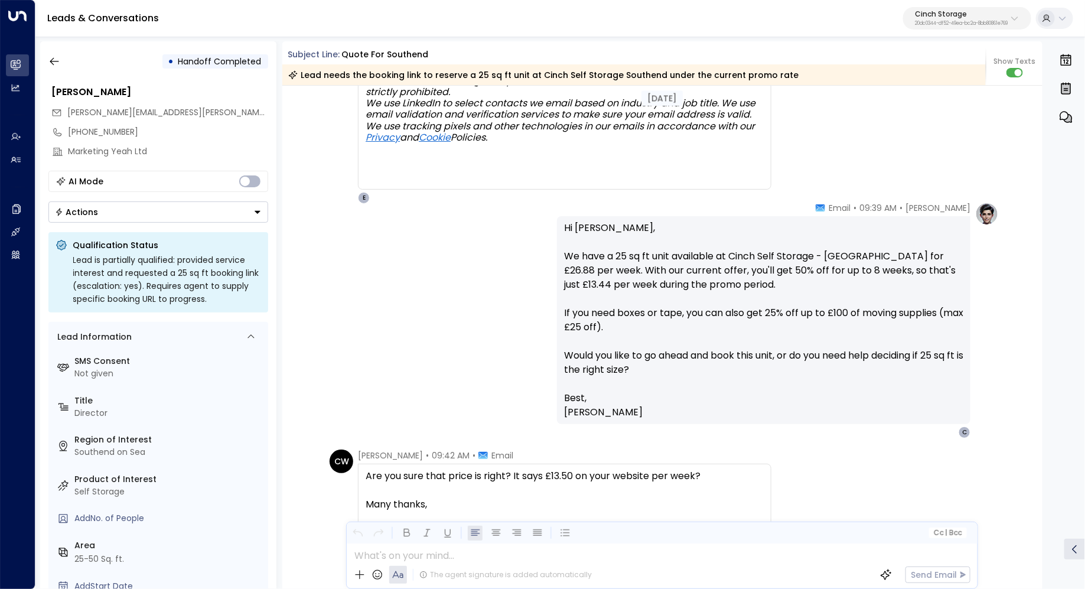
scroll to position [1198, 0]
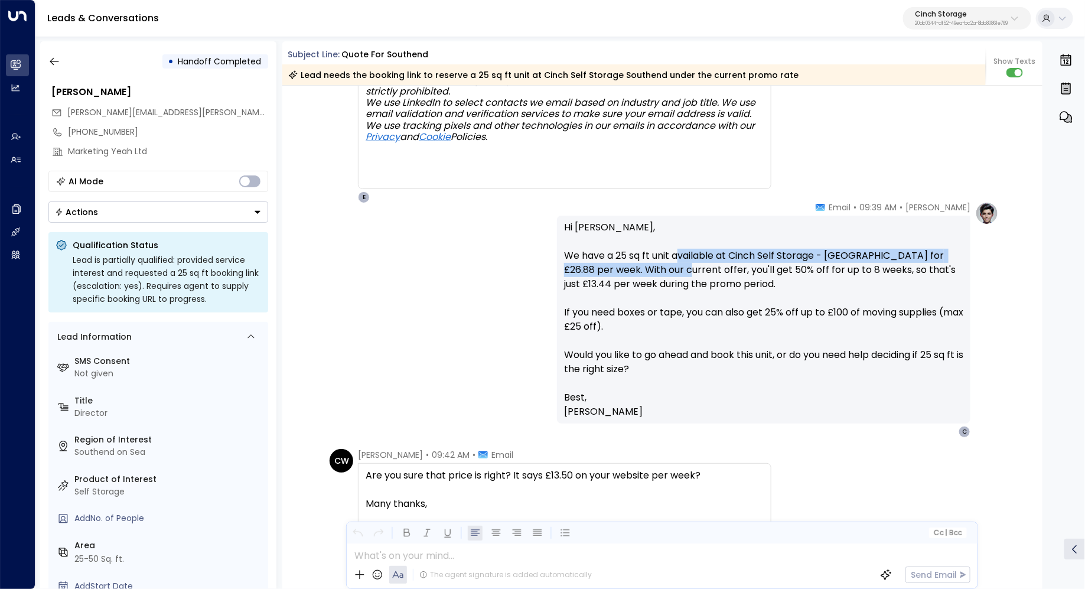
drag, startPoint x: 679, startPoint y: 253, endPoint x: 679, endPoint y: 271, distance: 18.3
click at [679, 271] on p "Hi Charles, We have a 25 sq ft unit available at Cinch Self Storage - Southend …" at bounding box center [763, 305] width 399 height 170
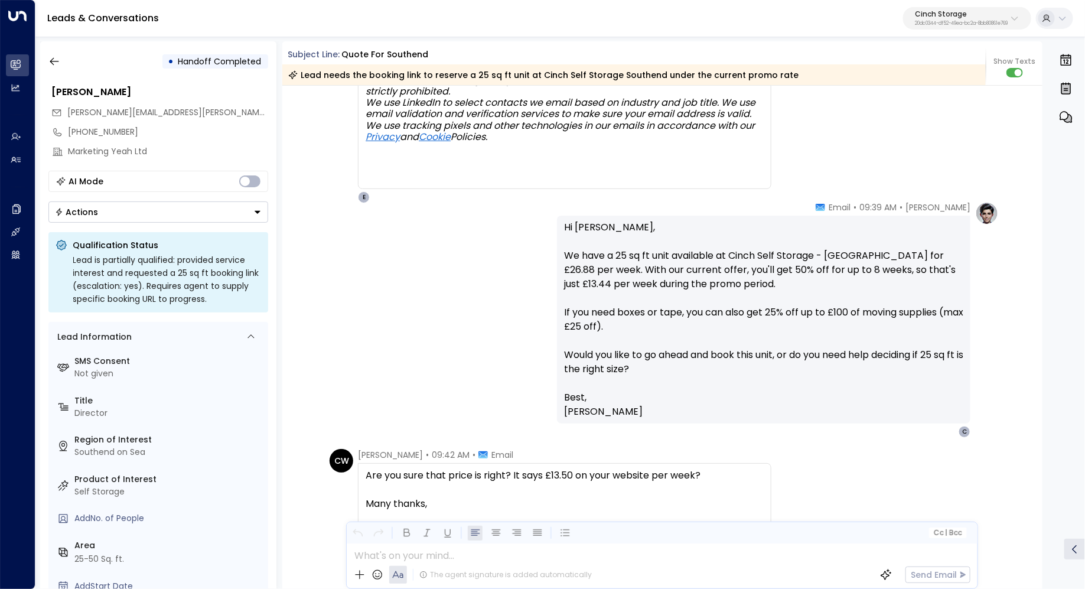
scroll to position [1212, 0]
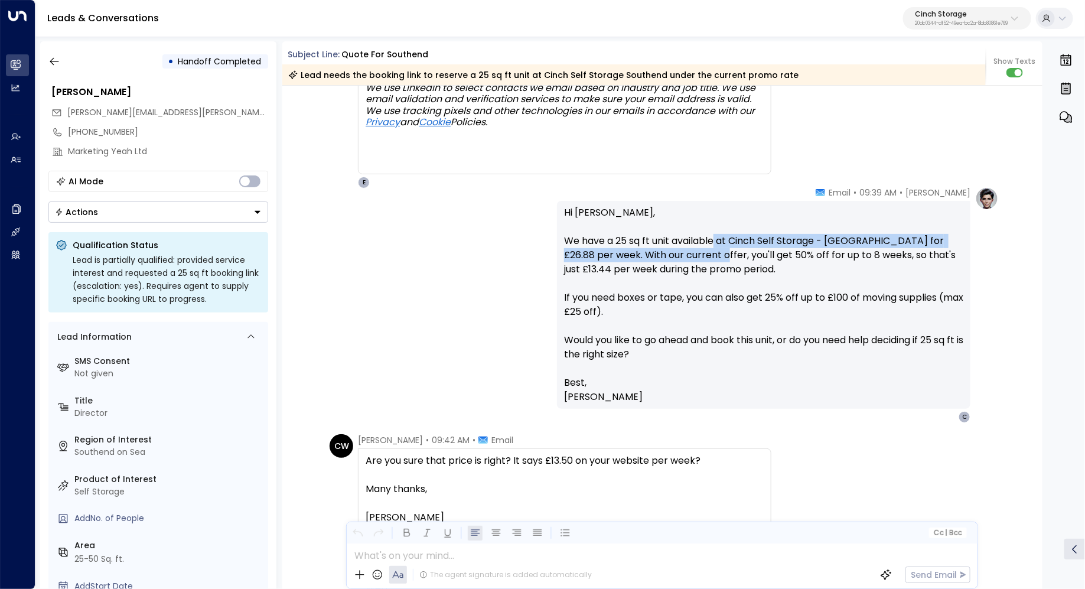
drag, startPoint x: 714, startPoint y: 245, endPoint x: 714, endPoint y: 260, distance: 15.4
click at [714, 260] on p "Hi Charles, We have a 25 sq ft unit available at Cinch Self Storage - Southend …" at bounding box center [763, 291] width 399 height 170
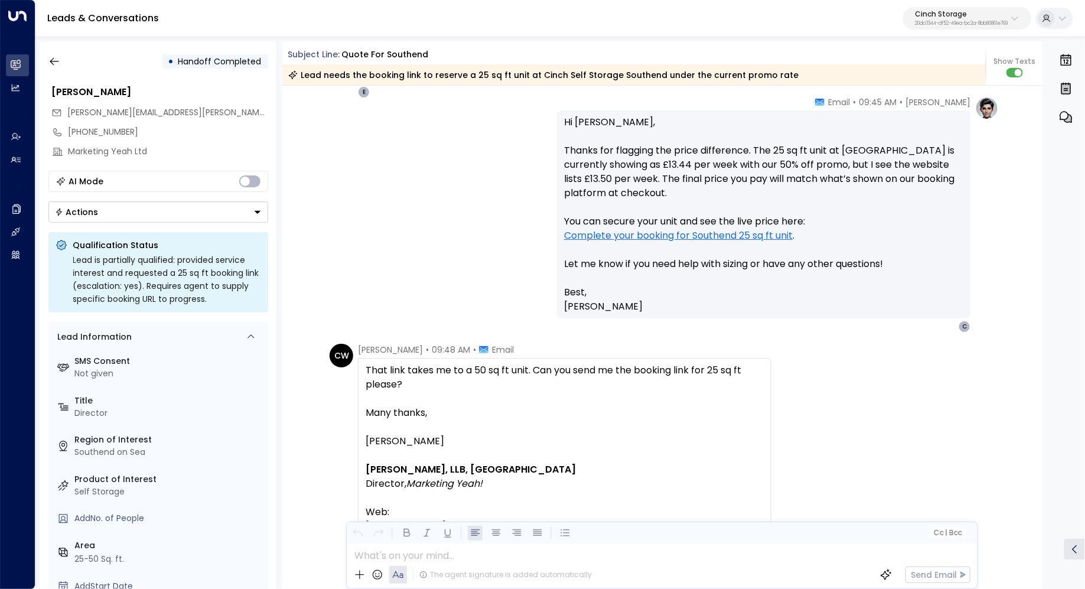
scroll to position [2089, 0]
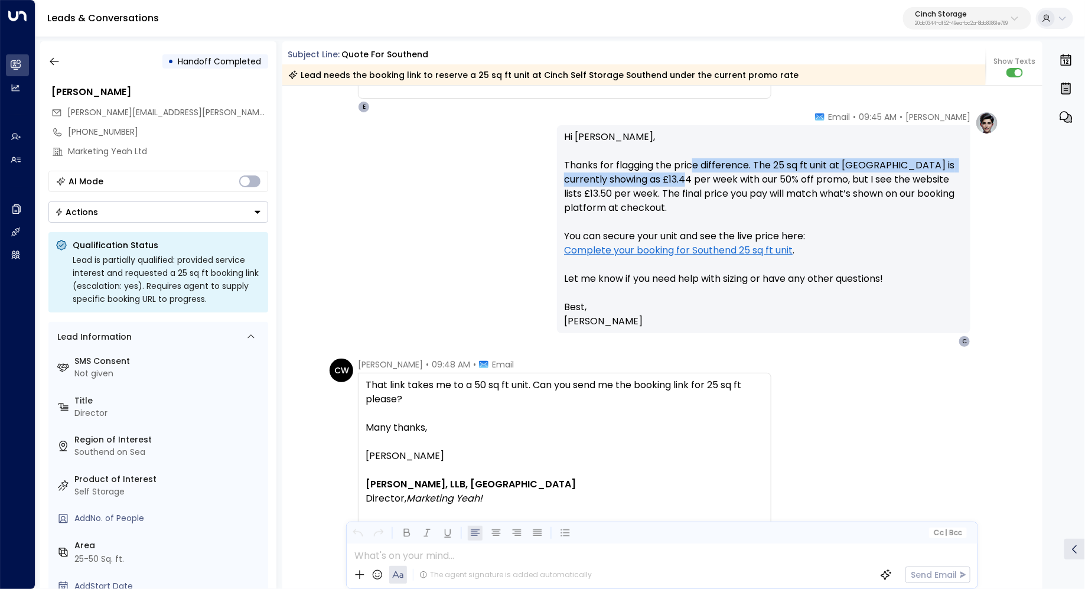
drag, startPoint x: 689, startPoint y: 168, endPoint x: 689, endPoint y: 181, distance: 13.0
click at [689, 181] on p "Hi Charles, Thanks for flagging the price difference. The 25 sq ft unit at Sout…" at bounding box center [763, 215] width 399 height 170
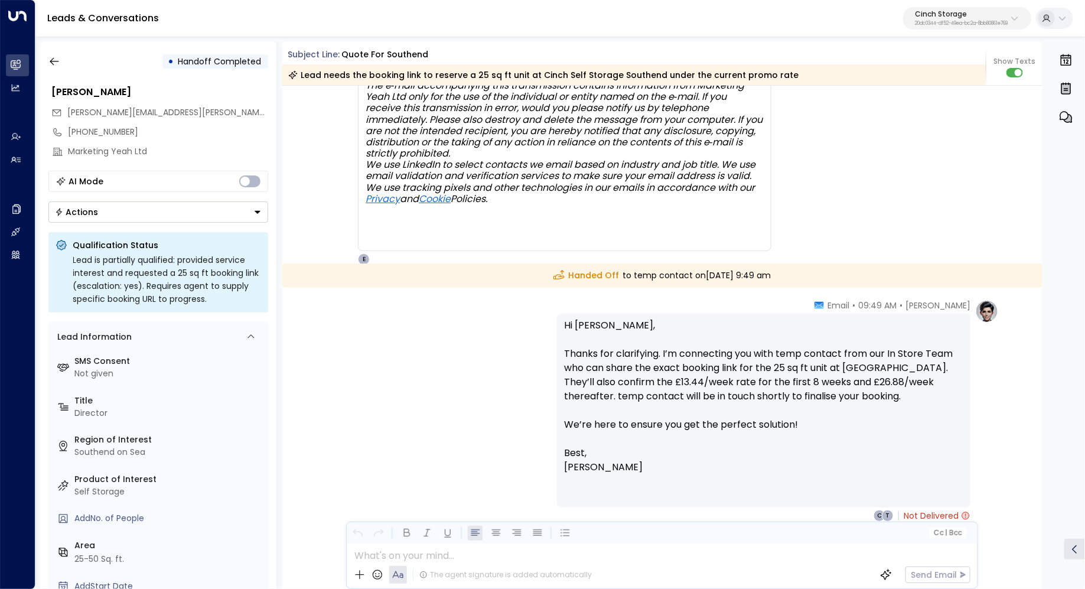
scroll to position [2802, 0]
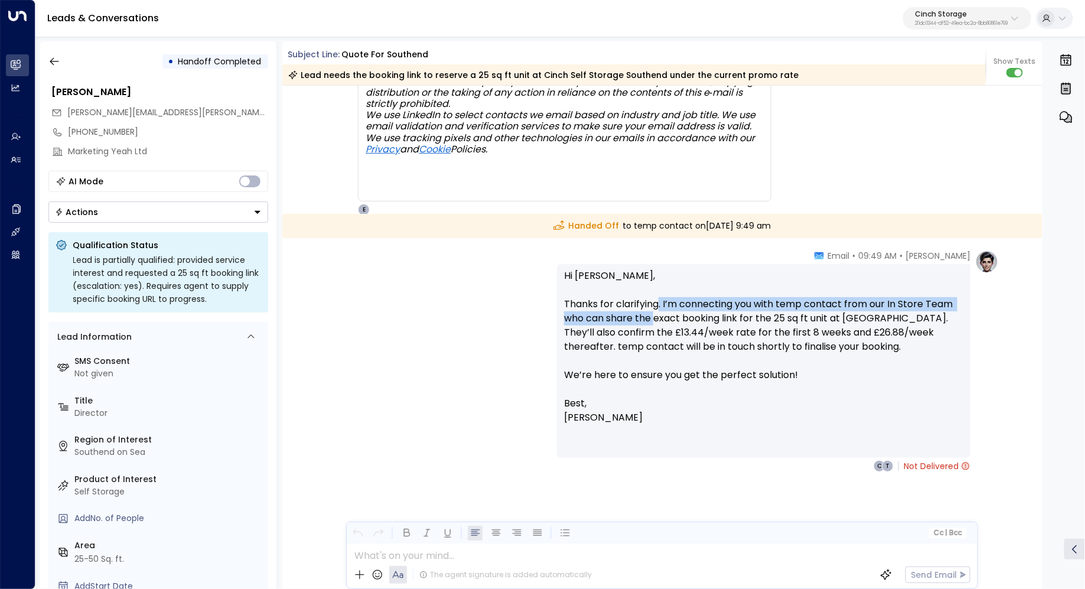
drag, startPoint x: 656, startPoint y: 304, endPoint x: 656, endPoint y: 315, distance: 10.6
click at [656, 315] on p "Hi Charles, Thanks for clarifying. I’m connecting you with temp contact from ou…" at bounding box center [763, 333] width 399 height 128
drag, startPoint x: 673, startPoint y: 305, endPoint x: 673, endPoint y: 315, distance: 10.0
click at [673, 315] on p "Hi Charles, Thanks for clarifying. I’m connecting you with temp contact from ou…" at bounding box center [763, 333] width 399 height 128
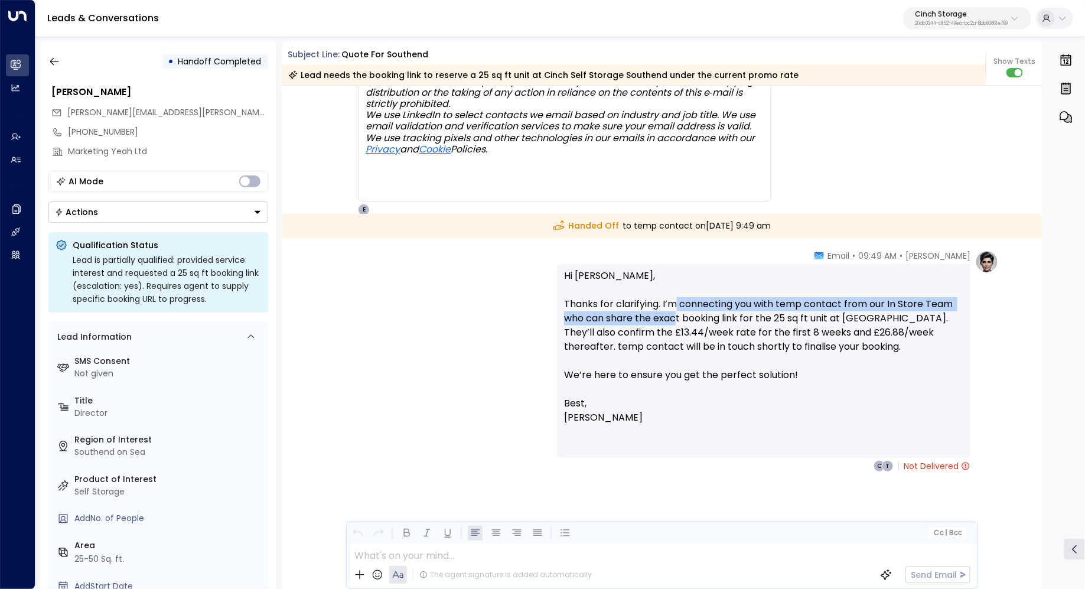
click at [673, 315] on p "Hi Charles, Thanks for clarifying. I’m connecting you with temp contact from ou…" at bounding box center [763, 333] width 399 height 128
click at [686, 307] on p "Hi Charles, Thanks for clarifying. I’m connecting you with temp contact from ou…" at bounding box center [763, 333] width 399 height 128
drag, startPoint x: 698, startPoint y: 296, endPoint x: 695, endPoint y: 310, distance: 13.9
click at [695, 310] on p "Hi Charles, Thanks for clarifying. I’m connecting you with temp contact from ou…" at bounding box center [763, 333] width 399 height 128
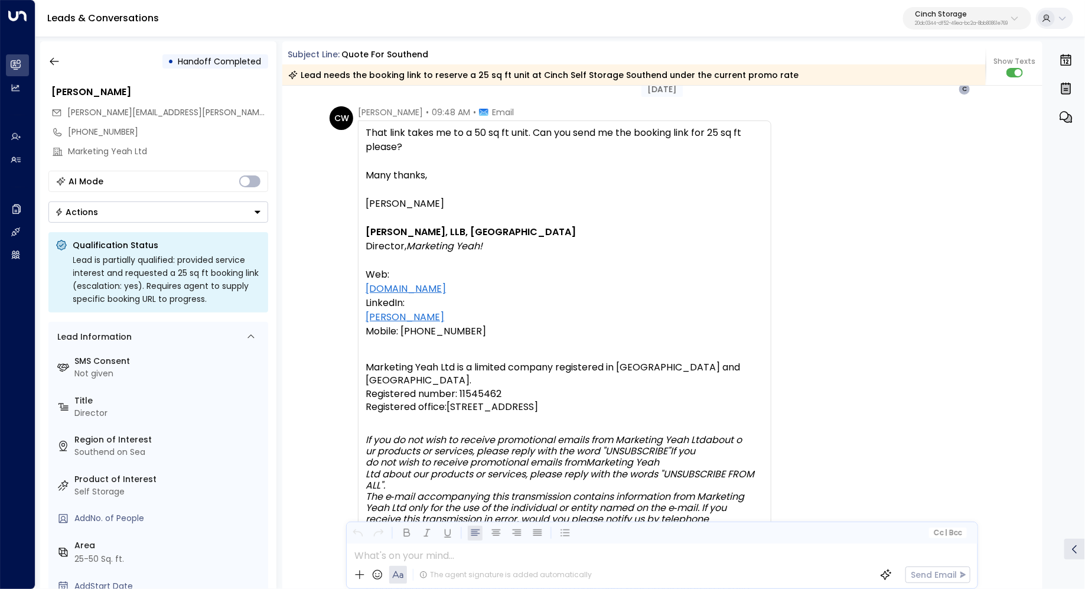
scroll to position [2262, 0]
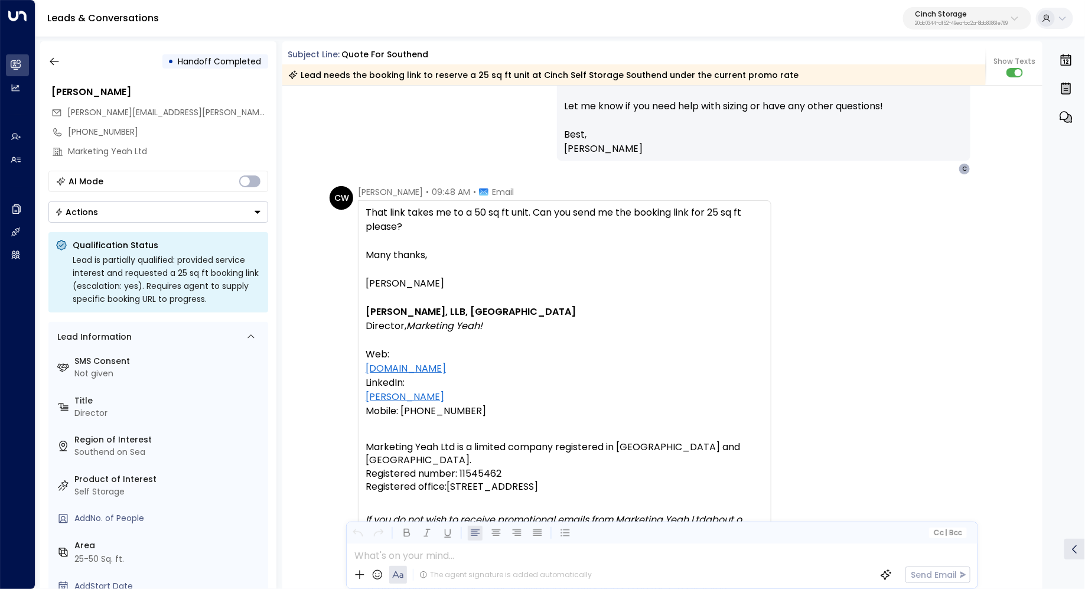
drag, startPoint x: 393, startPoint y: 217, endPoint x: 393, endPoint y: 229, distance: 11.8
click at [393, 228] on div "That link takes me to a 50 sq ft unit. Can you send me the booking link for 25 …" at bounding box center [565, 220] width 398 height 28
click at [393, 229] on div "That link takes me to a 50 sq ft unit. Can you send me the booking link for 25 …" at bounding box center [565, 220] width 398 height 28
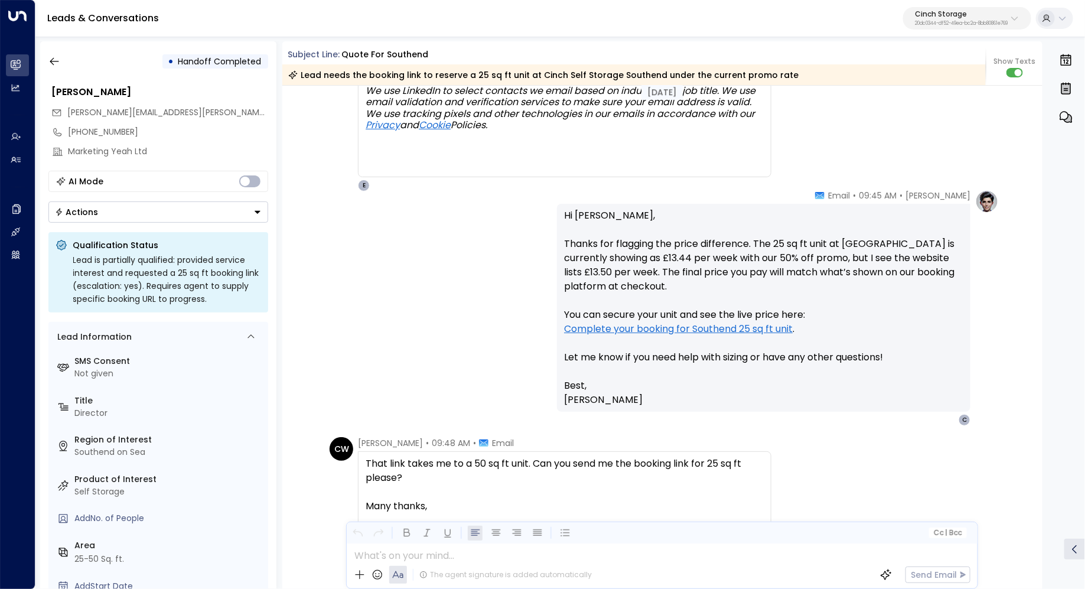
scroll to position [2001, 0]
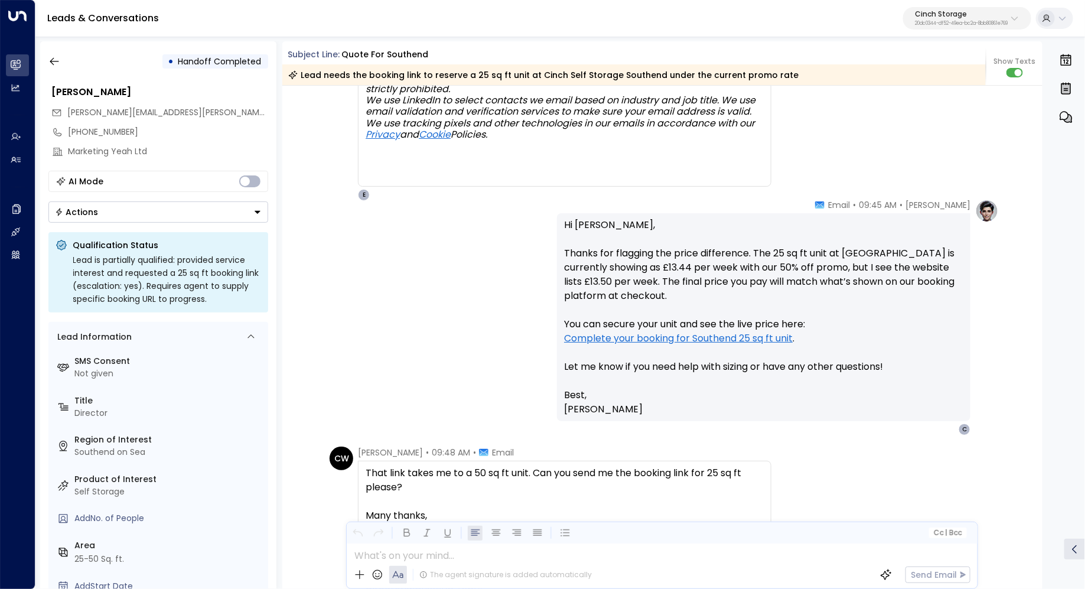
click at [629, 336] on link "Complete your booking for Southend 25 sq ft unit" at bounding box center [678, 338] width 229 height 14
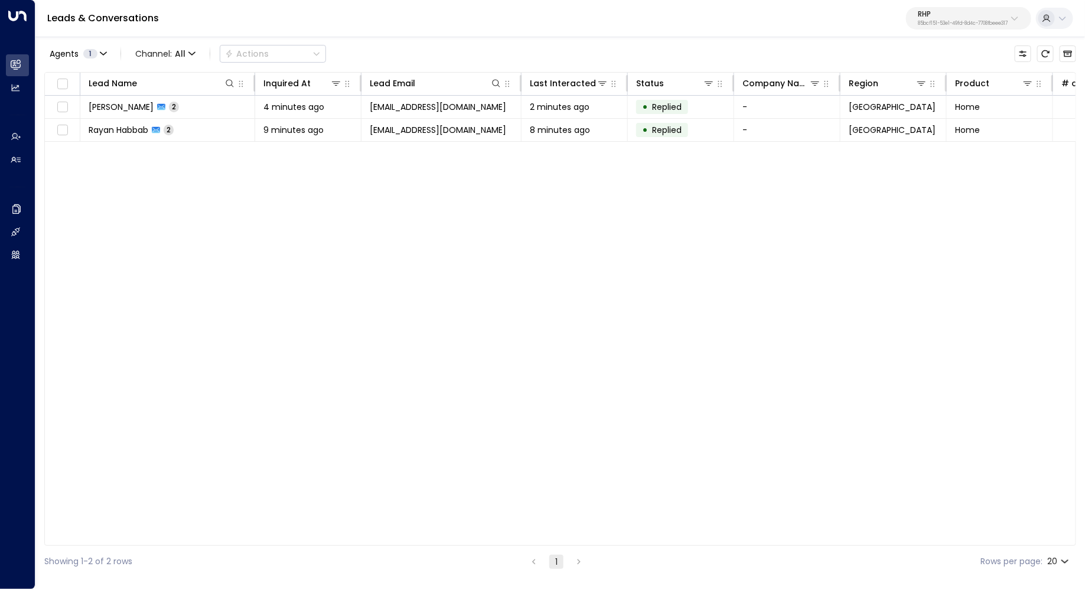
click at [979, 25] on p "85bcf151-53e1-49fd-8d4c-7708fbeee317" at bounding box center [963, 23] width 90 height 5
type input "*****"
click at [917, 96] on span "ID: 20dc0344-df52-49ea-bc2a-8bb80861e769" at bounding box center [935, 100] width 169 height 11
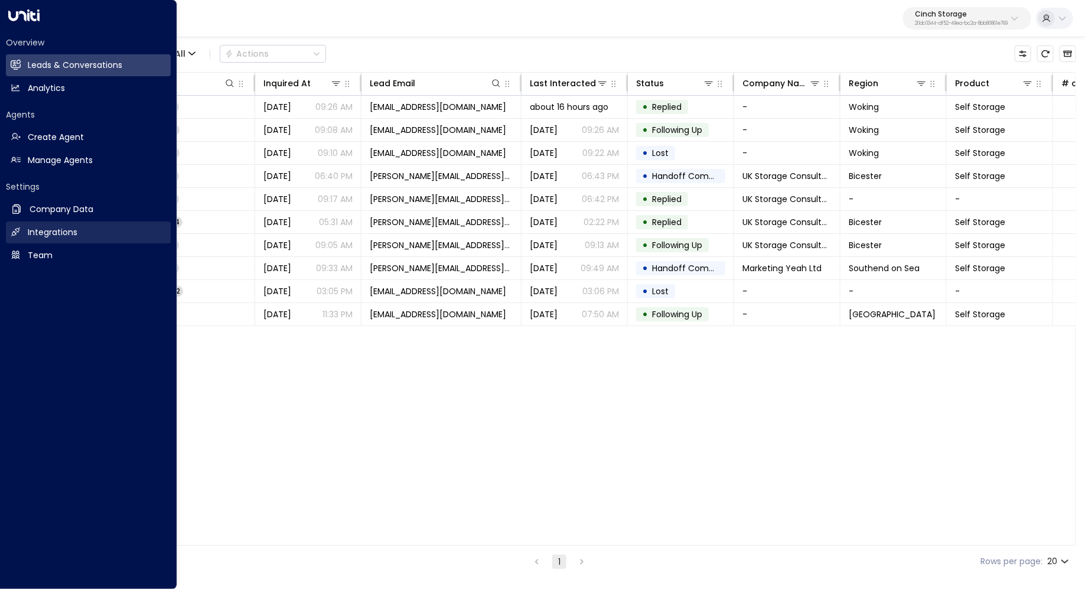
click at [36, 226] on h2 "Integrations" at bounding box center [53, 232] width 50 height 12
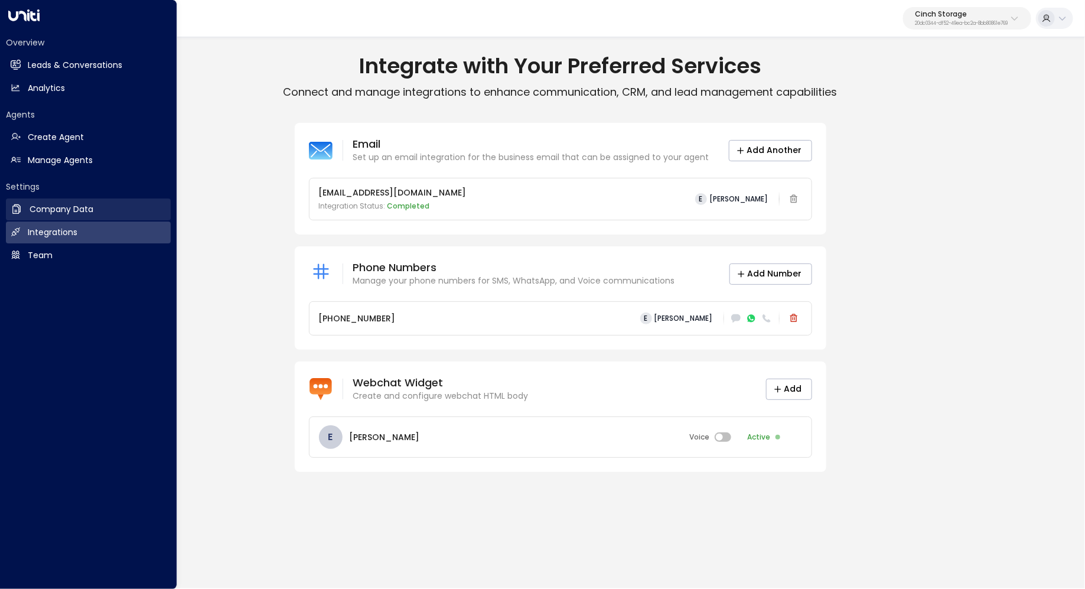
click at [68, 210] on h2 "Company Data" at bounding box center [62, 209] width 64 height 12
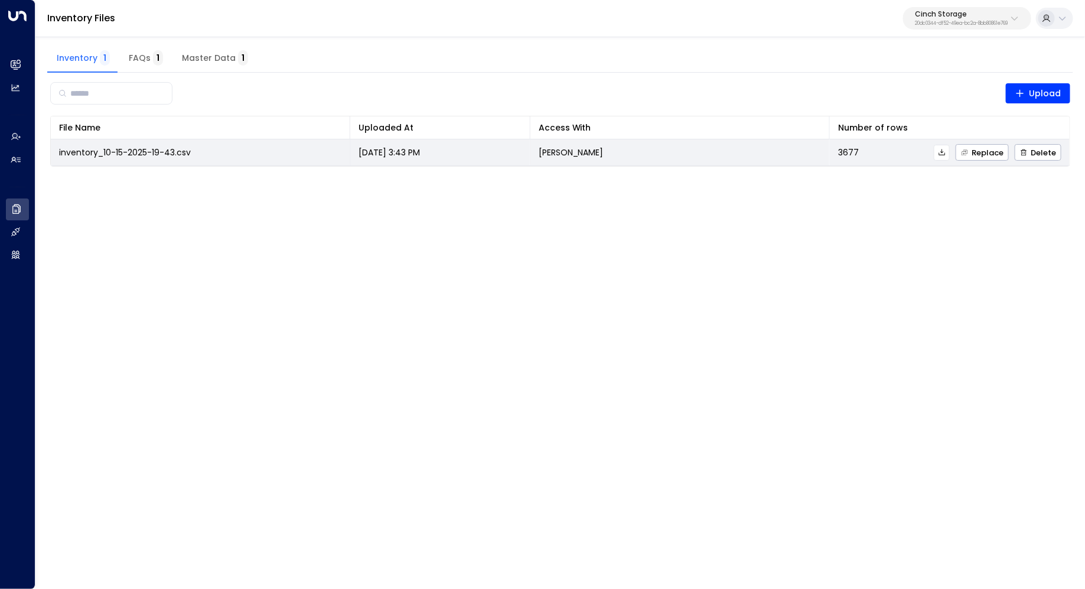
click at [946, 153] on icon at bounding box center [942, 152] width 8 height 8
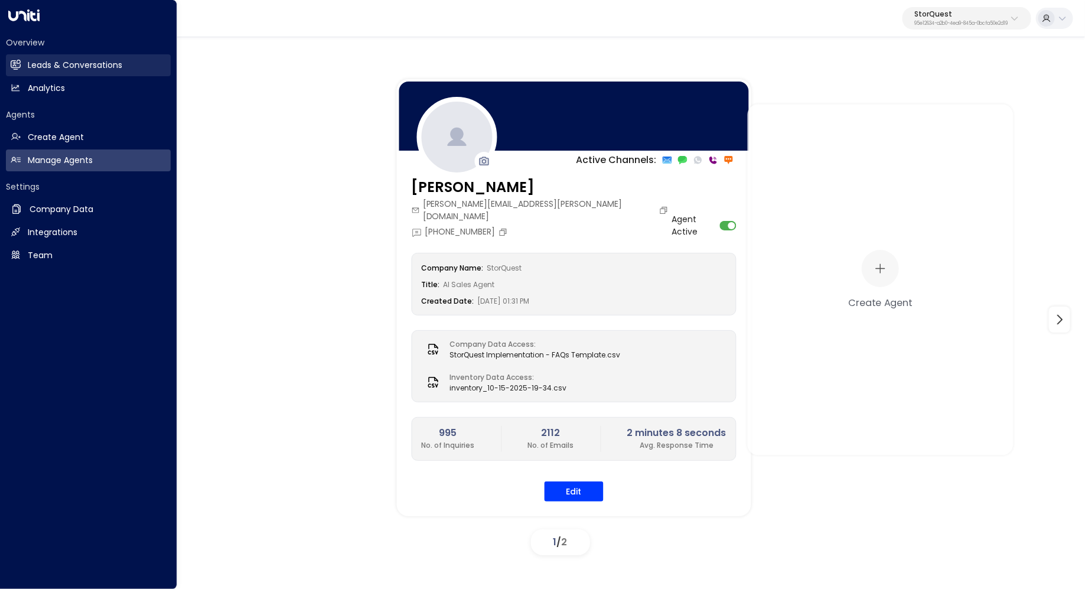
click at [38, 62] on h2 "Leads & Conversations" at bounding box center [75, 65] width 94 height 12
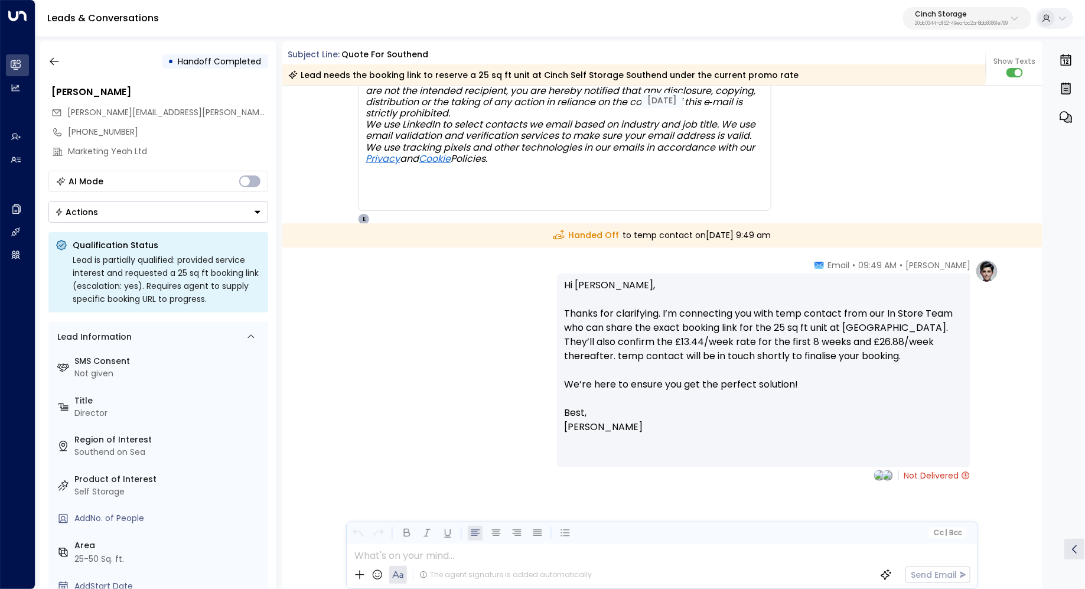
scroll to position [2997, 0]
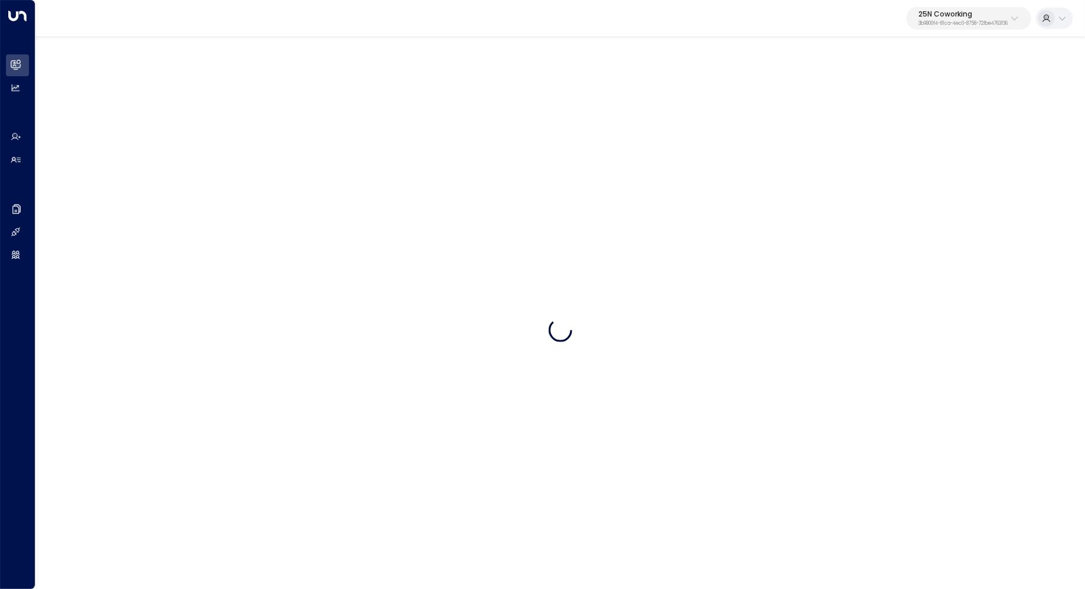
click at [963, 17] on p "25N Coworking" at bounding box center [962, 14] width 89 height 7
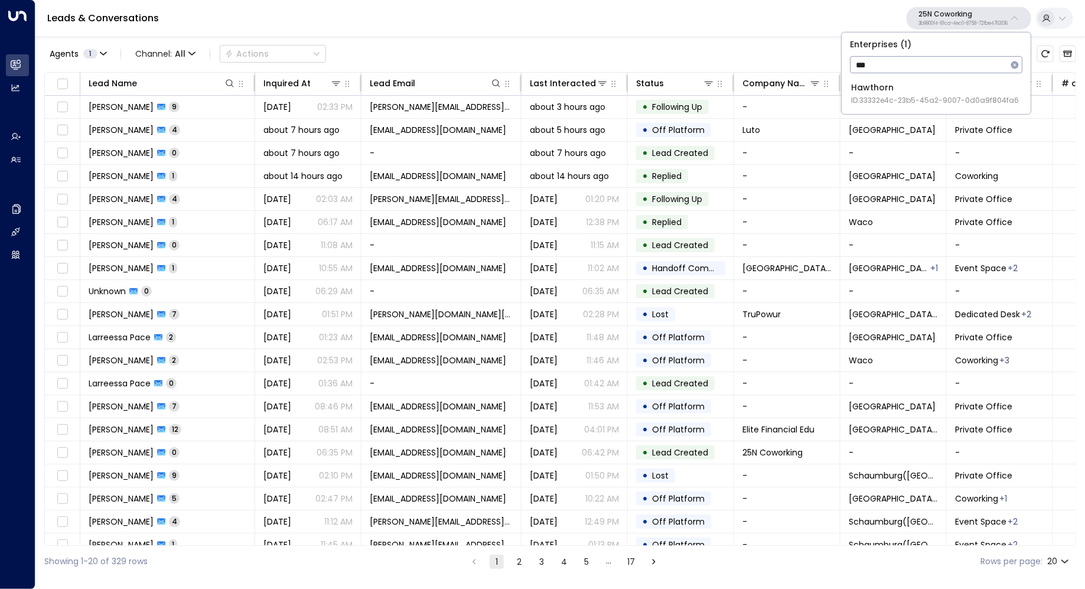
type input "***"
click at [896, 87] on div "Hawthorn ID: 33332e4c-23b5-45a2-9007-0d0a9f804fa6" at bounding box center [935, 94] width 168 height 24
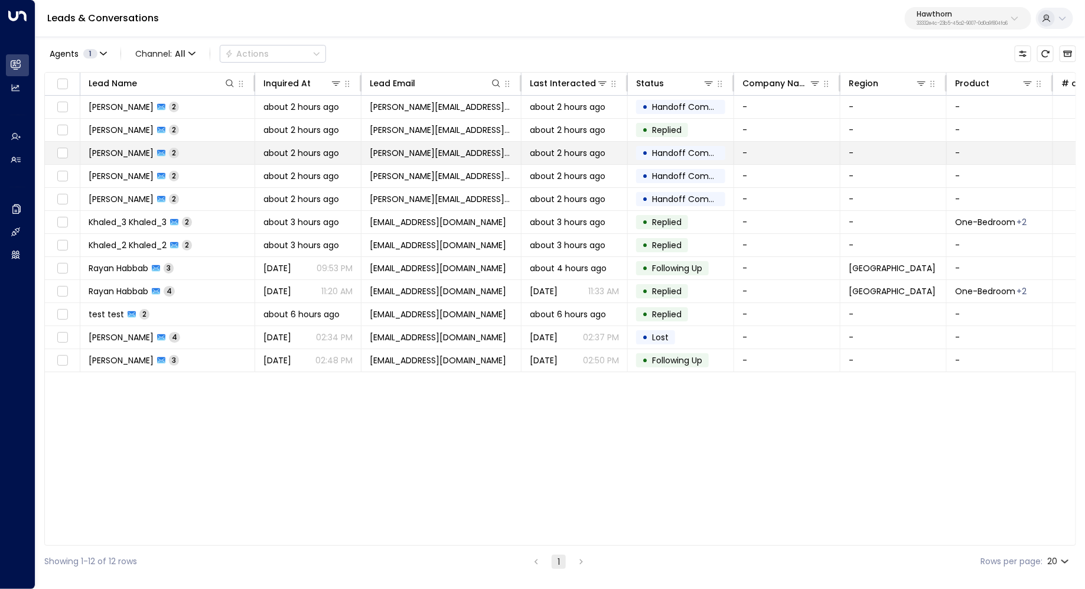
click at [214, 152] on td "Sarah Thompson 2" at bounding box center [167, 153] width 175 height 22
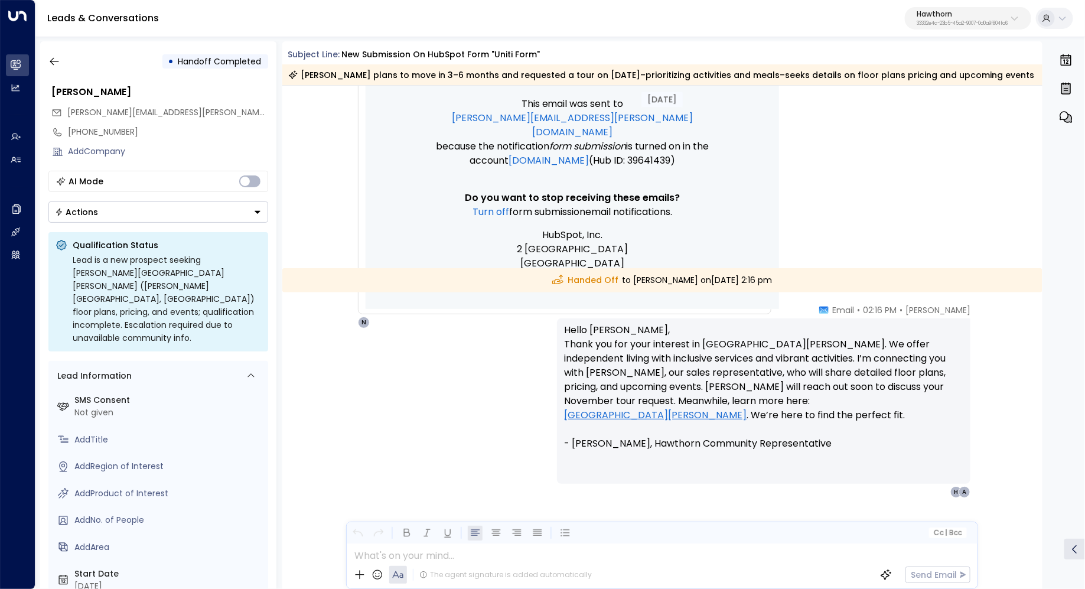
scroll to position [910, 0]
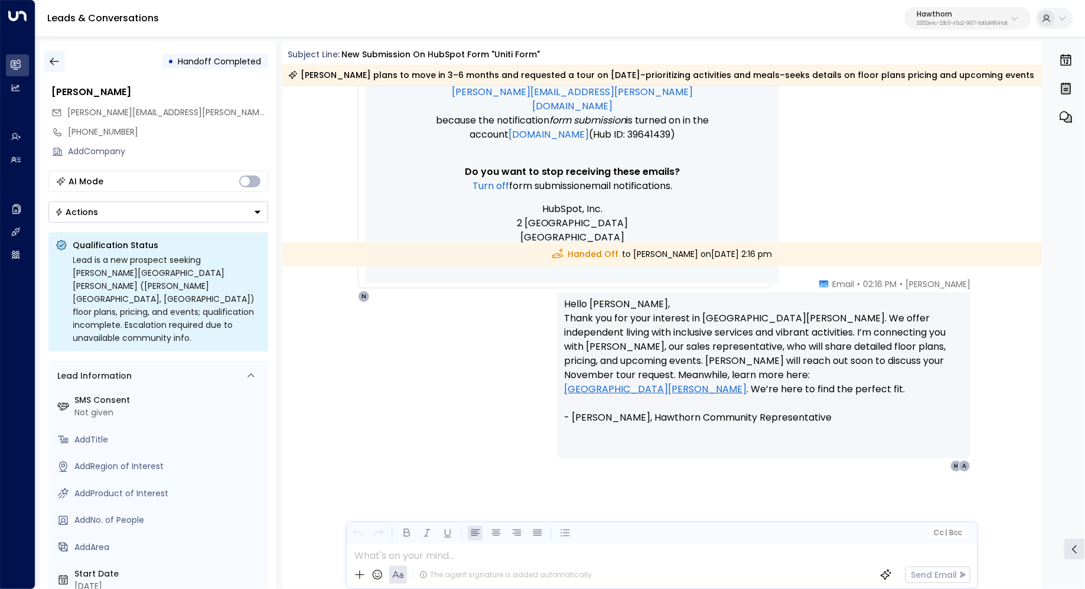
click at [56, 64] on icon "button" at bounding box center [54, 62] width 12 height 12
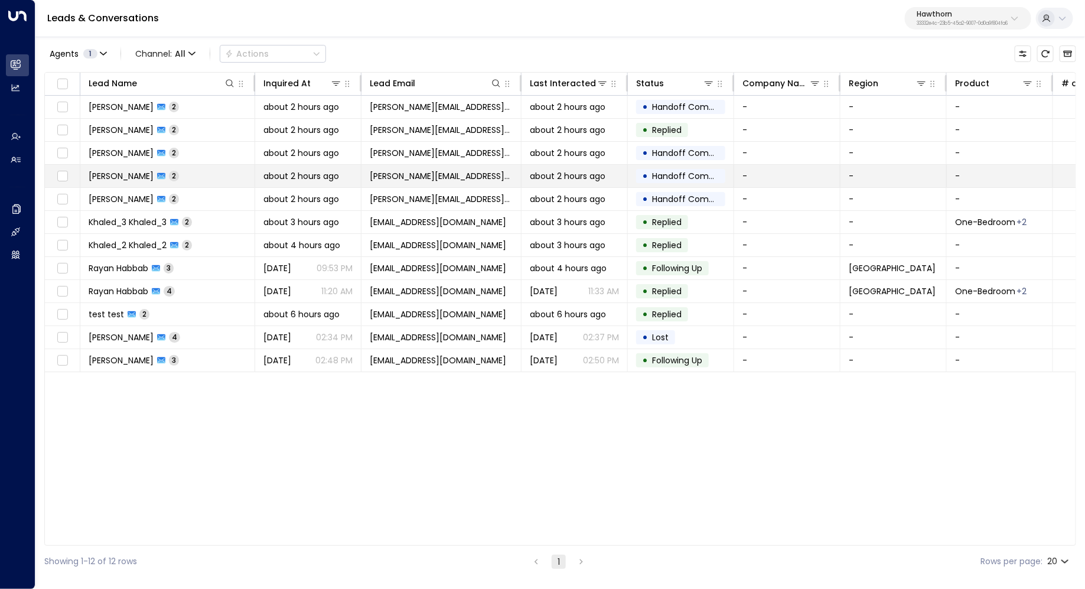
click at [219, 172] on td "Sarah Thompson 2" at bounding box center [167, 176] width 175 height 22
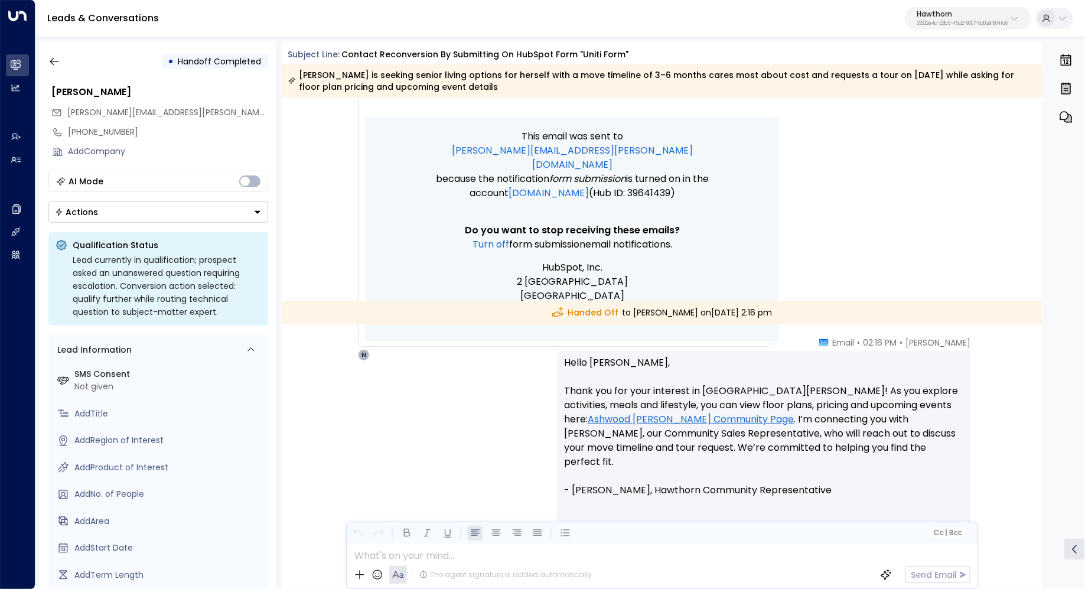
scroll to position [936, 0]
